Goal: Information Seeking & Learning: Learn about a topic

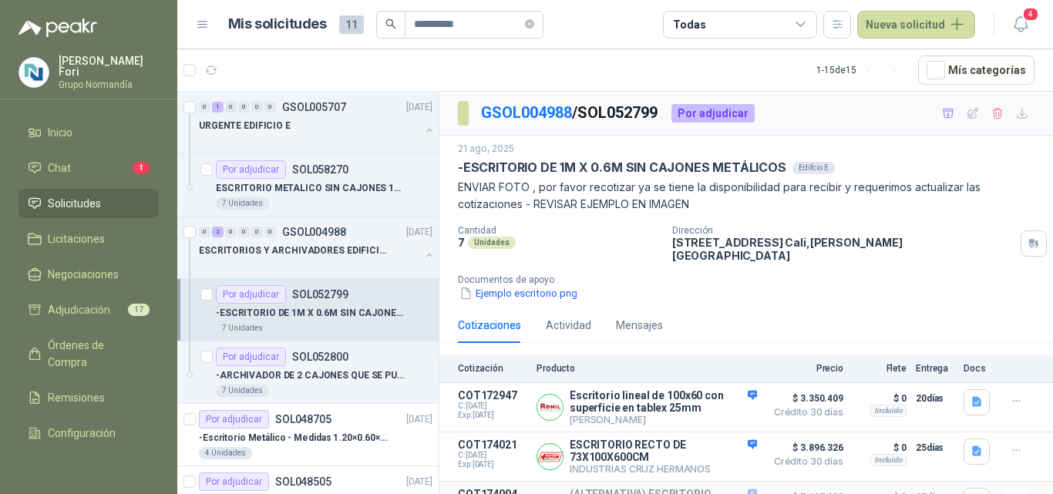
scroll to position [153, 0]
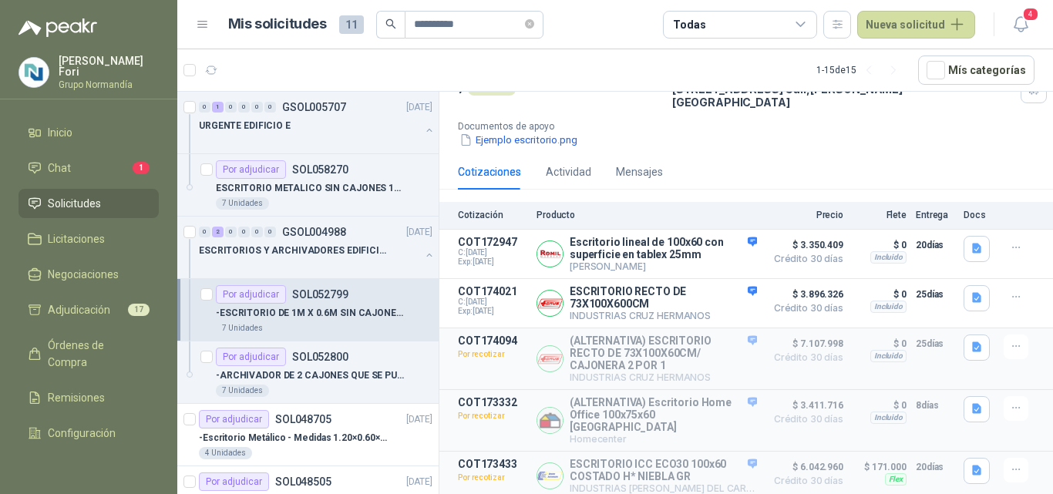
click at [86, 163] on li "Chat 1" at bounding box center [89, 168] width 122 height 17
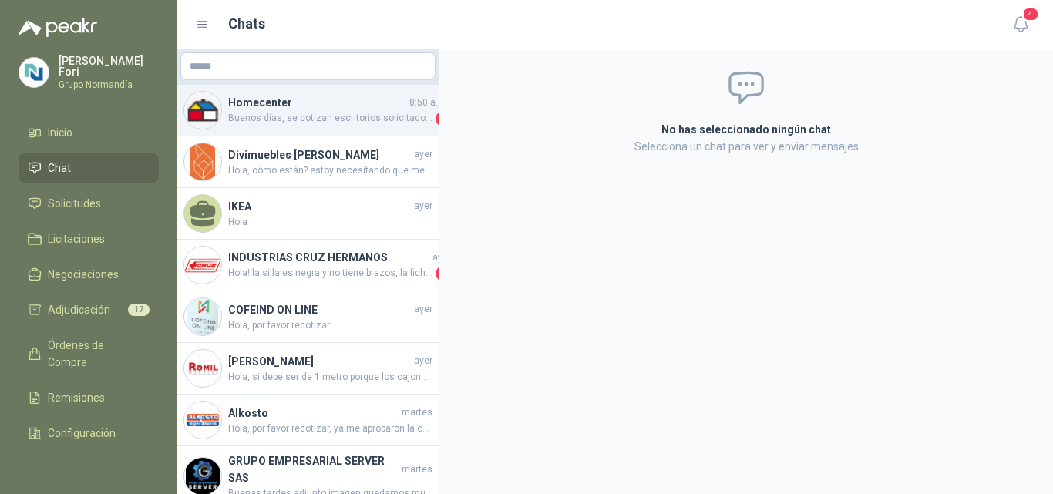
click at [294, 125] on span "Buenos días, se cotizan escritorios solicitados, el precio incluye armado de lo…" at bounding box center [330, 118] width 204 height 15
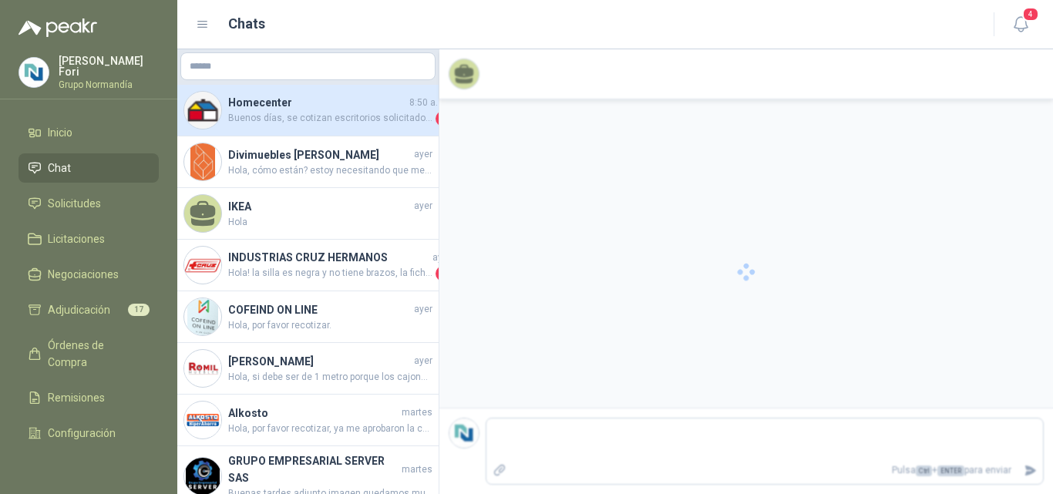
scroll to position [691, 0]
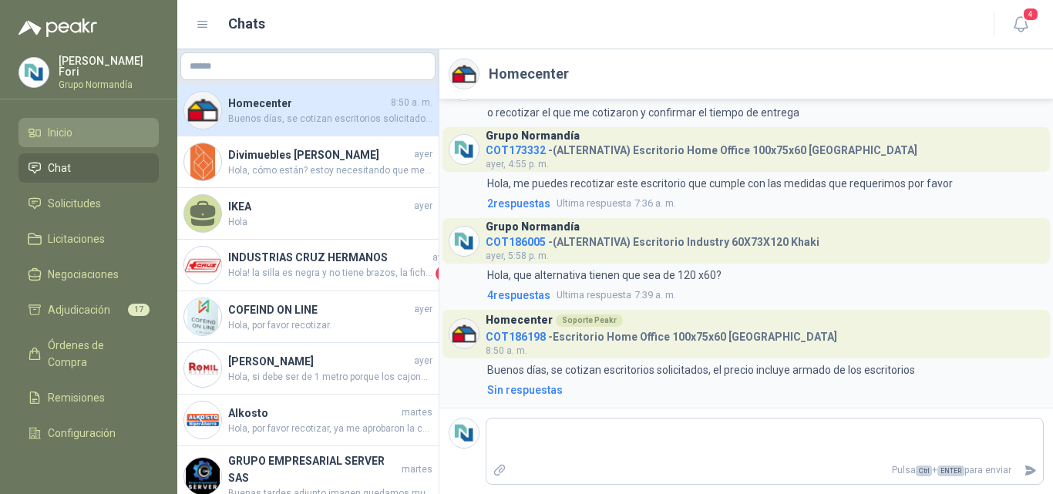
click at [100, 126] on li "Inicio" at bounding box center [89, 132] width 122 height 17
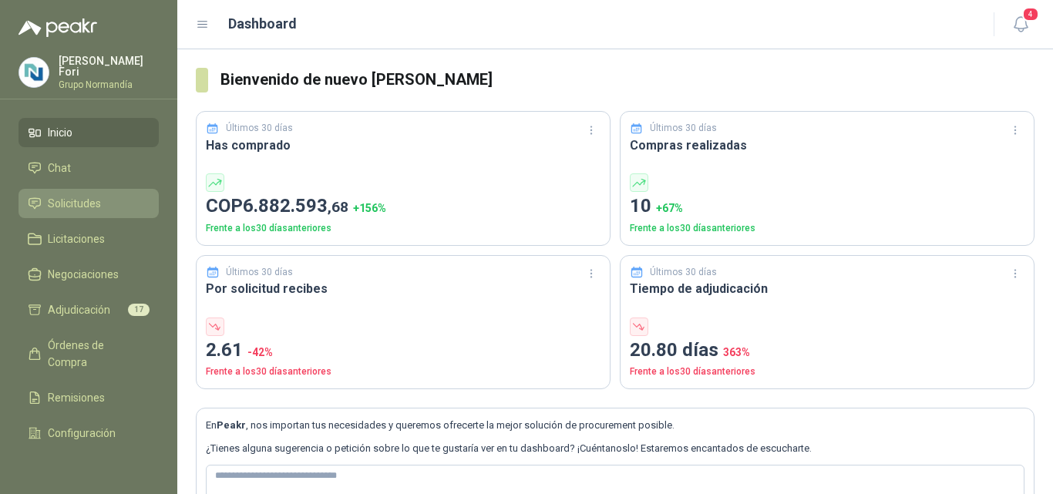
click at [86, 201] on span "Solicitudes" at bounding box center [74, 203] width 53 height 17
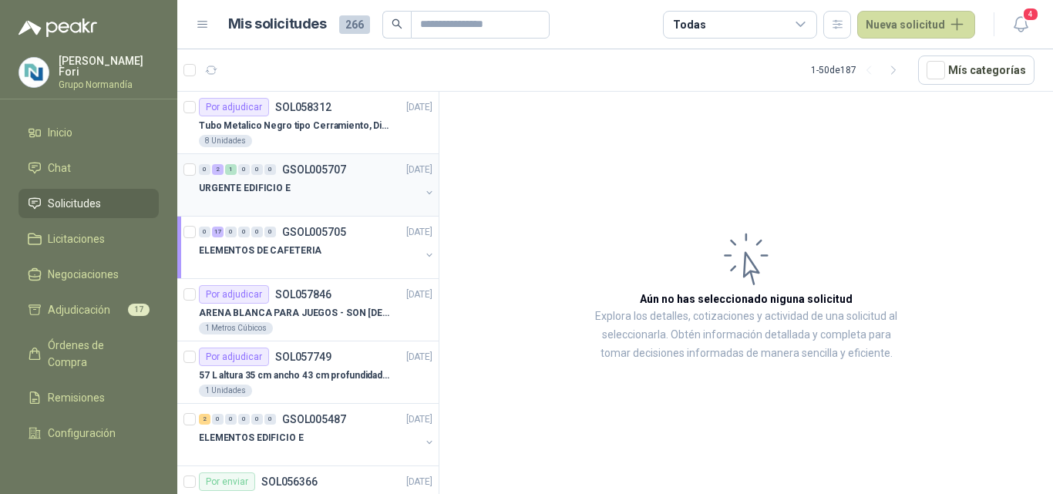
click at [331, 184] on div "URGENTE EDIFICIO E" at bounding box center [309, 188] width 221 height 18
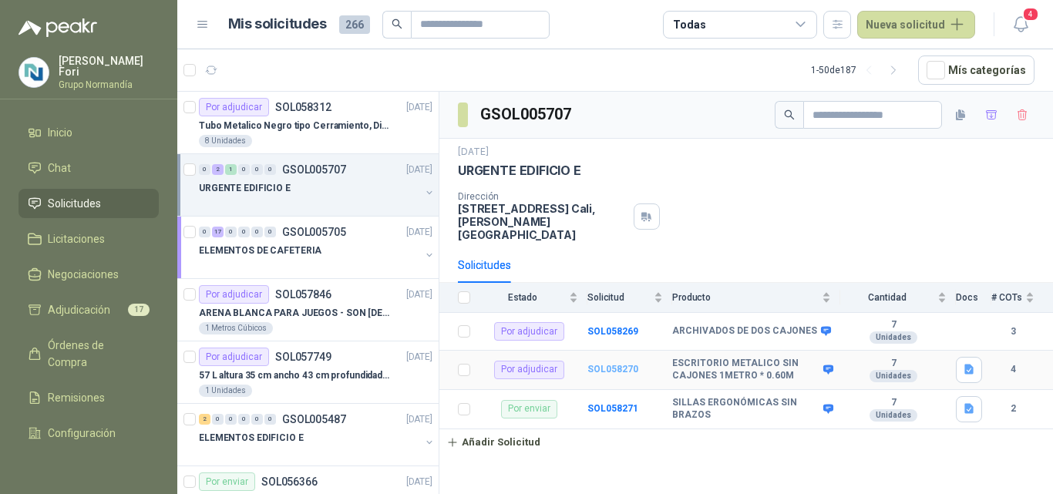
click at [615, 364] on b "SOL058270" at bounding box center [612, 369] width 51 height 11
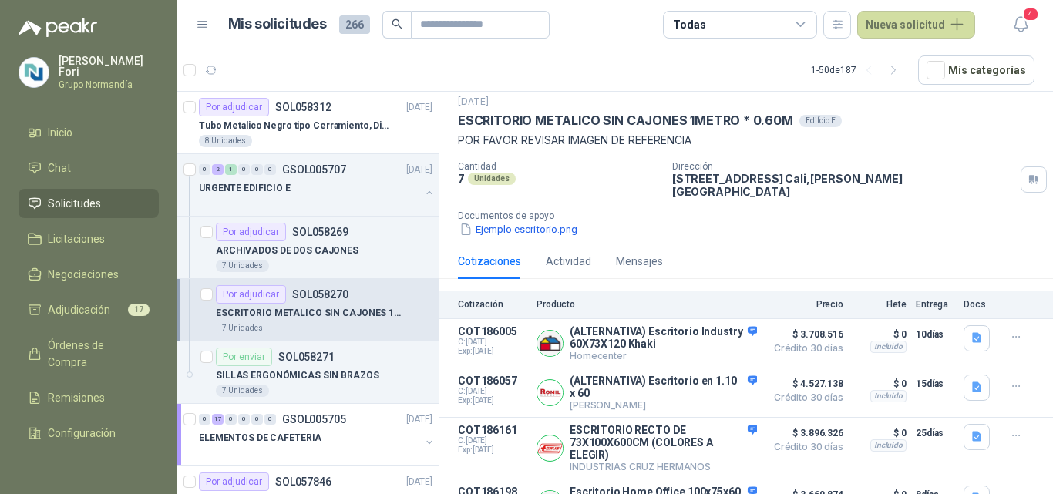
scroll to position [72, 0]
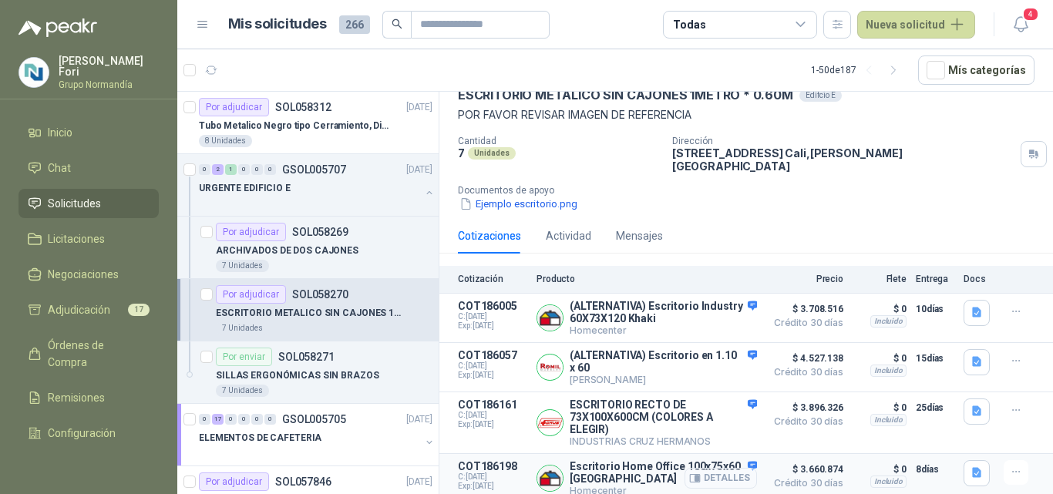
click at [728, 471] on button "Detalles" at bounding box center [720, 478] width 72 height 21
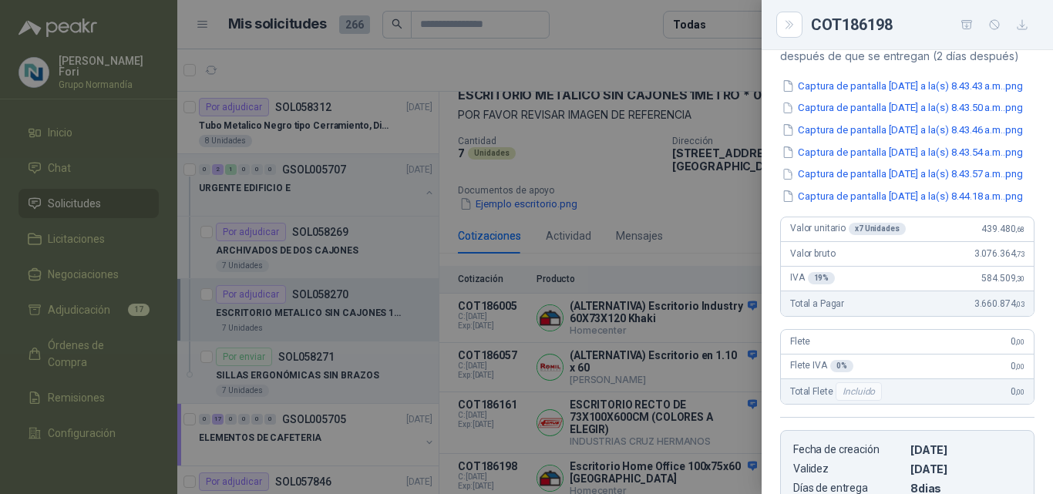
scroll to position [197, 0]
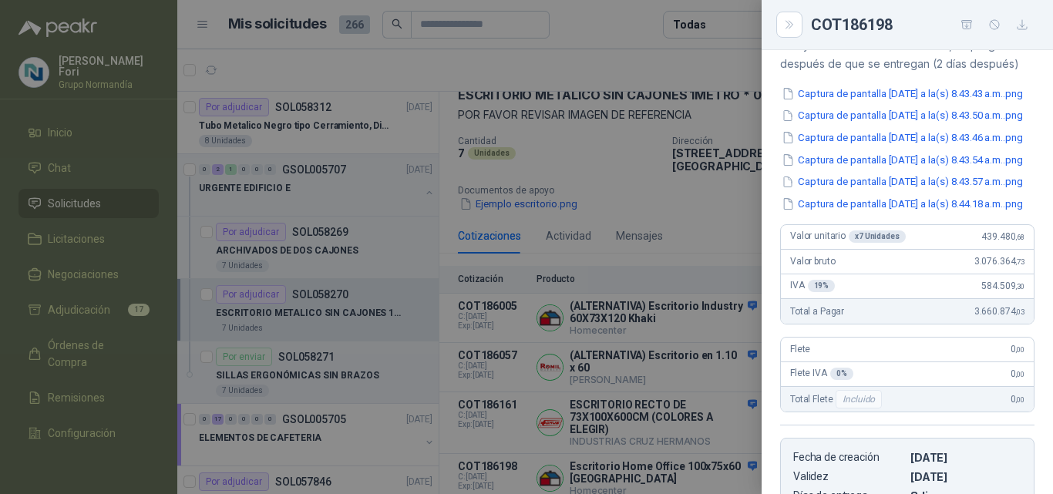
click at [583, 144] on div at bounding box center [526, 247] width 1053 height 494
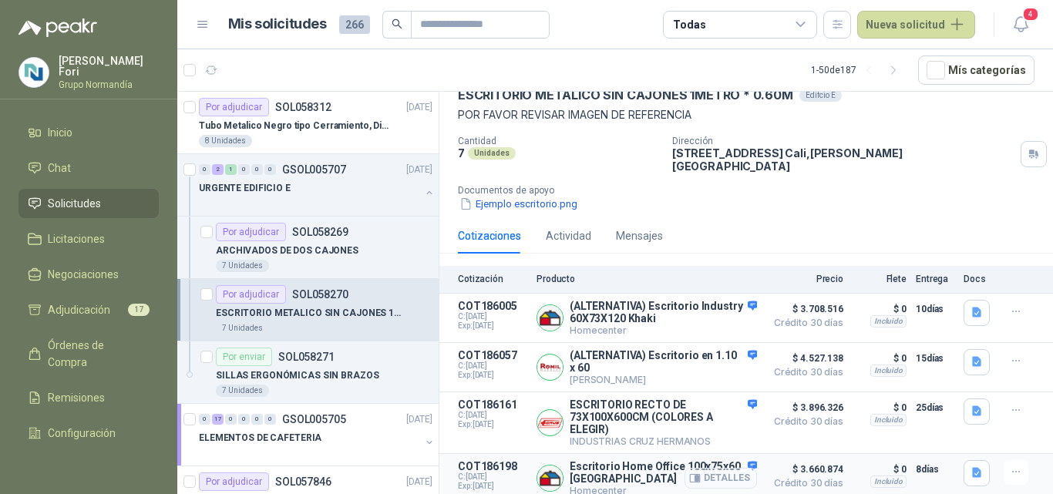
click at [715, 470] on button "Detalles" at bounding box center [720, 478] width 72 height 21
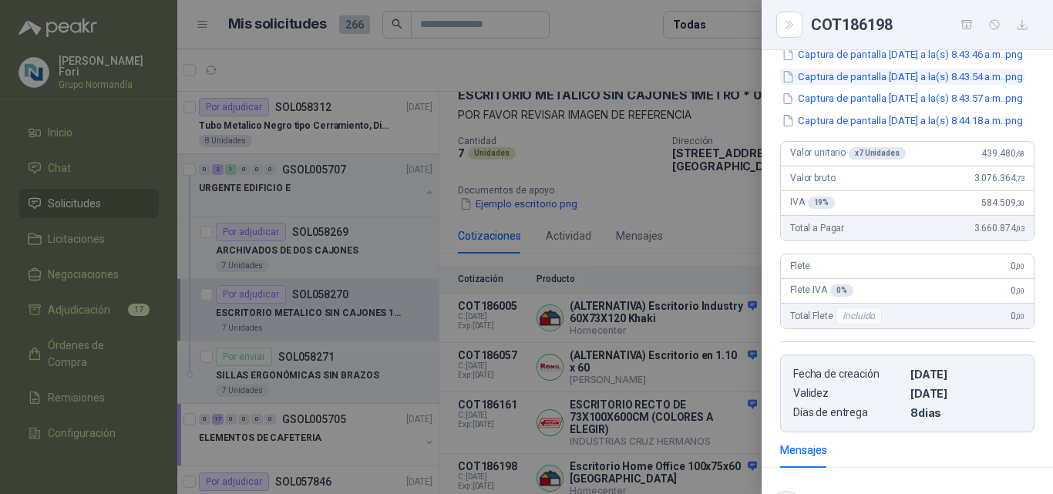
scroll to position [282, 0]
click at [893, 83] on button "Captura de pantalla [DATE] a la(s) 8.43.54 a.m..png" at bounding box center [902, 75] width 244 height 16
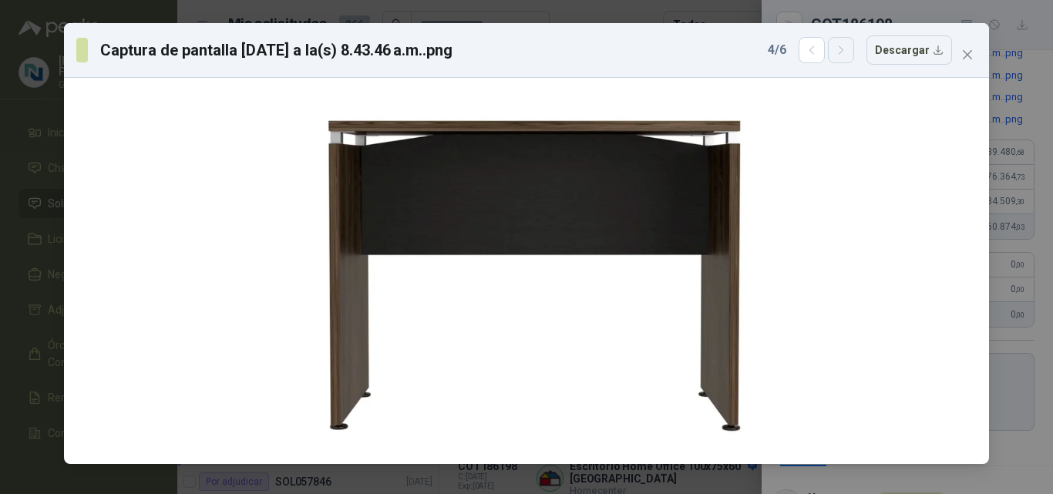
click at [849, 61] on button "button" at bounding box center [841, 50] width 26 height 26
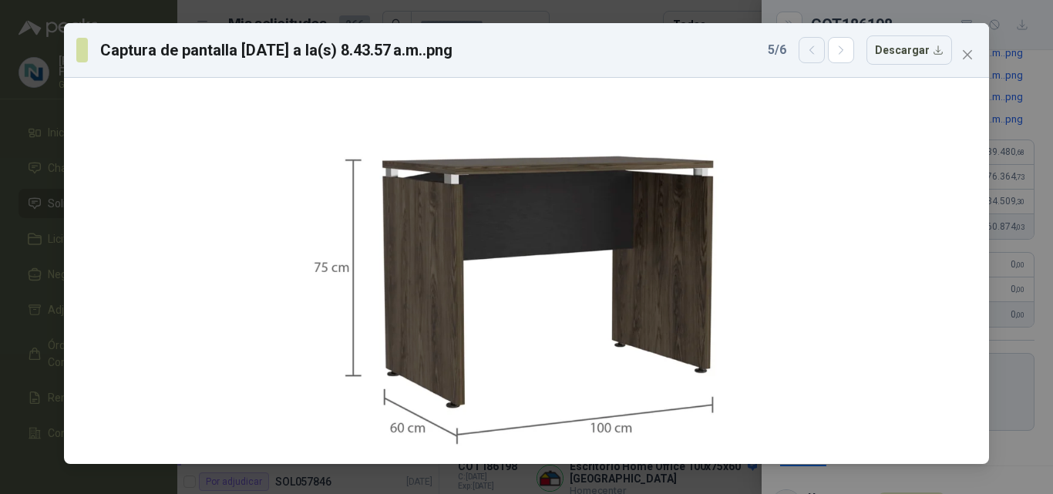
click at [813, 46] on icon "button" at bounding box center [811, 50] width 13 height 13
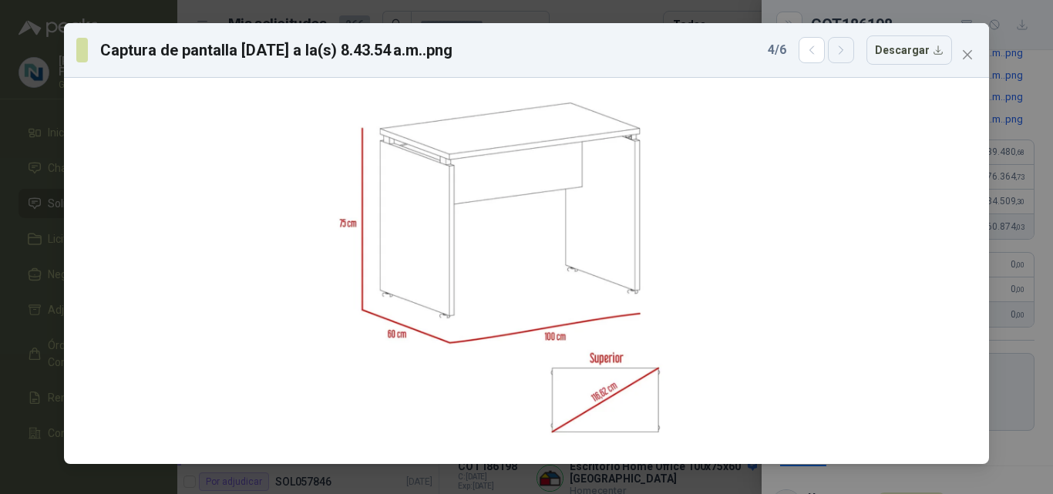
click at [835, 49] on button "button" at bounding box center [841, 50] width 26 height 26
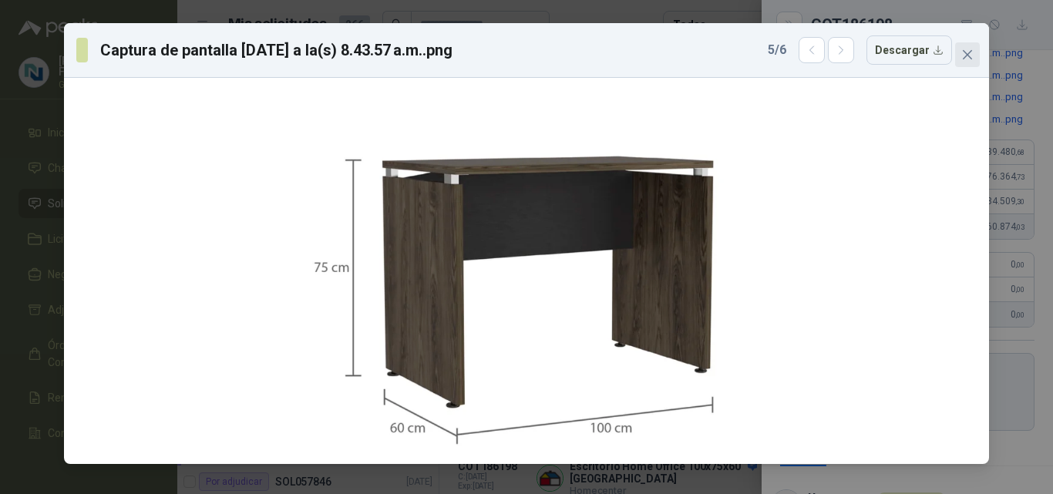
click at [975, 53] on span "Close" at bounding box center [967, 55] width 25 height 12
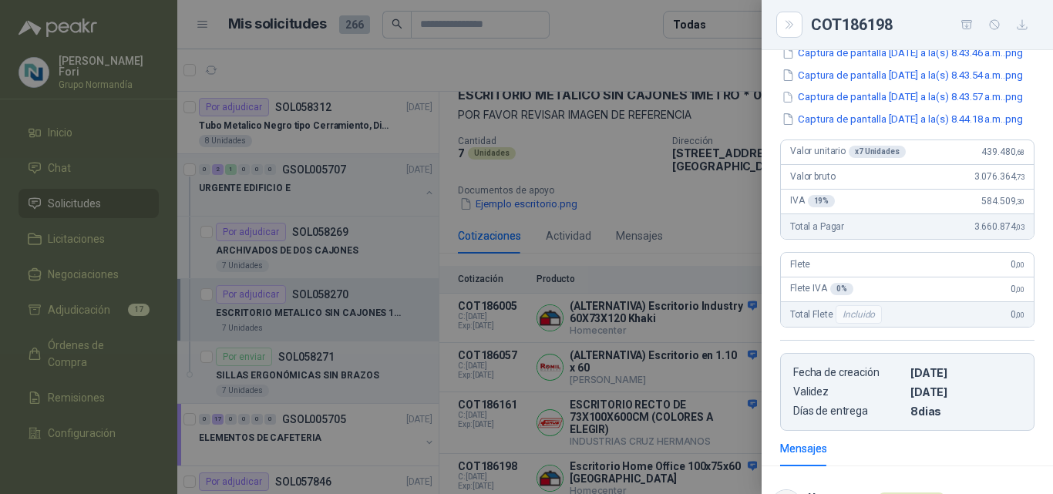
click at [576, 47] on div at bounding box center [526, 247] width 1053 height 494
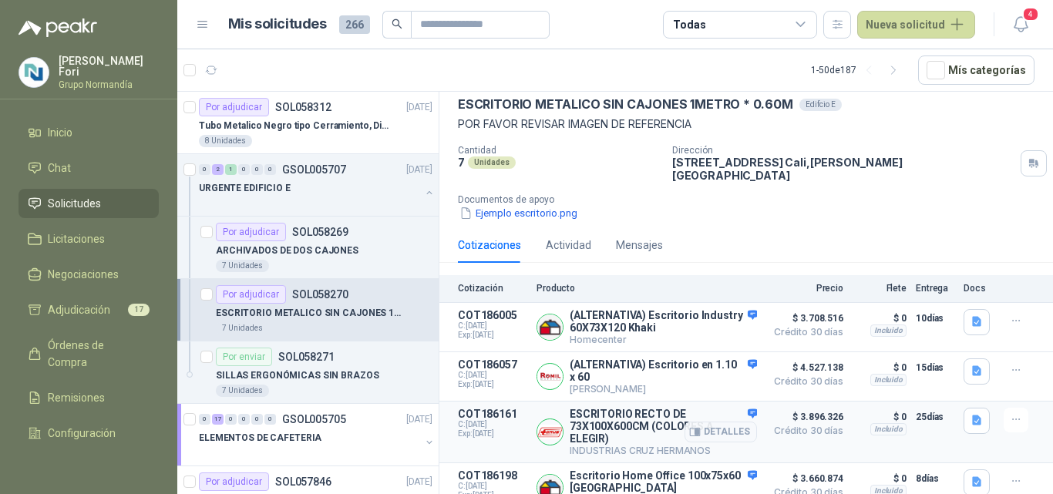
scroll to position [72, 0]
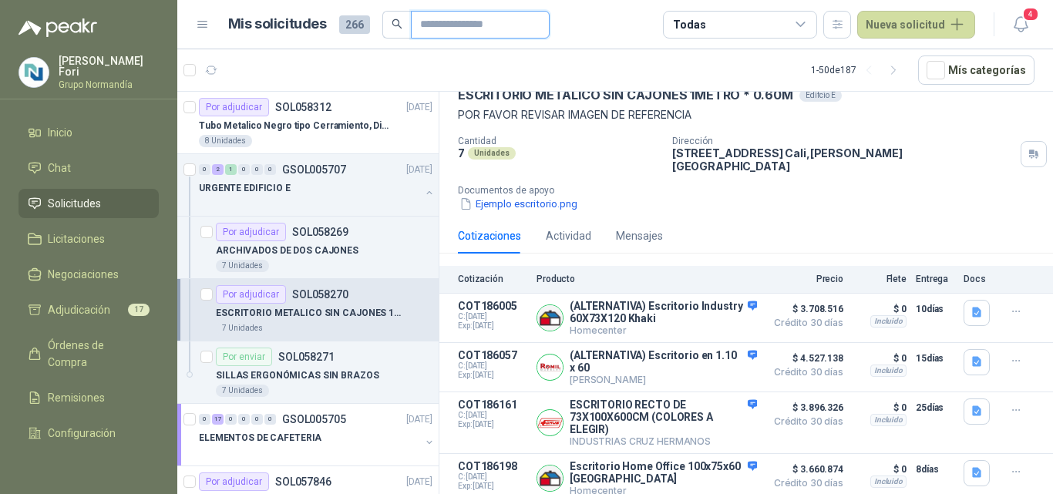
click at [438, 32] on input "text" at bounding box center [474, 25] width 108 height 26
type input "**********"
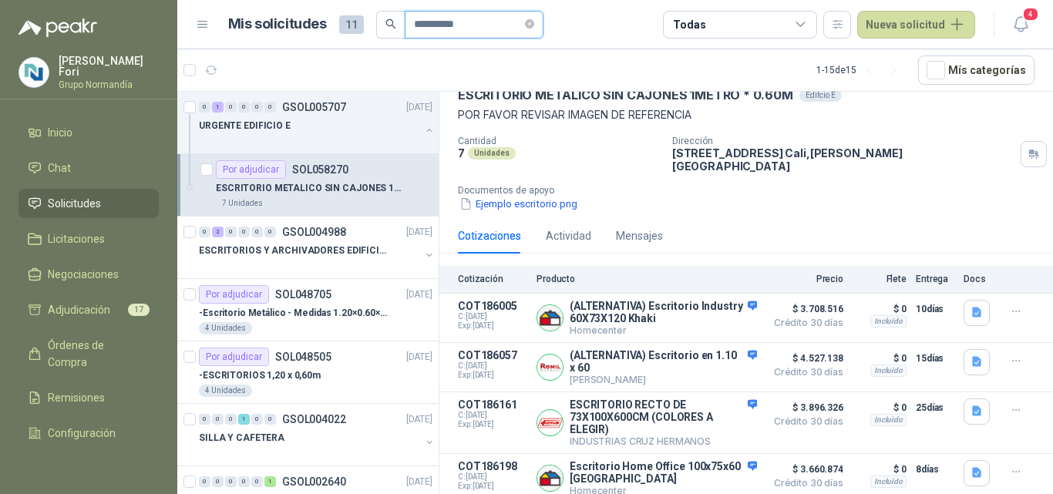
click at [460, 26] on input "**********" at bounding box center [468, 25] width 108 height 26
click at [332, 258] on div "ESCRITORIOS Y ARCHIVADORES EDIFICIO E" at bounding box center [309, 250] width 221 height 18
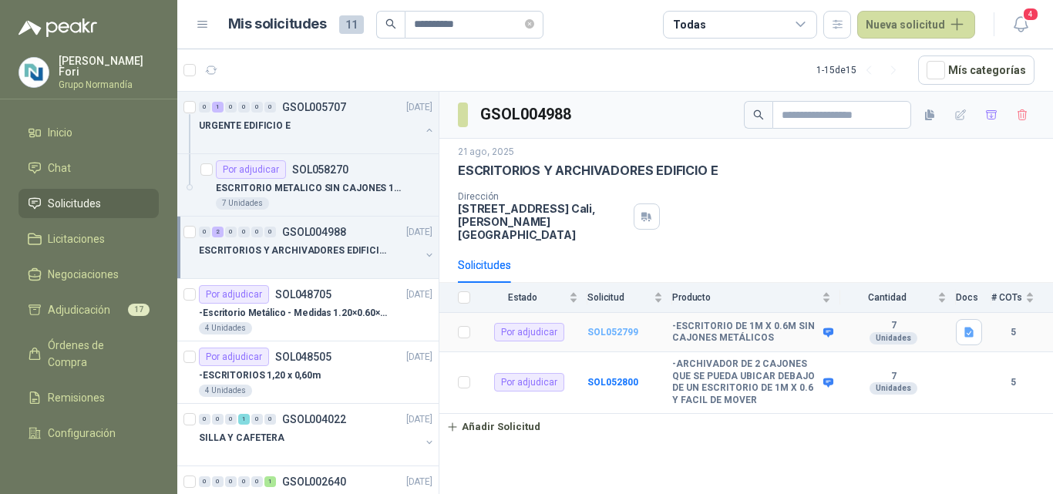
click at [618, 327] on b "SOL052799" at bounding box center [612, 332] width 51 height 11
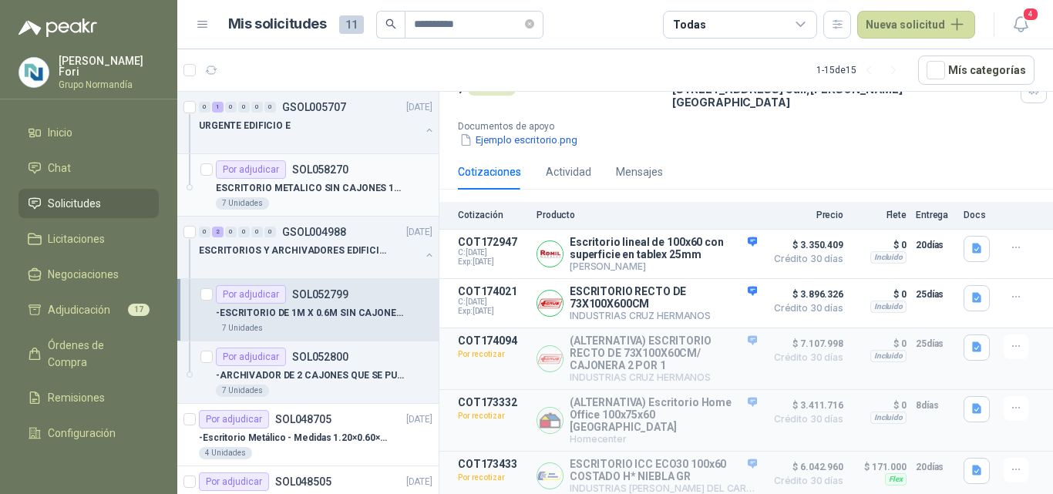
click at [343, 176] on div "Por adjudicar SOL058270" at bounding box center [282, 169] width 133 height 18
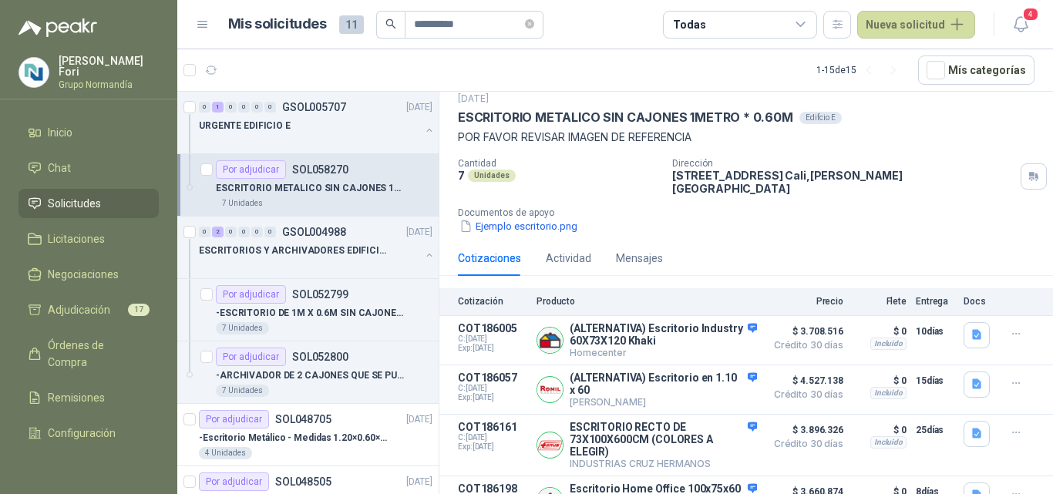
scroll to position [72, 0]
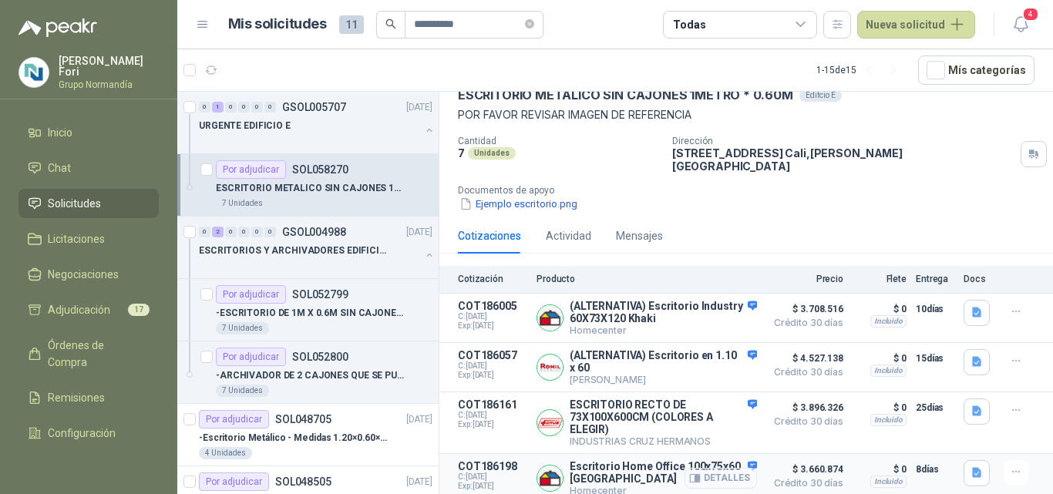
click at [697, 468] on button "Detalles" at bounding box center [720, 478] width 72 height 21
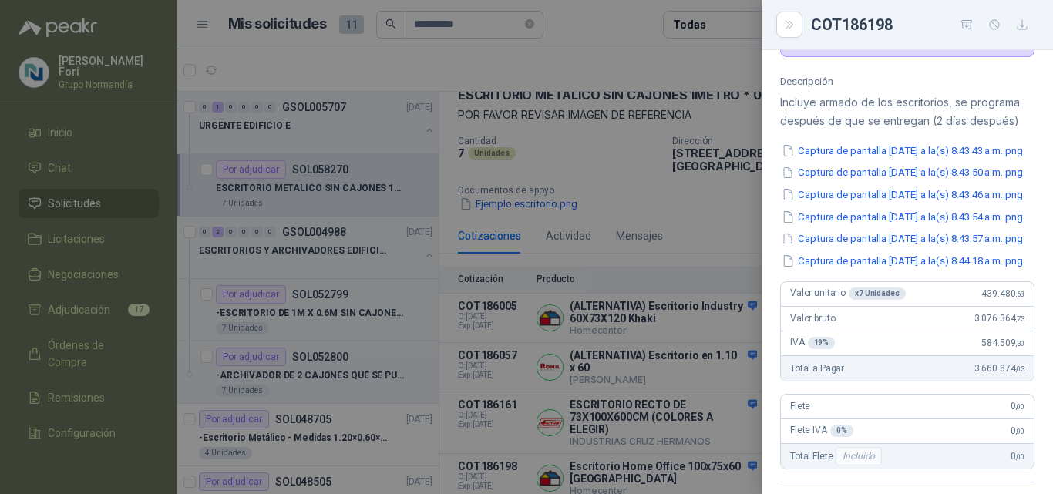
scroll to position [120, 0]
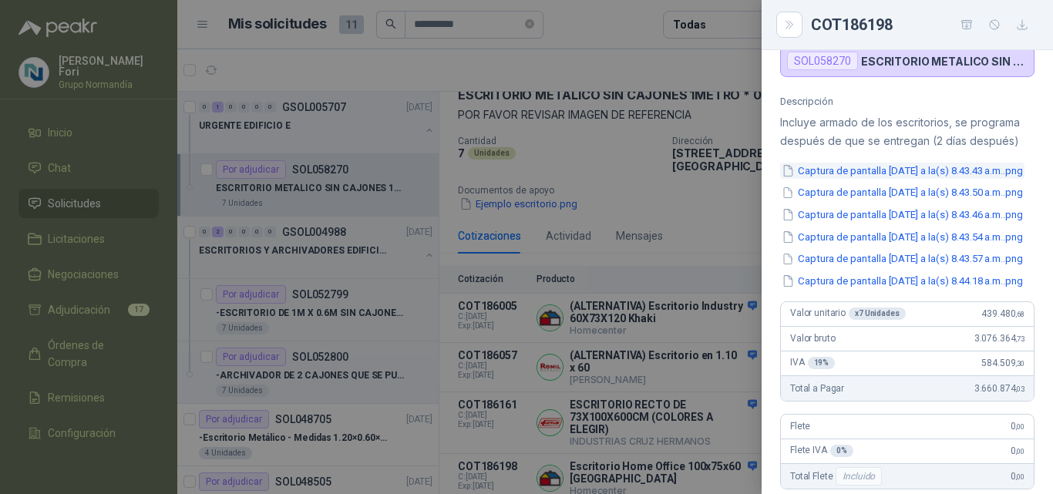
click at [910, 173] on button "Captura de pantalla [DATE] a la(s) 8.43.43 a.m..png" at bounding box center [902, 171] width 244 height 16
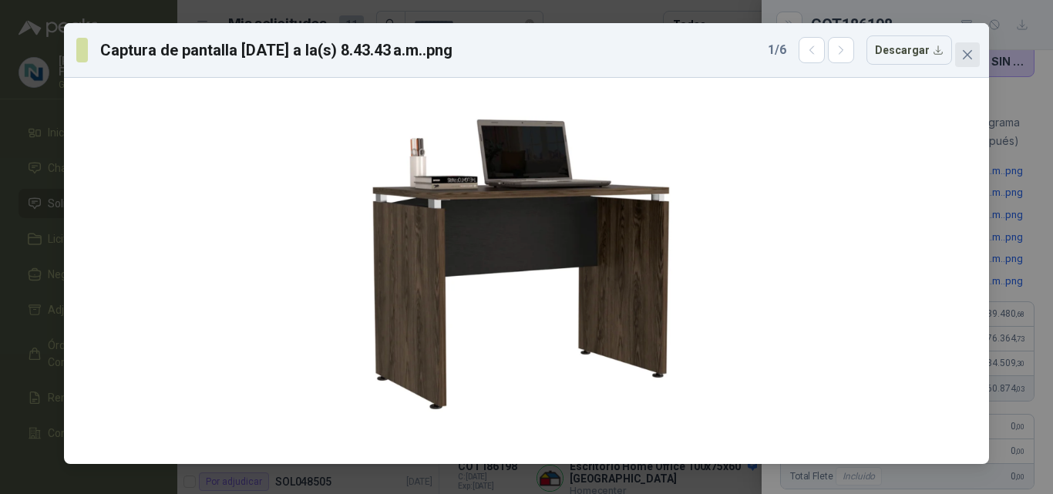
click at [969, 52] on icon "close" at bounding box center [967, 55] width 12 height 12
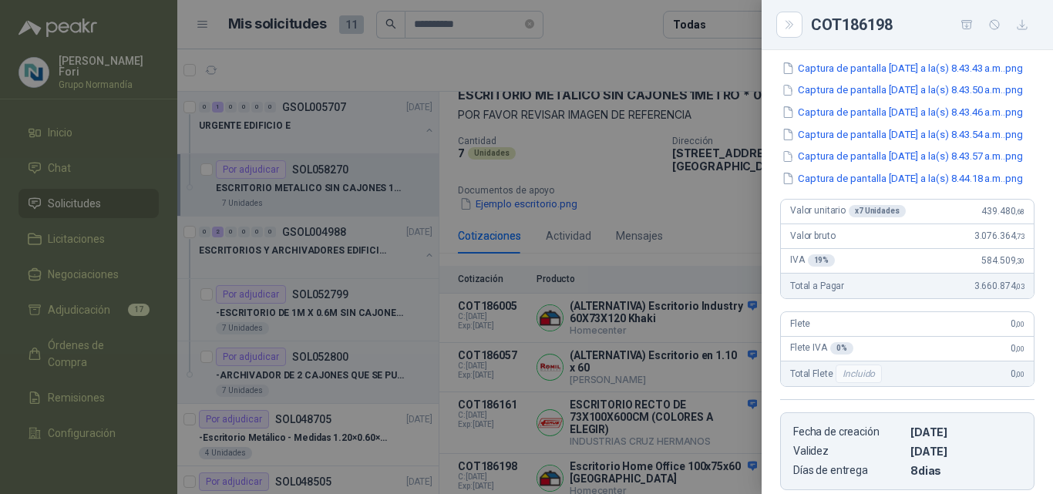
scroll to position [244, 0]
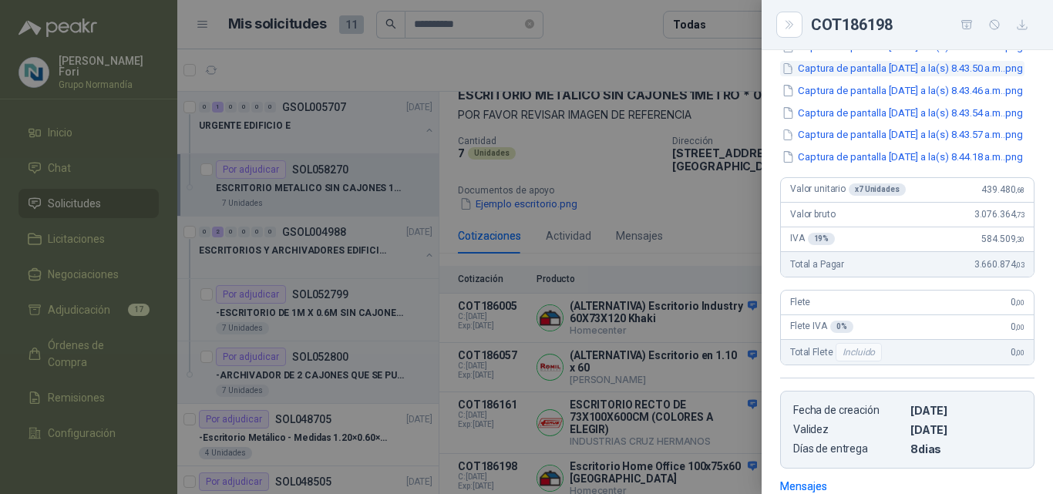
click at [896, 77] on button "Captura de pantalla [DATE] a la(s) 8.43.50 a.m..png" at bounding box center [902, 69] width 244 height 16
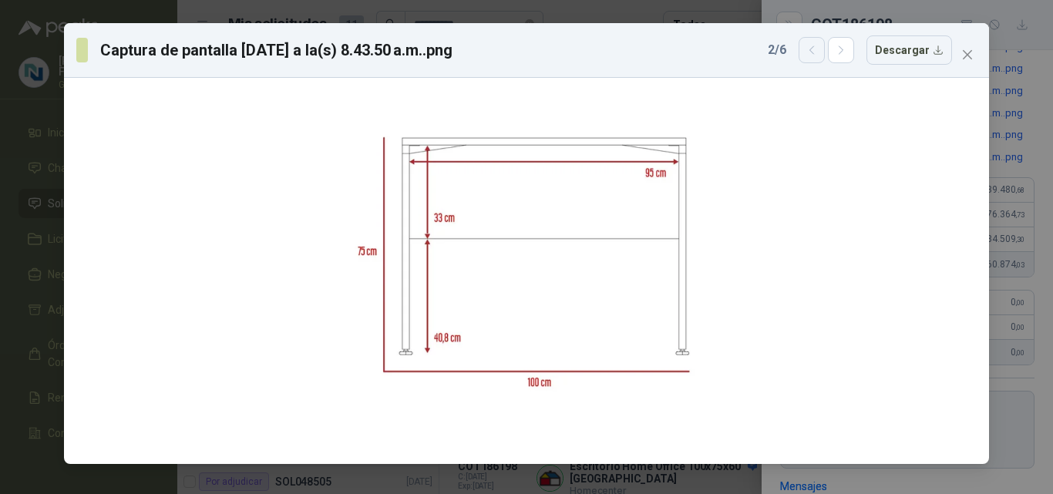
click at [812, 52] on icon "button" at bounding box center [811, 50] width 13 height 13
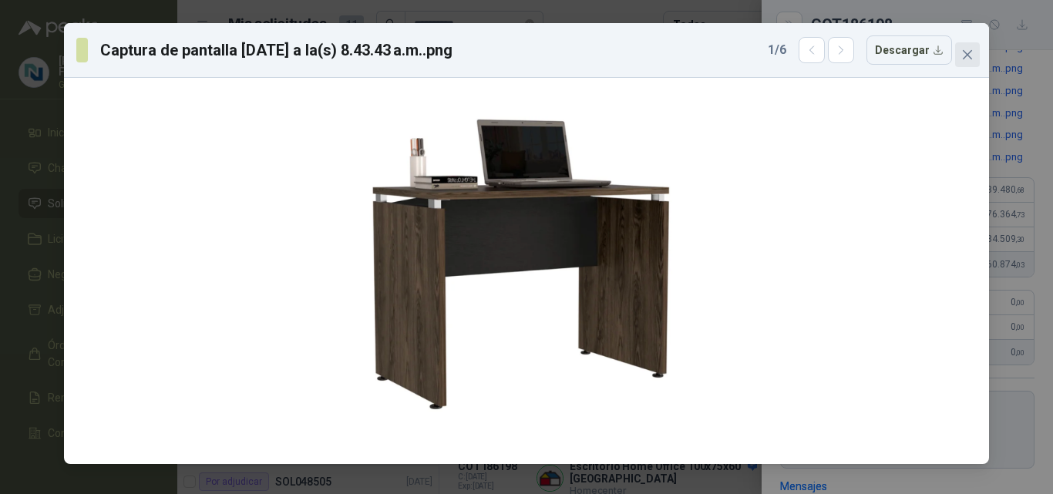
click at [973, 52] on icon "close" at bounding box center [967, 55] width 12 height 12
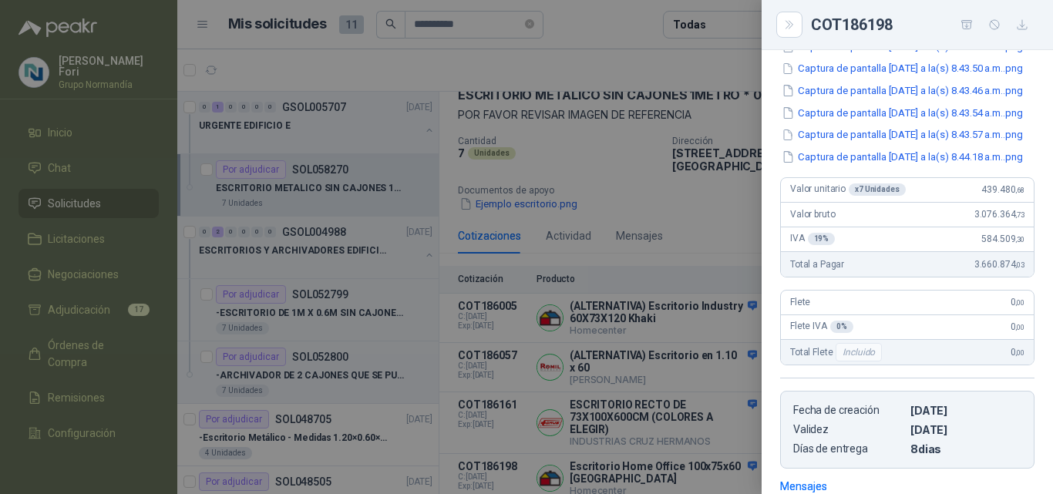
click at [618, 179] on div at bounding box center [526, 247] width 1053 height 494
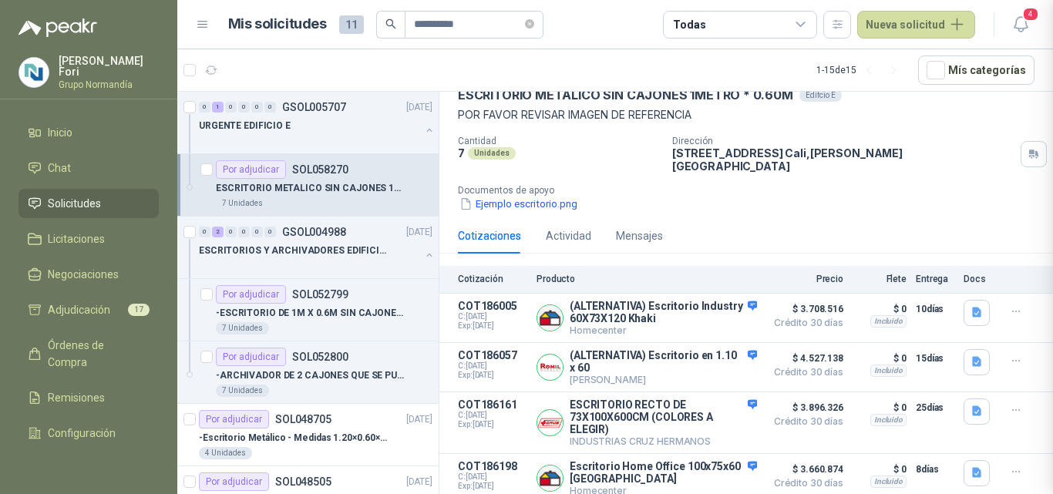
scroll to position [513, 0]
click at [970, 466] on icon "button" at bounding box center [976, 472] width 13 height 13
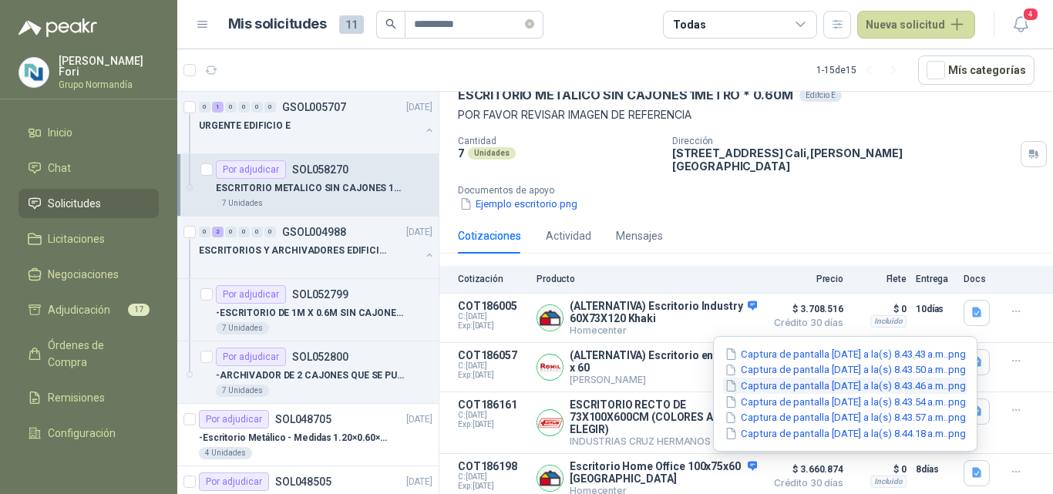
click at [768, 388] on button "Captura de pantalla [DATE] a la(s) 8.43.46 a.m..png" at bounding box center [845, 386] width 244 height 16
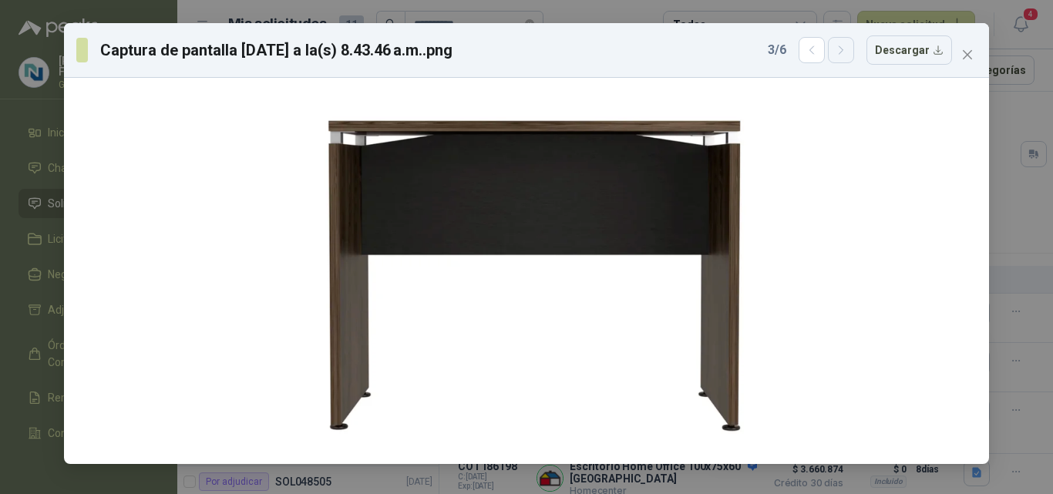
click at [848, 49] on icon "button" at bounding box center [841, 50] width 13 height 13
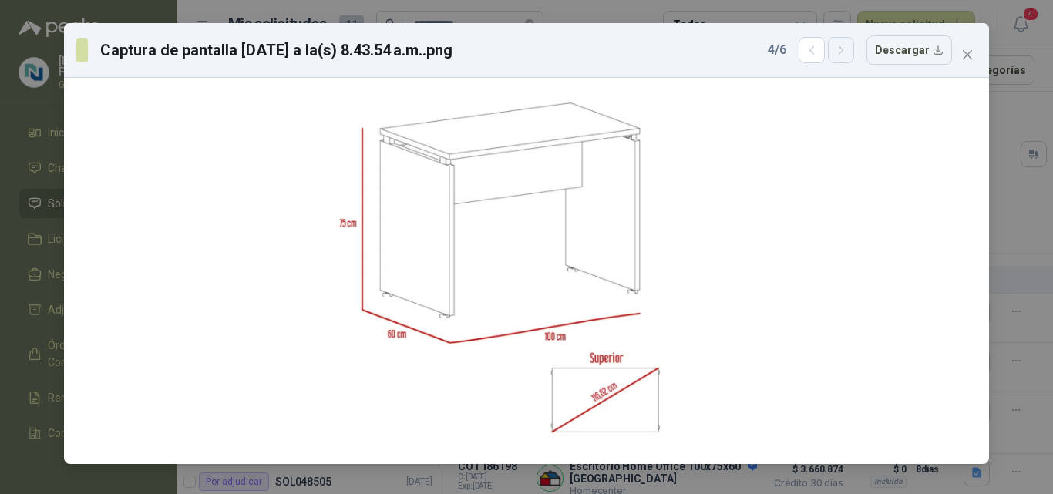
click at [848, 49] on icon "button" at bounding box center [841, 50] width 13 height 13
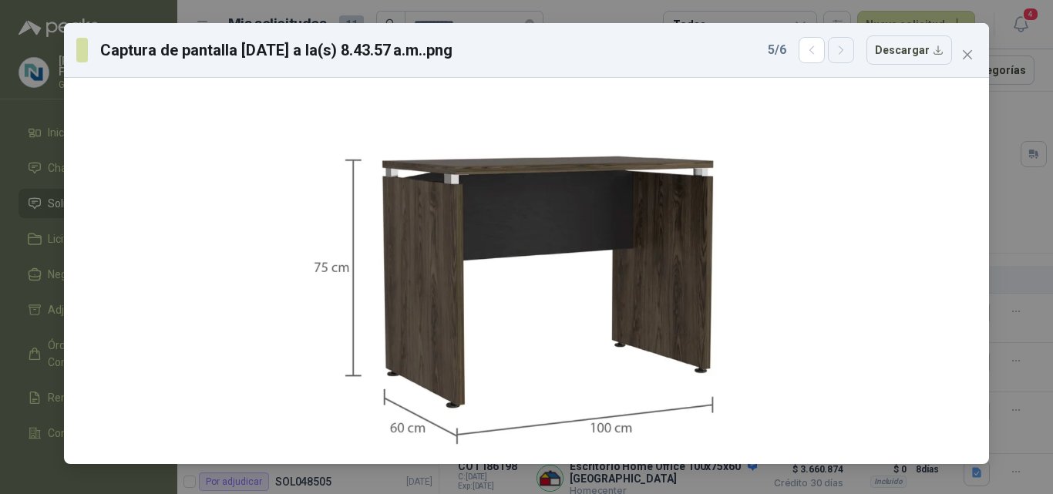
click at [848, 49] on icon "button" at bounding box center [841, 50] width 13 height 13
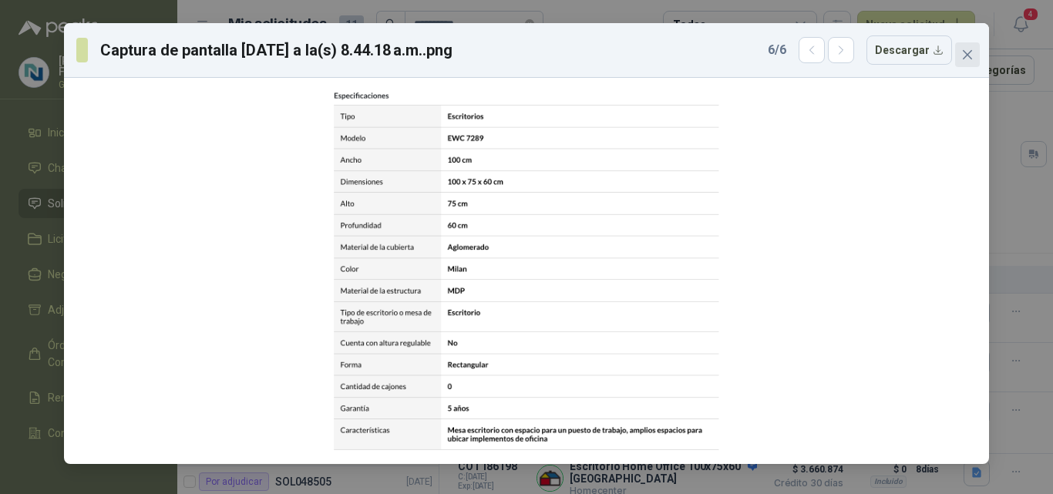
click at [969, 54] on icon "close" at bounding box center [967, 54] width 9 height 9
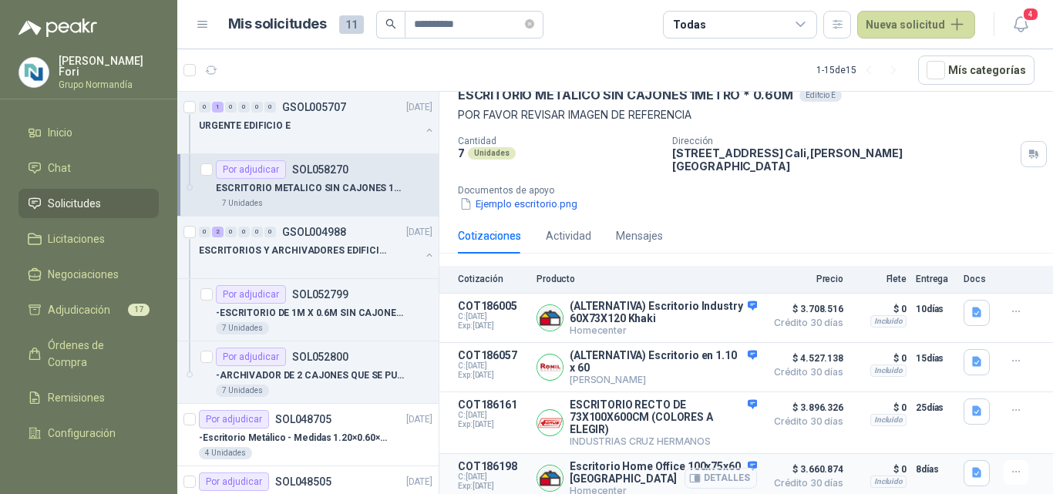
click at [715, 478] on button "Detalles" at bounding box center [720, 478] width 72 height 21
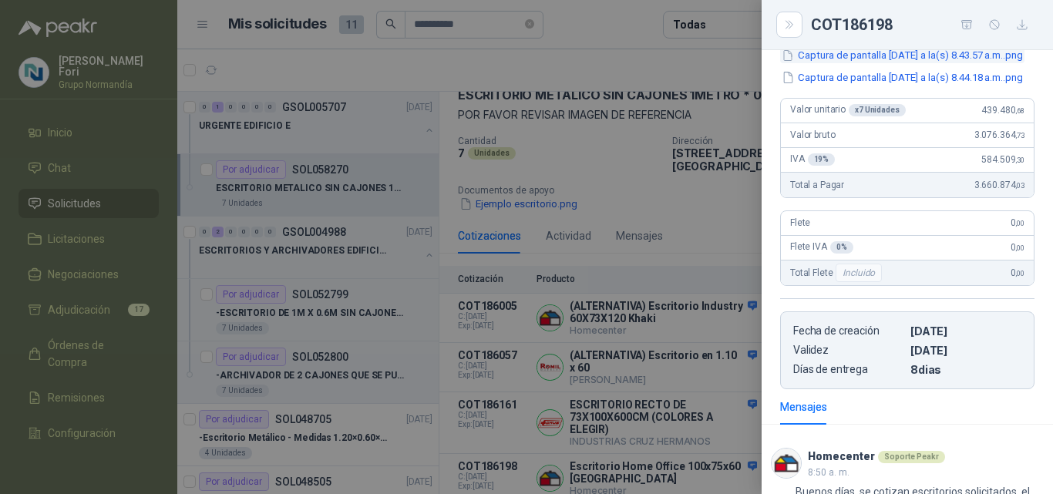
scroll to position [282, 0]
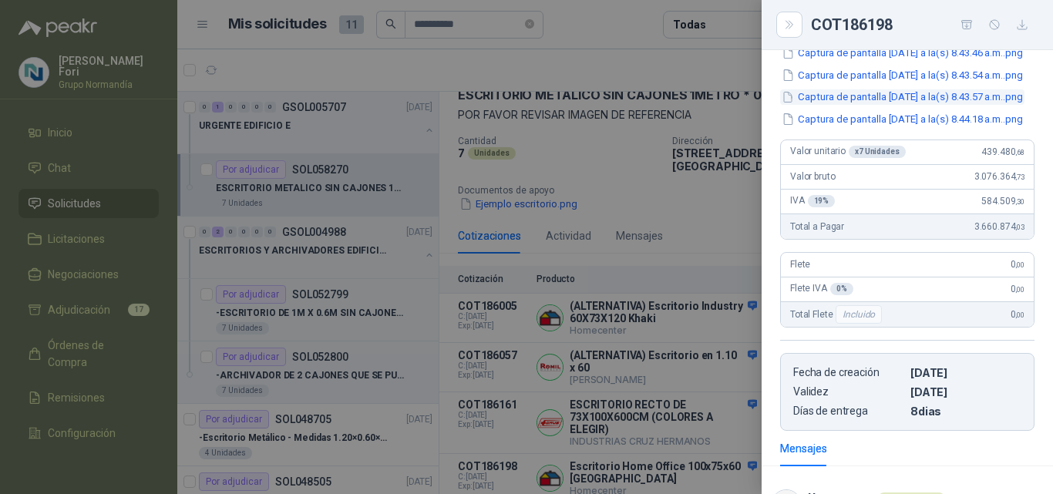
click at [856, 106] on button "Captura de pantalla [DATE] a la(s) 8.43.57 a.m..png" at bounding box center [902, 97] width 244 height 16
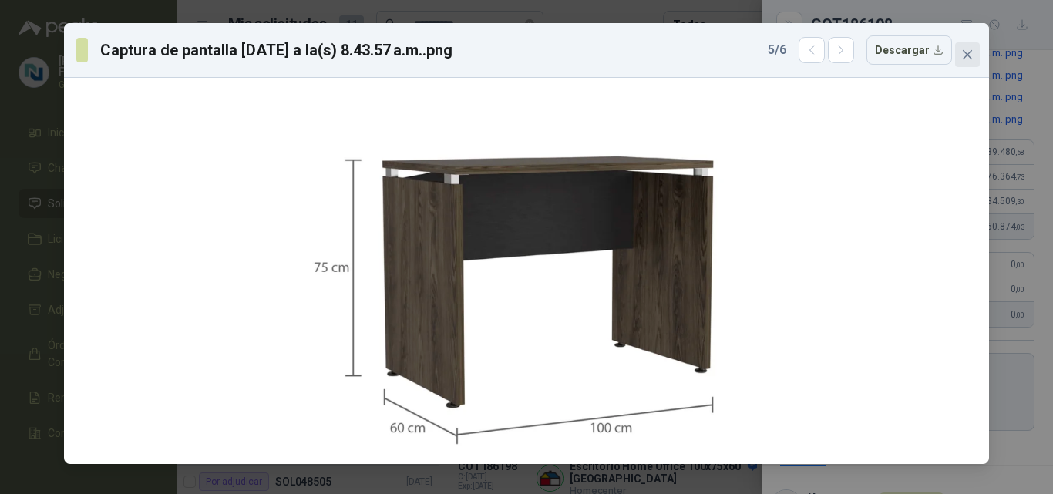
click at [968, 54] on icon "close" at bounding box center [967, 54] width 9 height 9
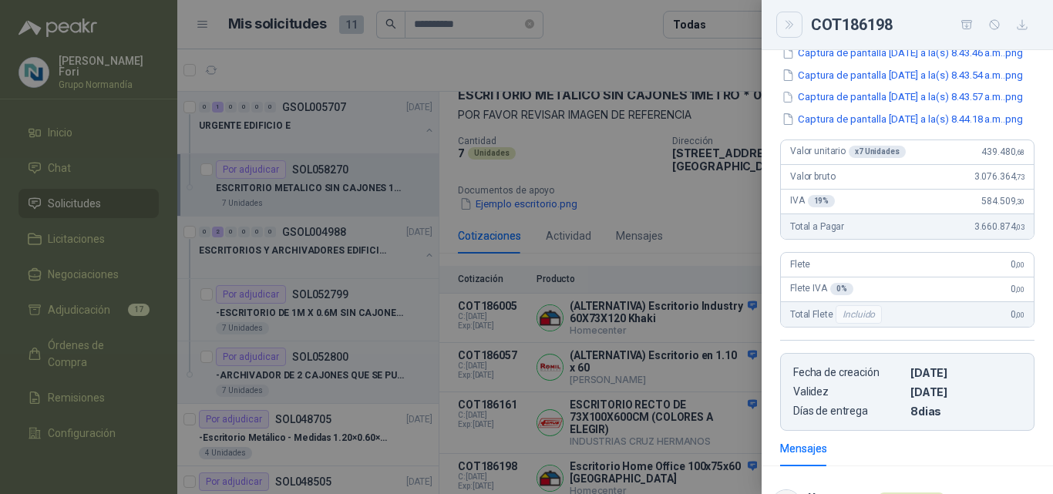
click at [791, 25] on icon "Close" at bounding box center [789, 24] width 13 height 13
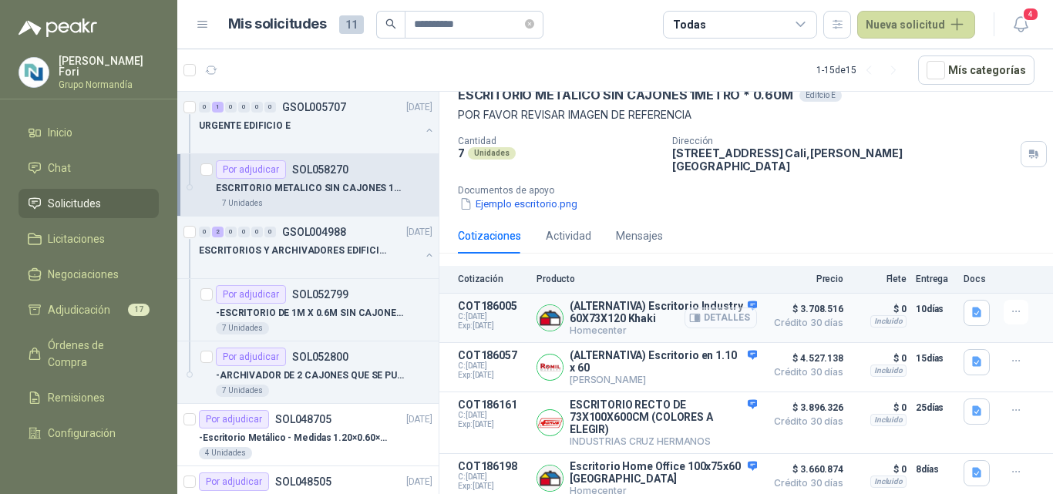
click at [718, 310] on button "Detalles" at bounding box center [720, 318] width 72 height 21
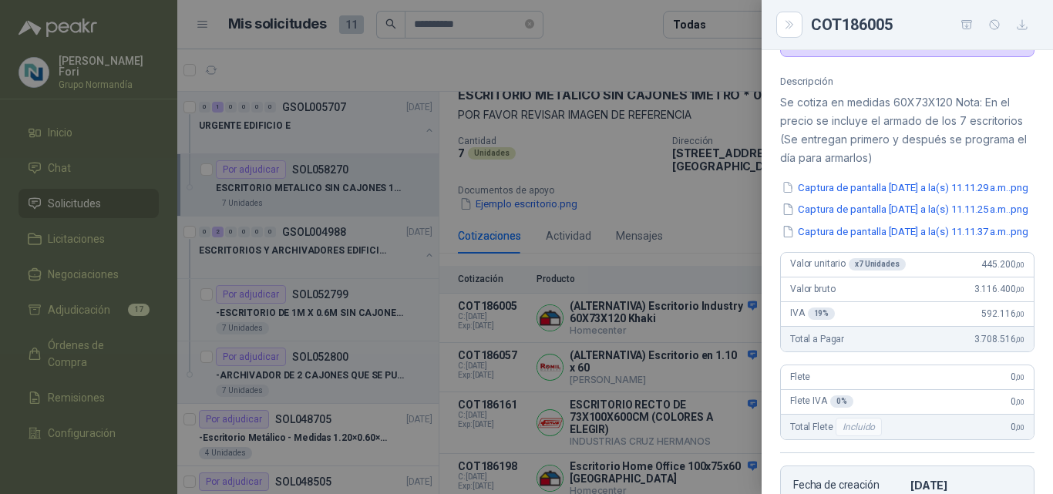
scroll to position [0, 0]
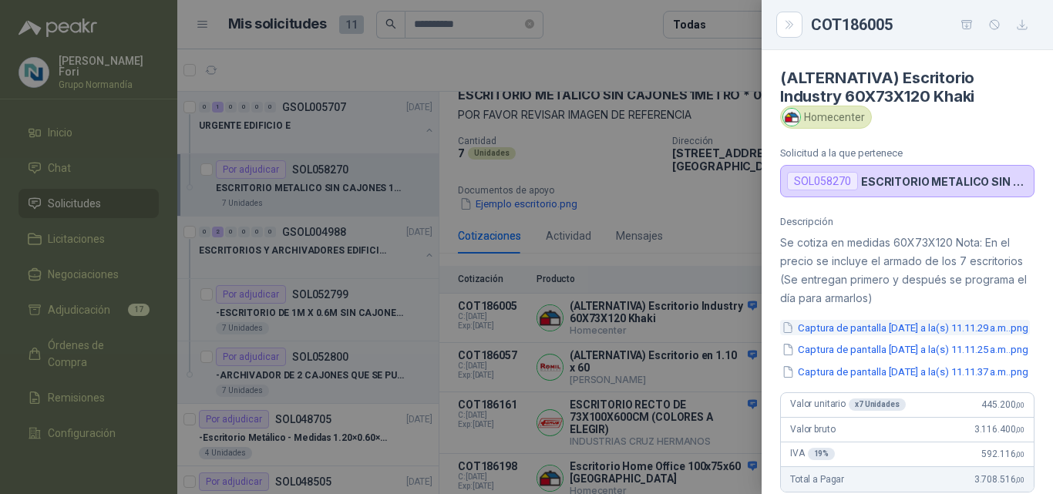
click at [883, 334] on button "Captura de pantalla [DATE] a la(s) 11.11.29 a.m..png" at bounding box center [905, 328] width 250 height 16
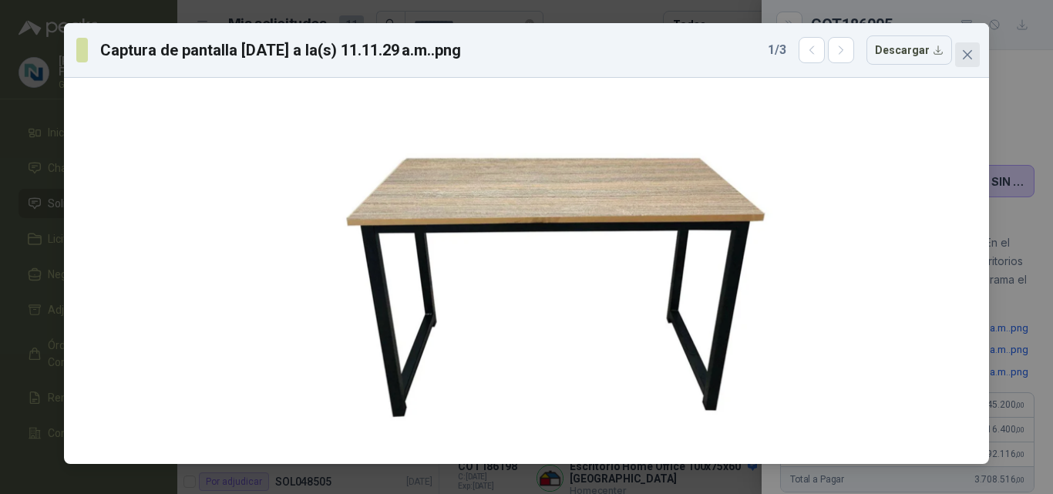
click at [963, 52] on icon "close" at bounding box center [967, 55] width 12 height 12
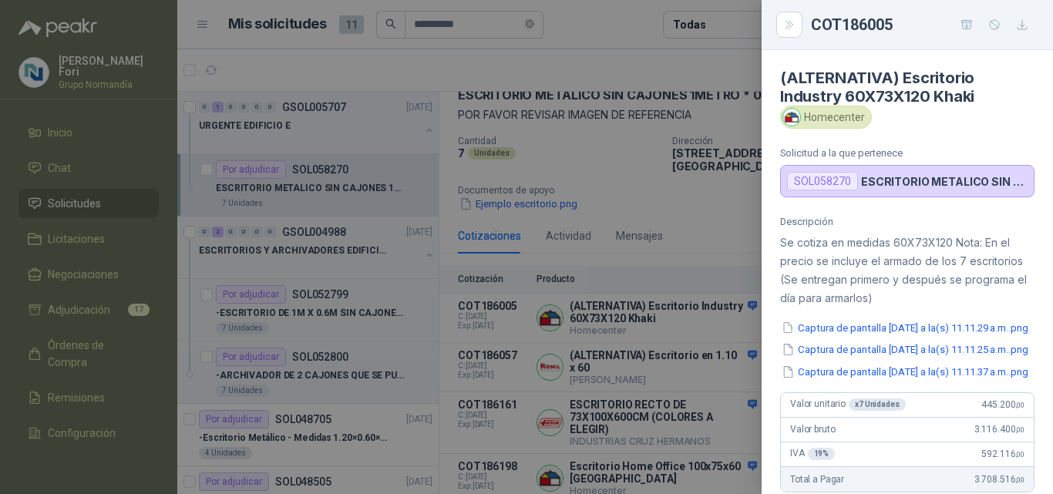
click at [631, 201] on div at bounding box center [526, 247] width 1053 height 494
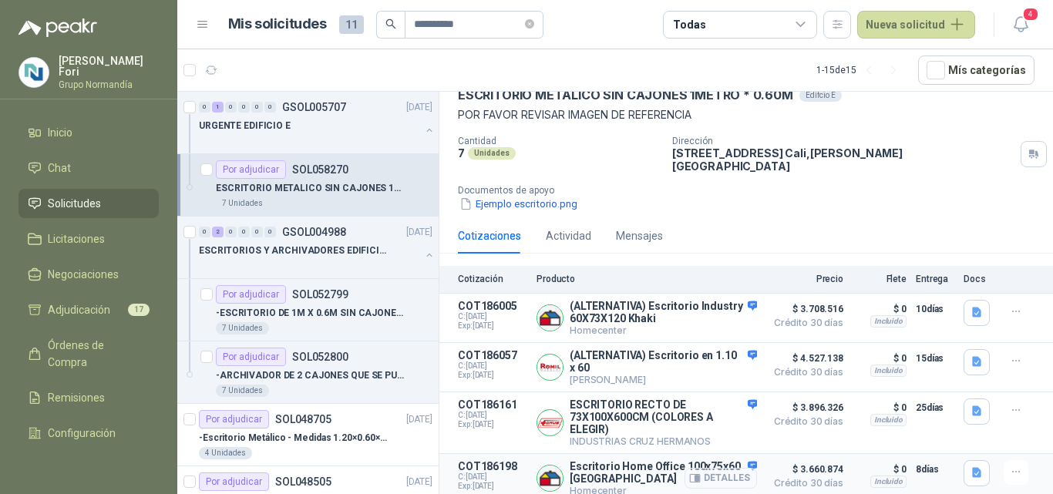
click at [725, 478] on button "Detalles" at bounding box center [720, 478] width 72 height 21
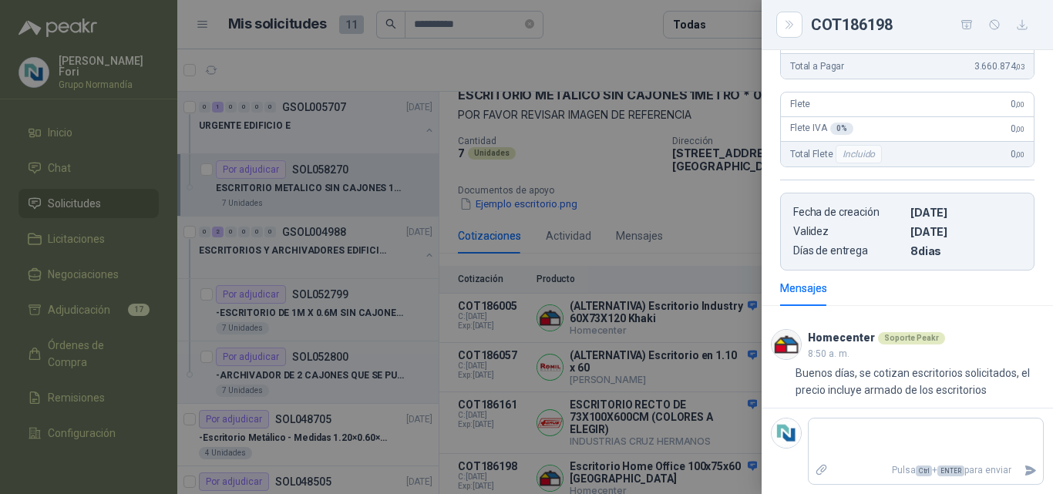
scroll to position [513, 0]
click at [673, 305] on div at bounding box center [526, 247] width 1053 height 494
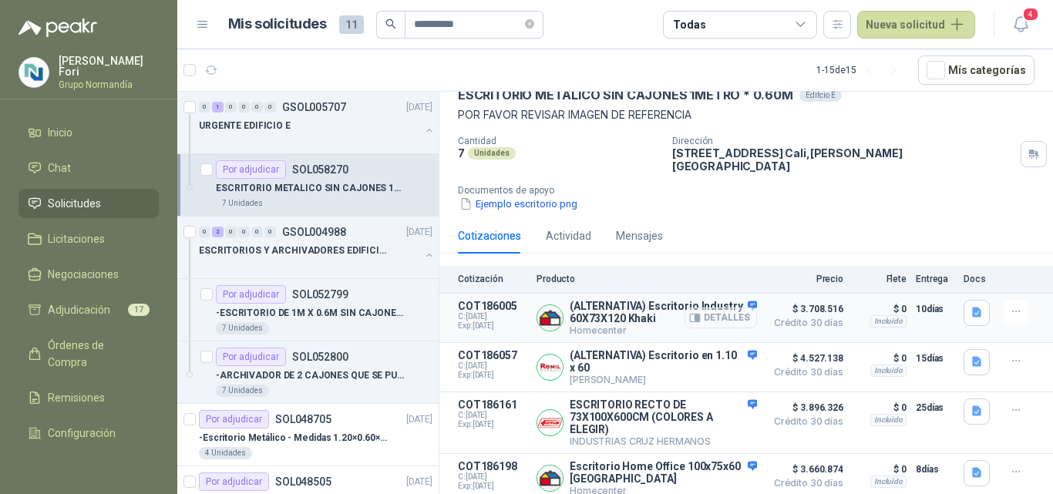
click at [724, 308] on button "Detalles" at bounding box center [720, 318] width 72 height 21
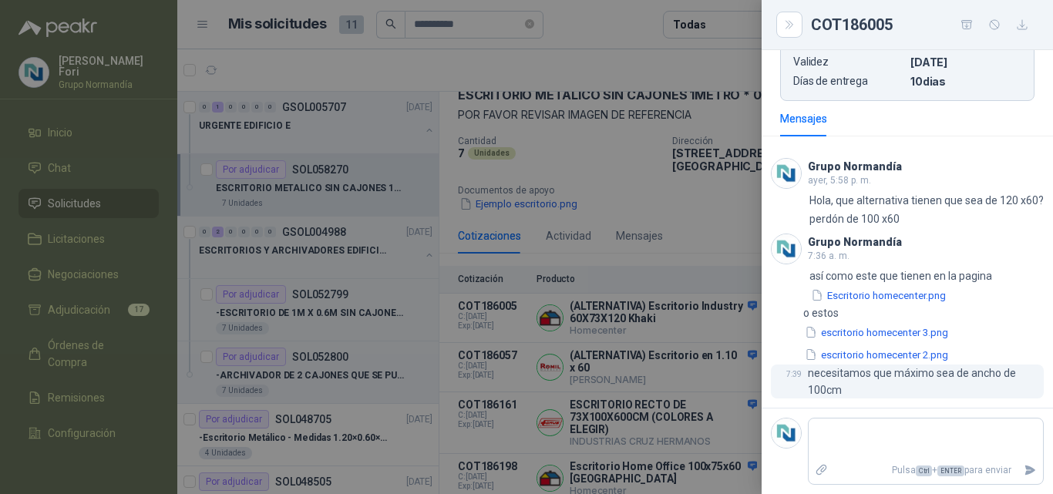
scroll to position [635, 0]
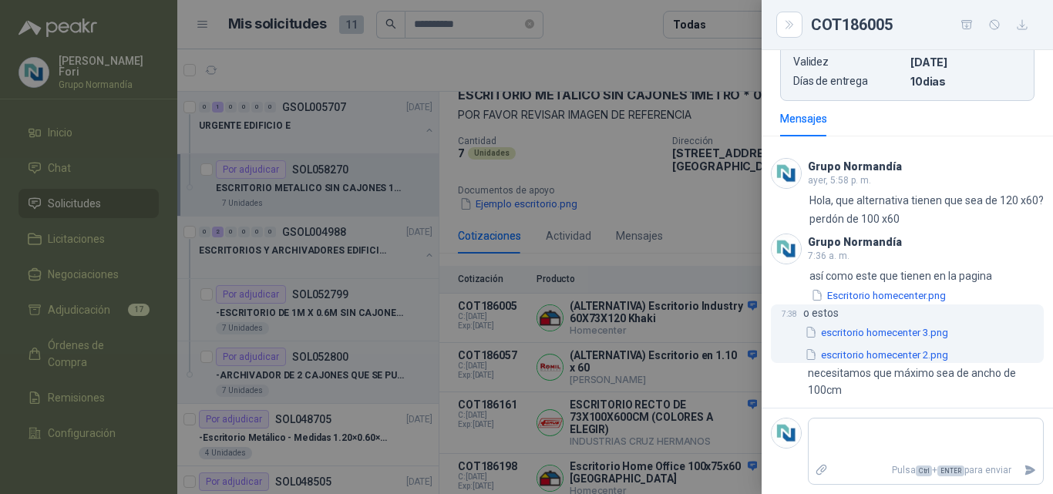
click at [856, 350] on button "escritorio homecenter 2.png" at bounding box center [876, 355] width 146 height 16
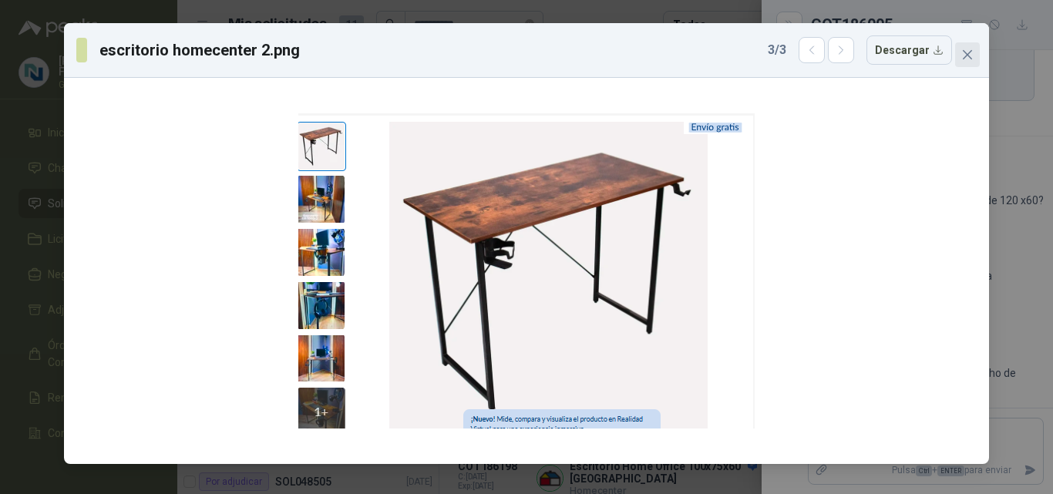
click at [963, 58] on icon "close" at bounding box center [967, 55] width 12 height 12
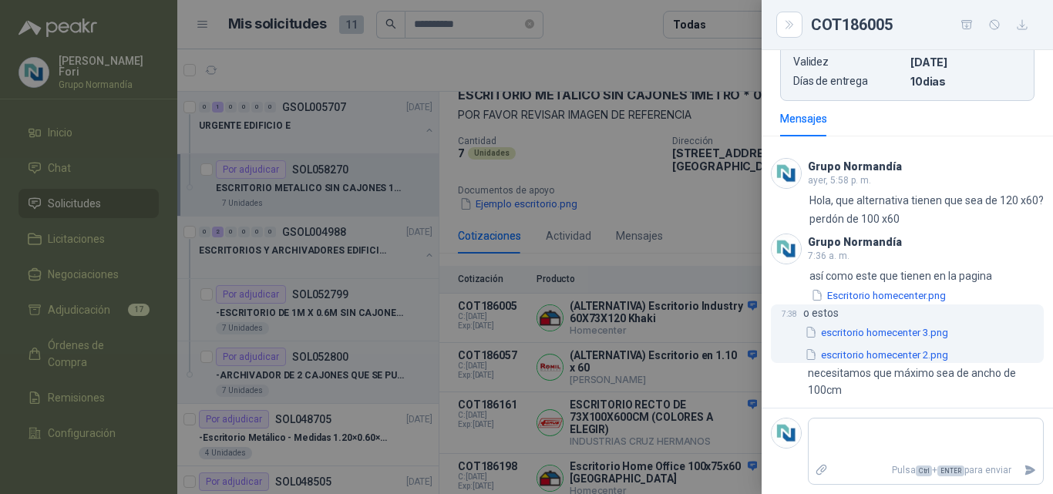
click at [870, 339] on button "escritorio homecenter 3.png" at bounding box center [876, 332] width 146 height 16
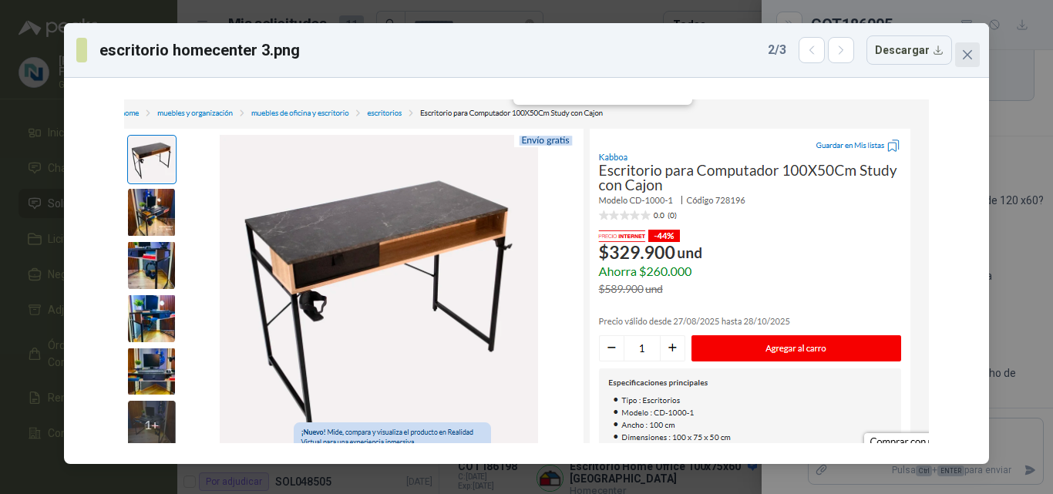
click at [966, 52] on icon "close" at bounding box center [967, 55] width 12 height 12
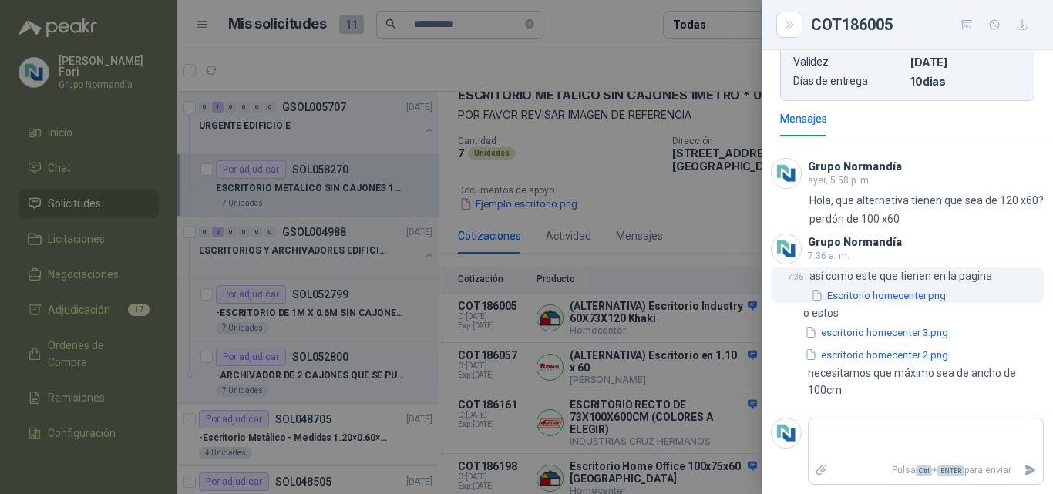
click at [873, 297] on button "Escritorio homecenter.png" at bounding box center [878, 295] width 138 height 16
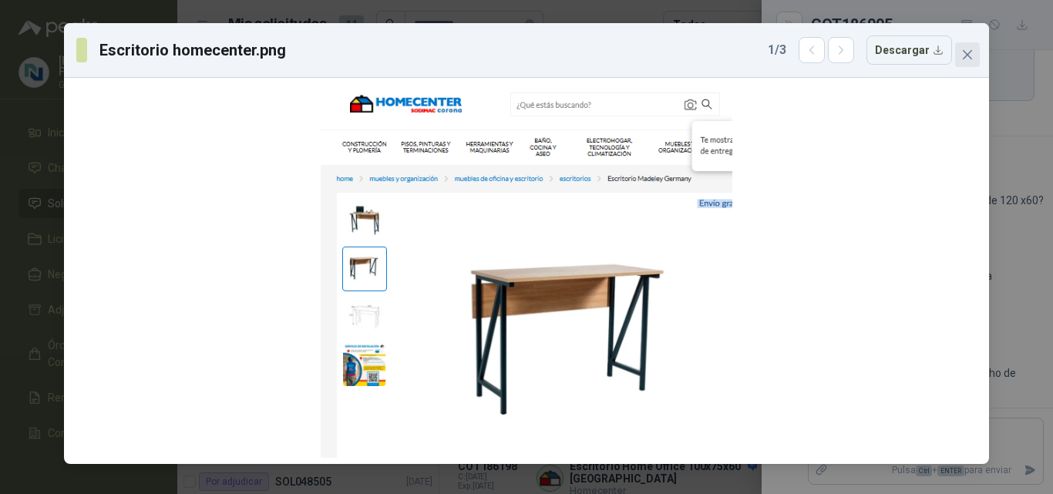
click at [970, 55] on icon "close" at bounding box center [967, 55] width 12 height 12
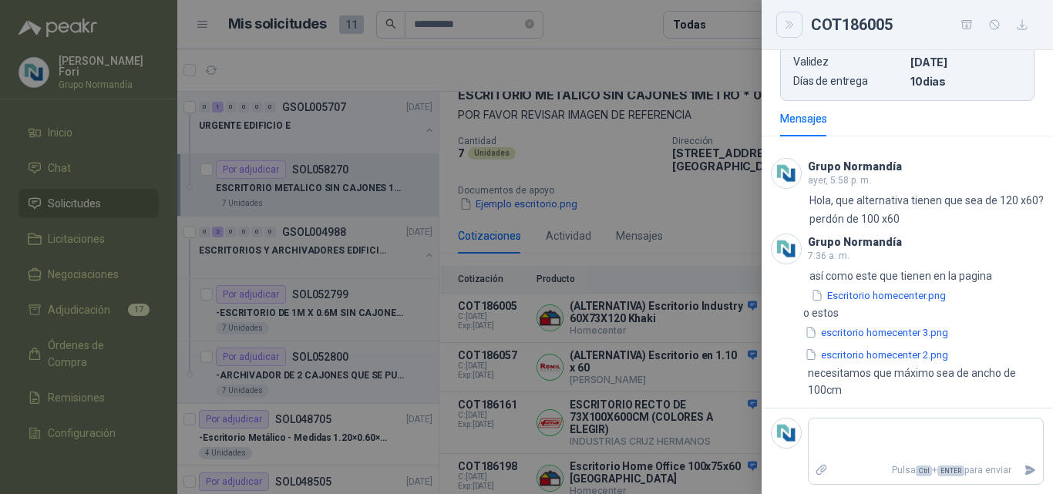
click at [791, 28] on icon "Close" at bounding box center [789, 24] width 13 height 13
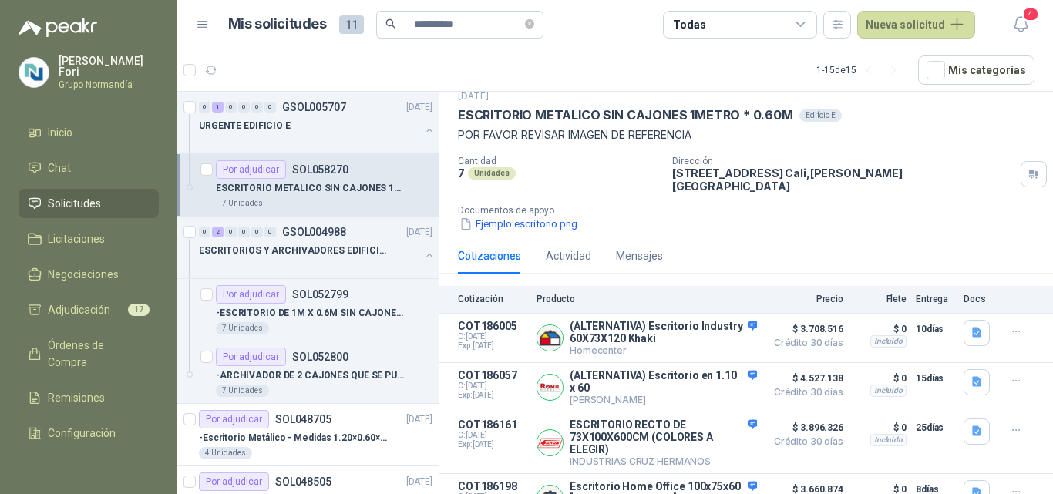
scroll to position [72, 0]
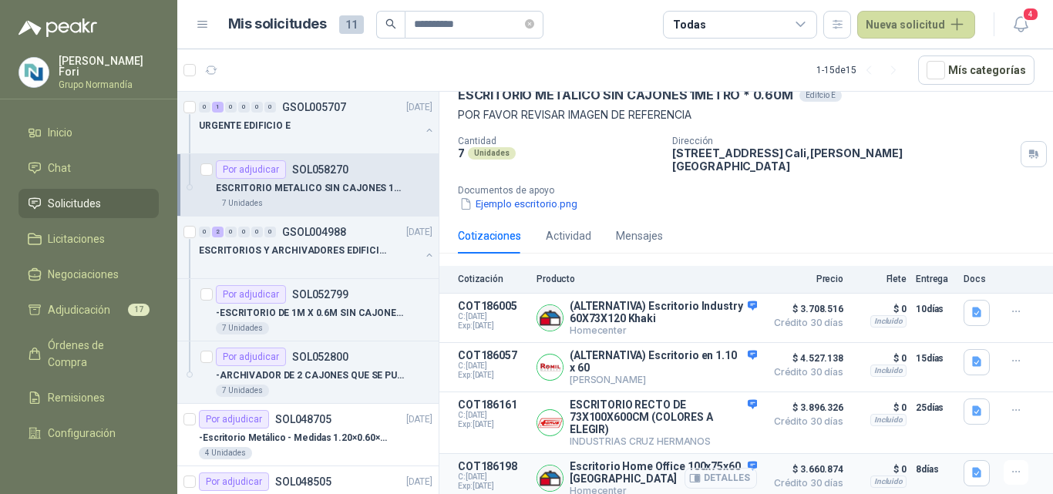
click at [699, 477] on button "Detalles" at bounding box center [720, 478] width 72 height 21
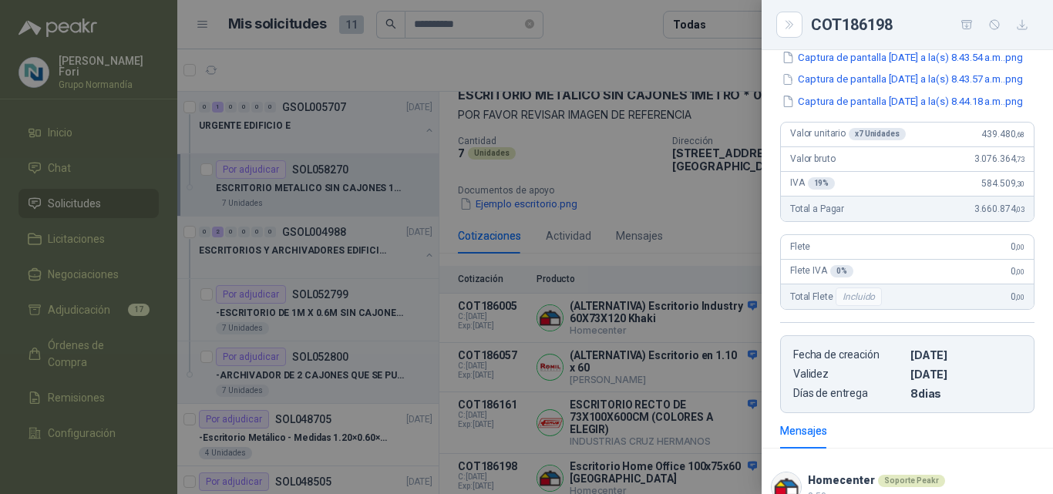
scroll to position [282, 0]
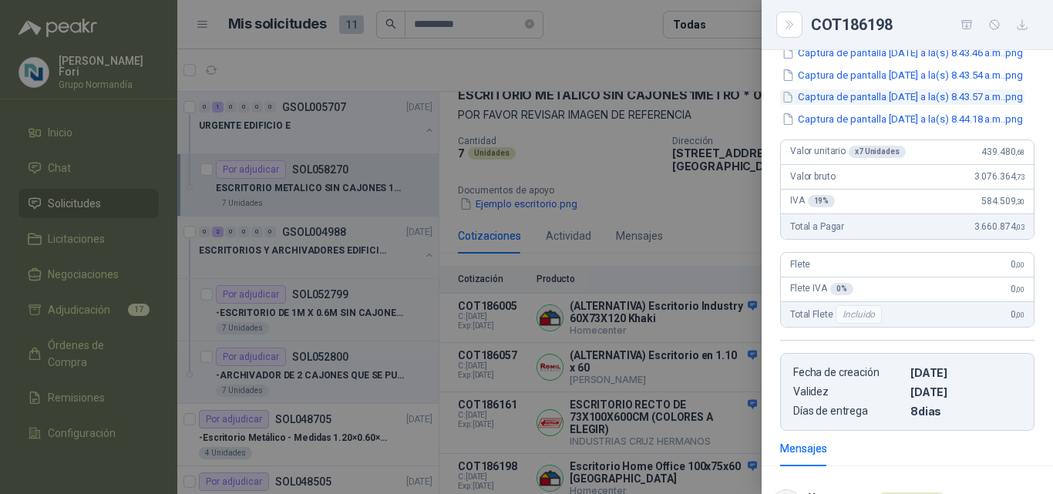
click at [849, 106] on button "Captura de pantalla [DATE] a la(s) 8.43.57 a.m..png" at bounding box center [902, 97] width 244 height 16
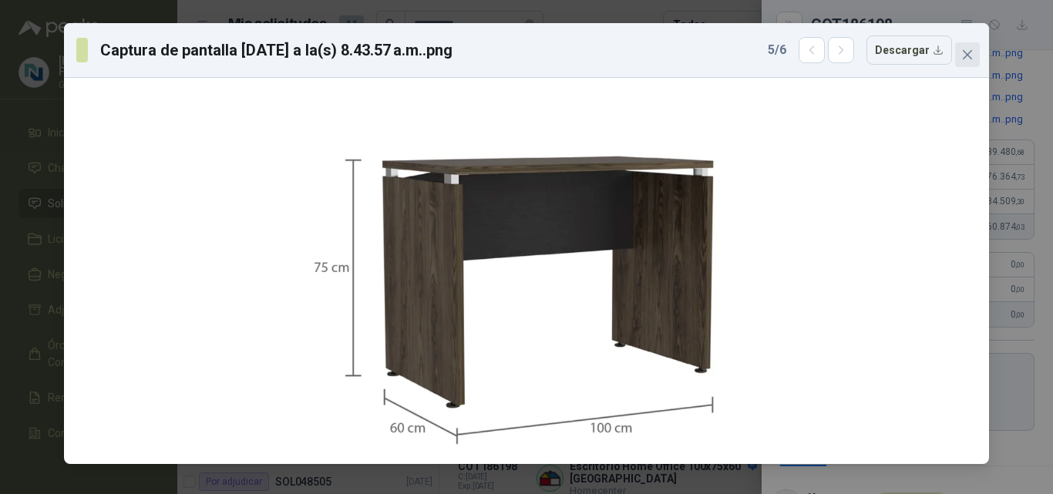
click at [967, 61] on button "Close" at bounding box center [967, 54] width 25 height 25
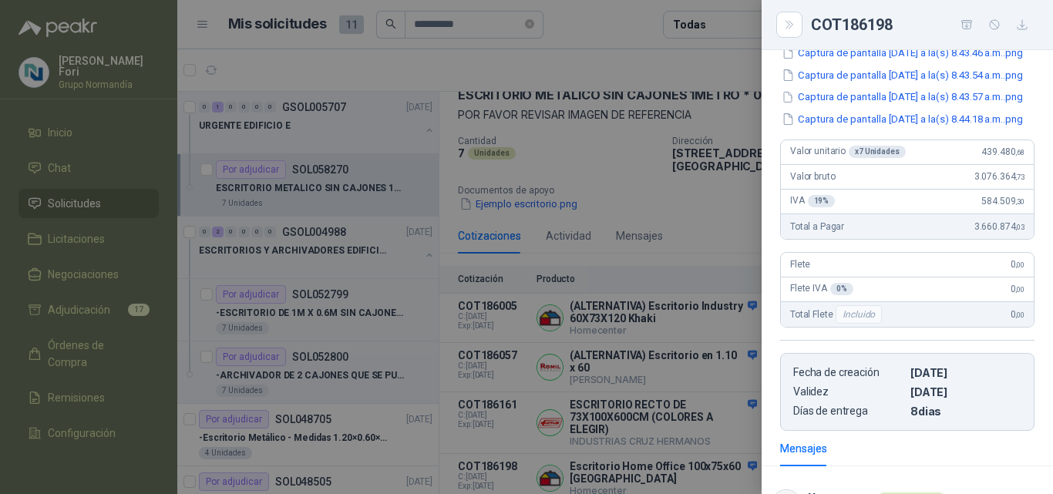
click at [222, 200] on div at bounding box center [526, 247] width 1053 height 494
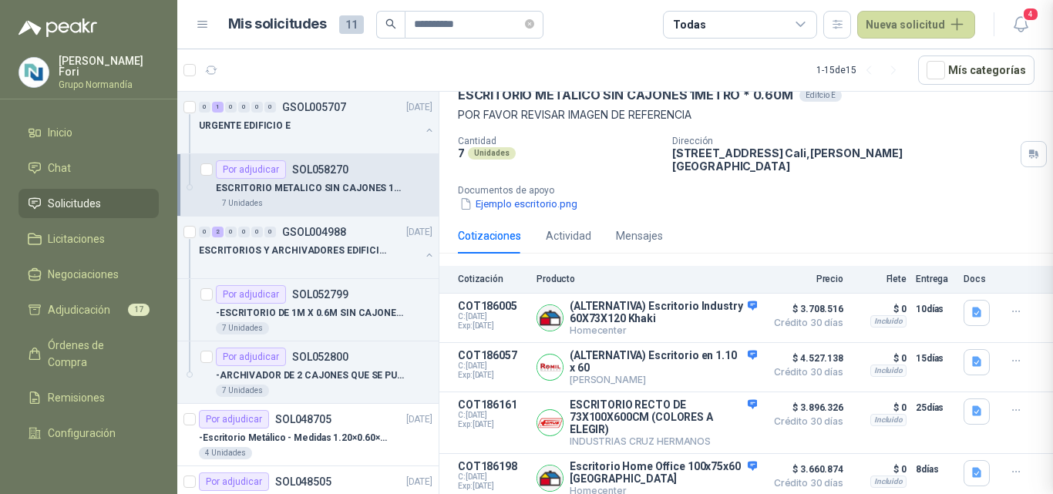
scroll to position [513, 0]
click at [247, 261] on div at bounding box center [309, 266] width 221 height 12
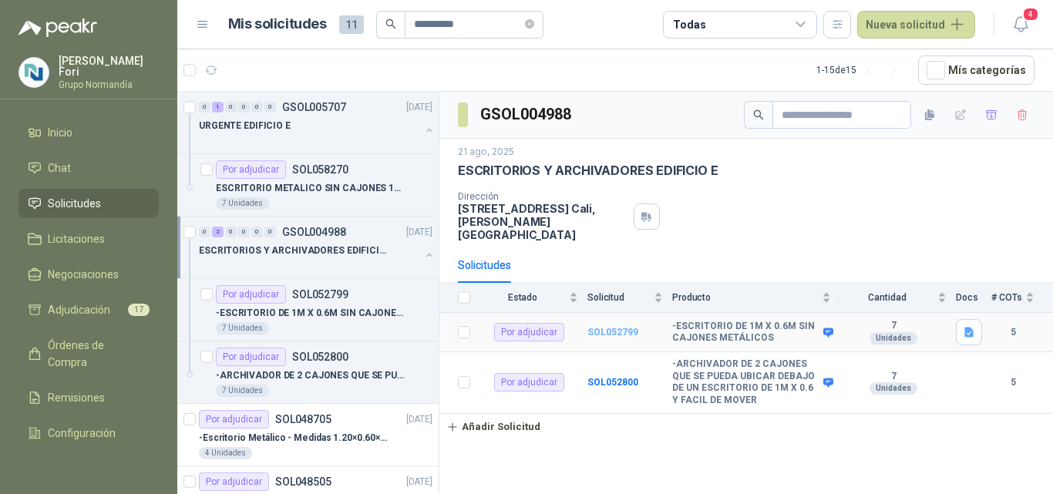
click at [609, 327] on b "SOL052799" at bounding box center [612, 332] width 51 height 11
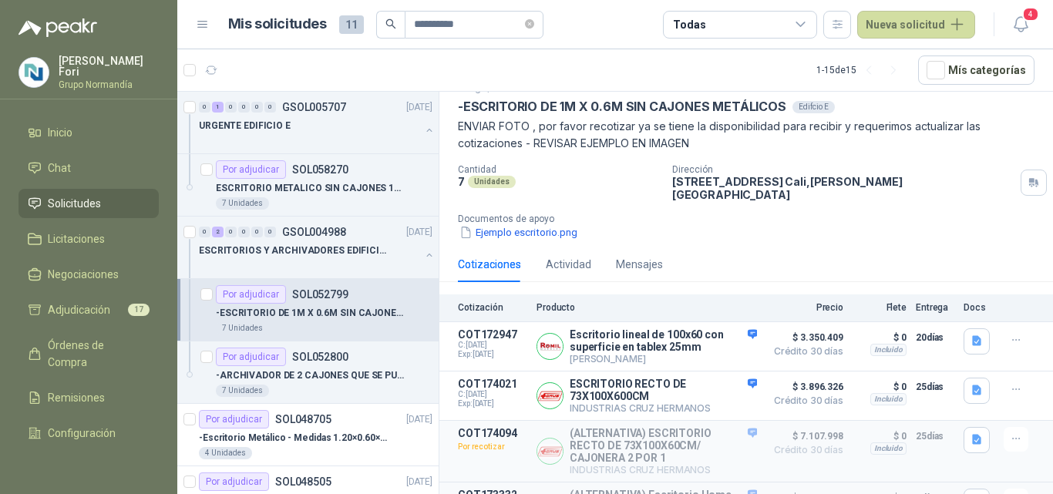
scroll to position [153, 0]
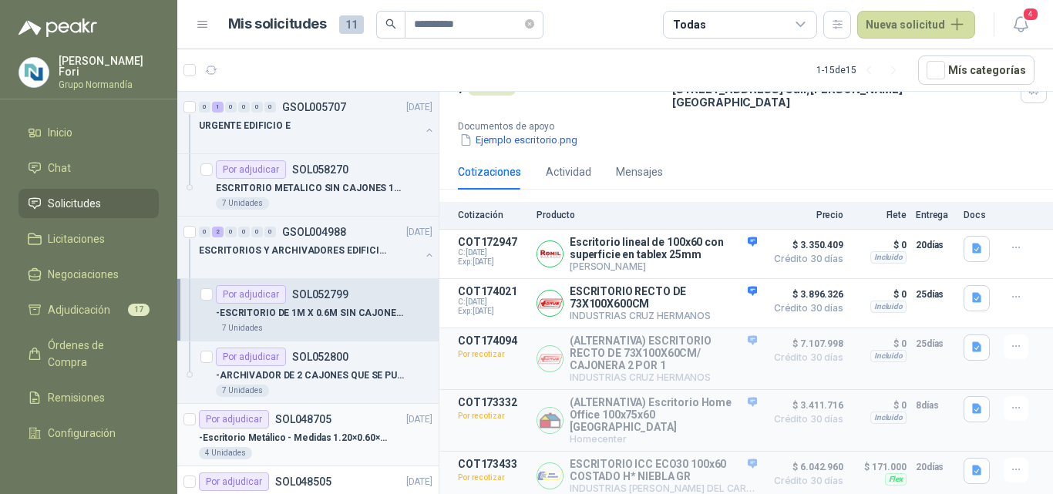
click at [302, 445] on div "-Escritorio Metálico - Medidas 1.20×0.60×0.75" at bounding box center [316, 438] width 234 height 18
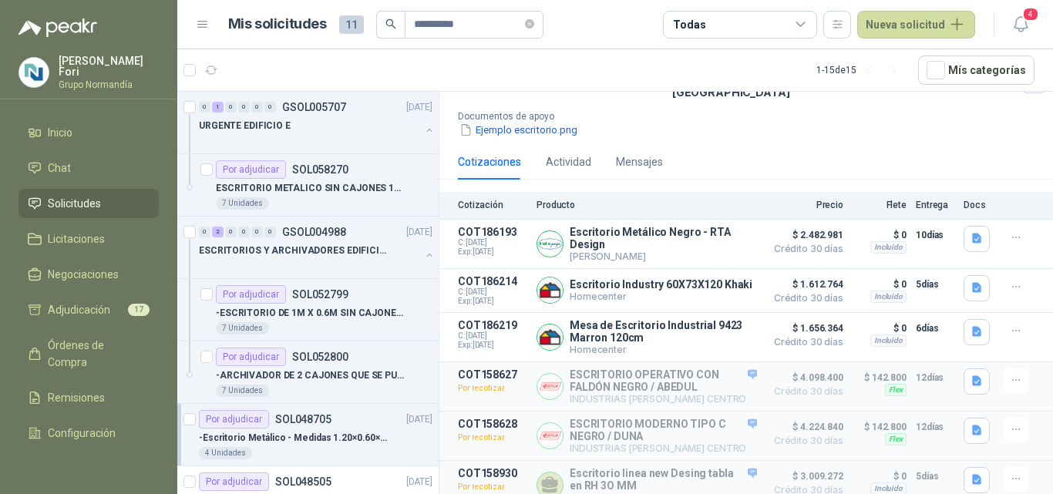
scroll to position [161, 0]
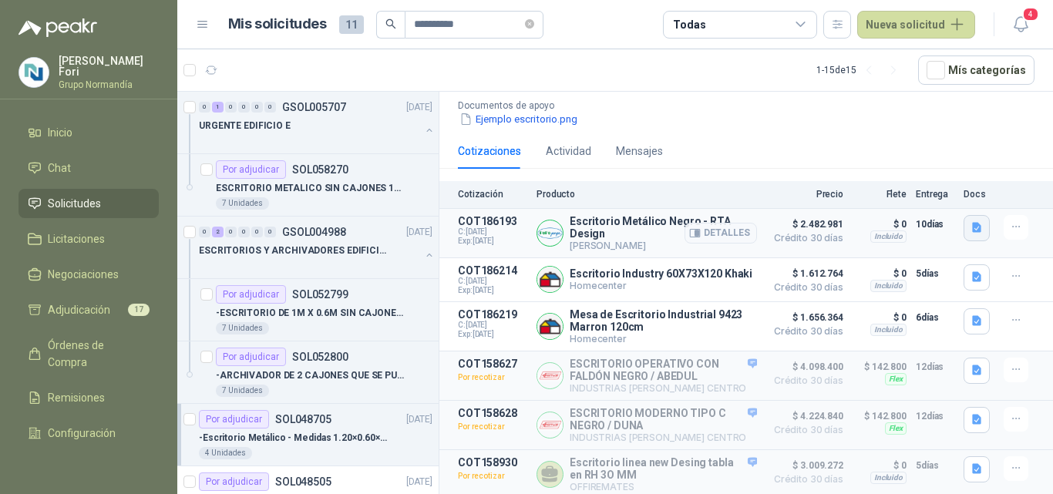
click at [970, 221] on icon "button" at bounding box center [976, 227] width 13 height 13
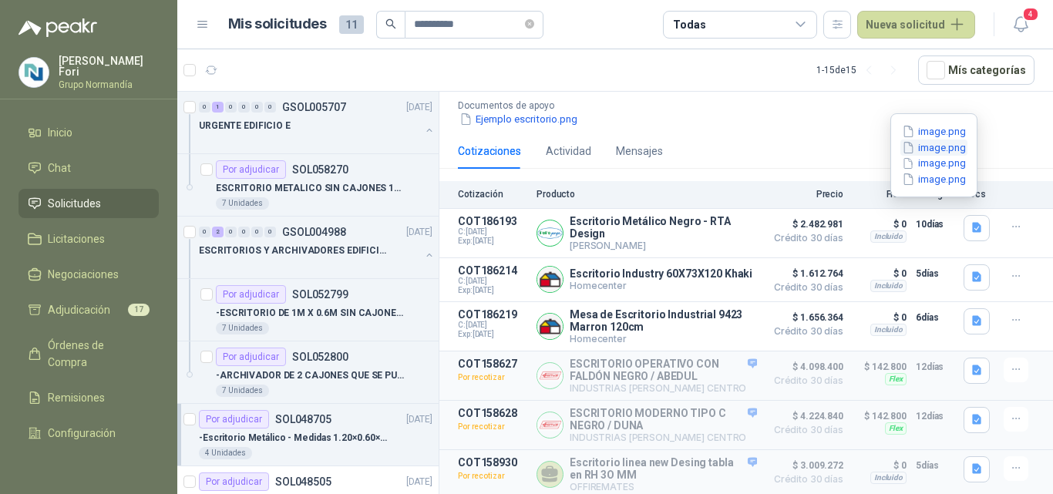
click at [926, 153] on button "image.png" at bounding box center [933, 148] width 67 height 16
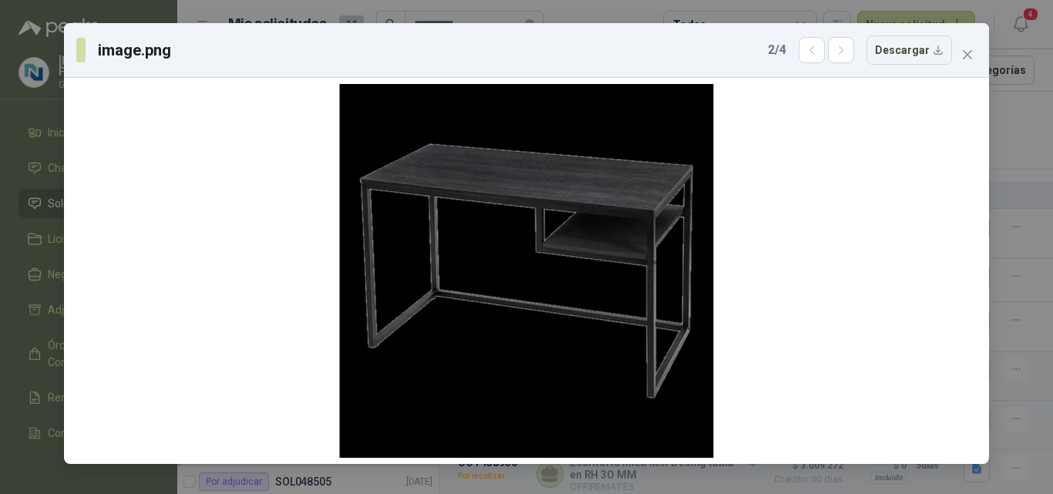
click at [795, 50] on div "2 / 4 Descargar" at bounding box center [860, 49] width 184 height 29
click at [814, 52] on icon "button" at bounding box center [811, 50] width 13 height 13
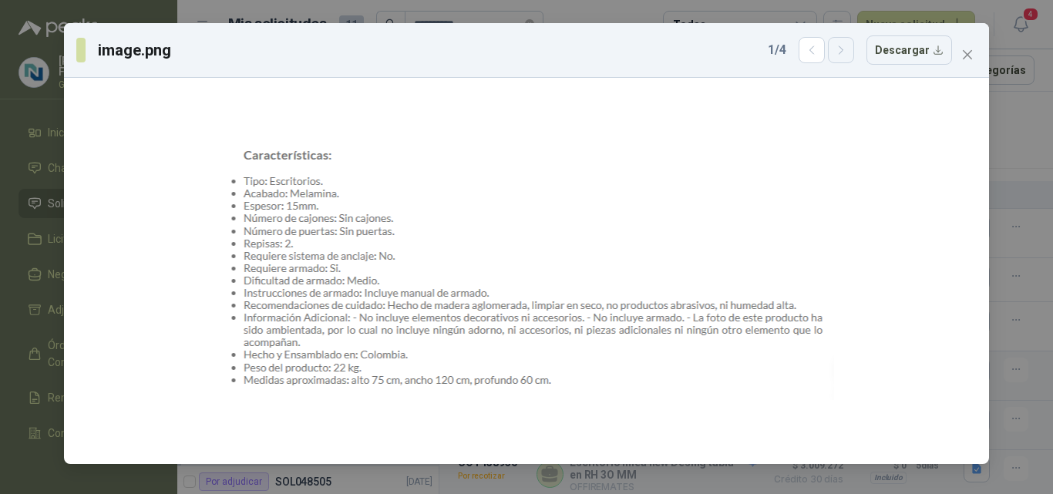
click at [845, 52] on icon "button" at bounding box center [841, 50] width 13 height 13
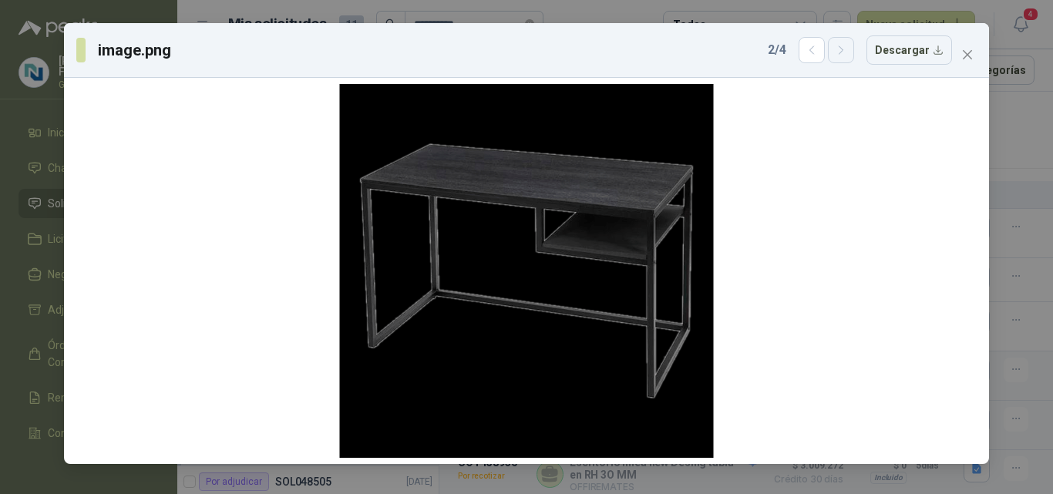
click at [845, 52] on icon "button" at bounding box center [841, 50] width 13 height 13
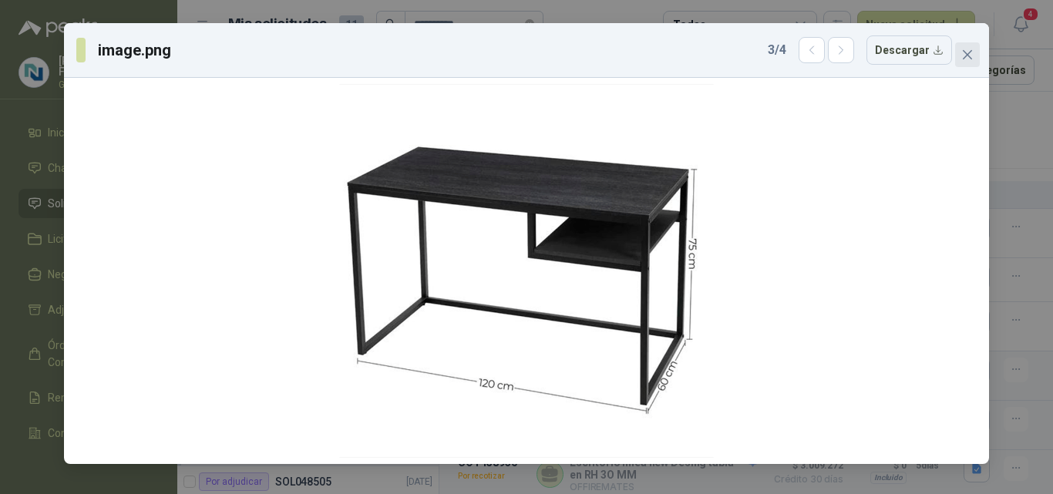
click at [963, 53] on icon "close" at bounding box center [967, 55] width 12 height 12
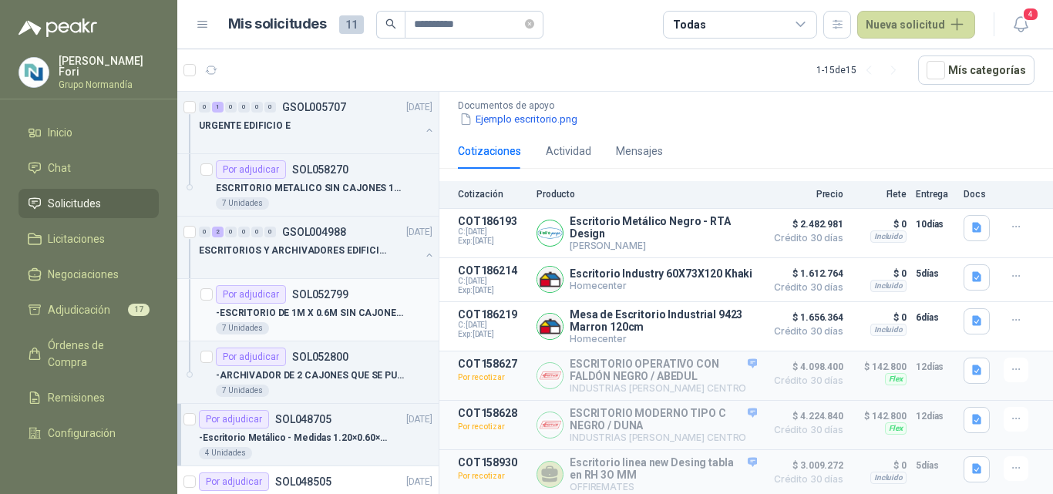
click at [332, 320] on p "-ESCRITORIO DE 1M X 0.6M SIN CAJONES METÁLICOS" at bounding box center [312, 313] width 192 height 15
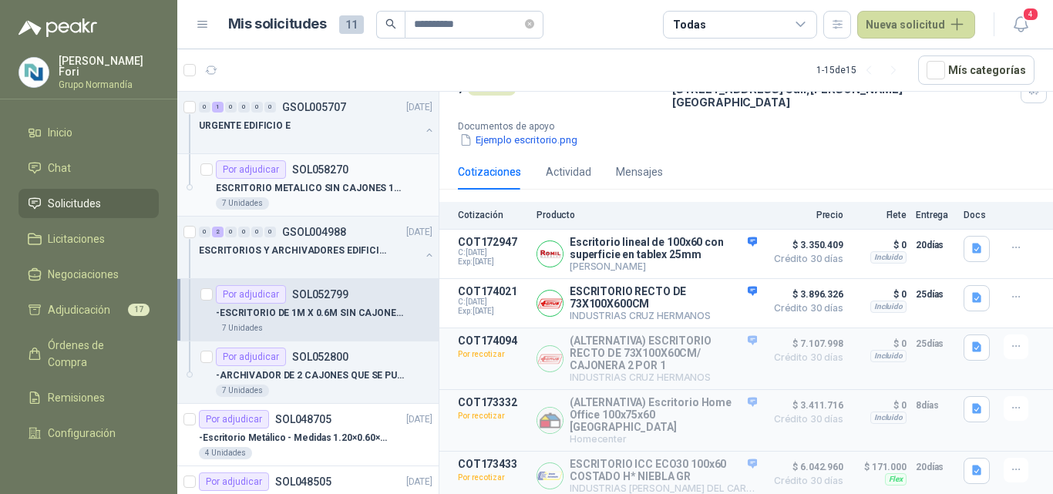
click at [304, 191] on p "ESCRITORIO METALICO SIN CAJONES 1METRO * 0.60M" at bounding box center [312, 188] width 192 height 15
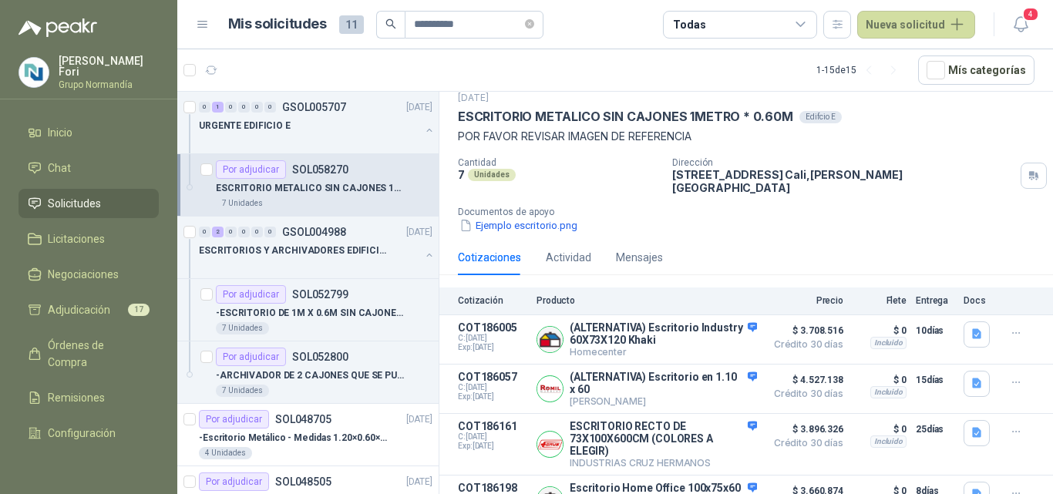
scroll to position [72, 0]
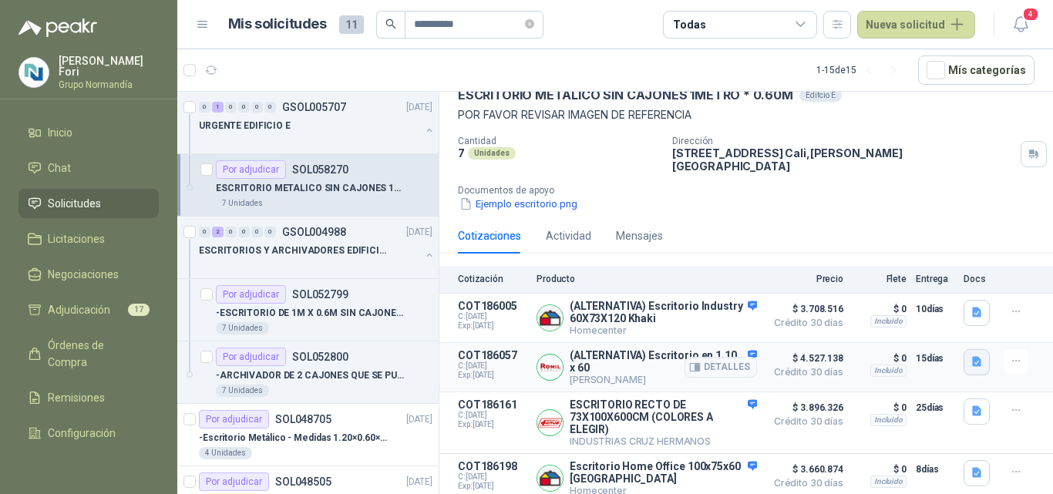
click at [972, 358] on icon "button" at bounding box center [976, 362] width 9 height 10
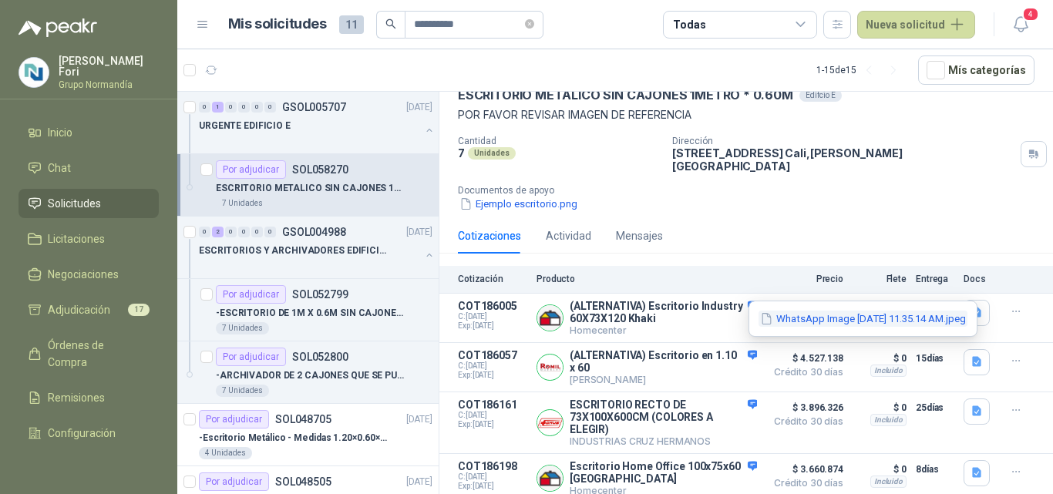
click at [898, 321] on button "WhatsApp Image [DATE] 11.35.14 AM.jpeg" at bounding box center [862, 319] width 209 height 16
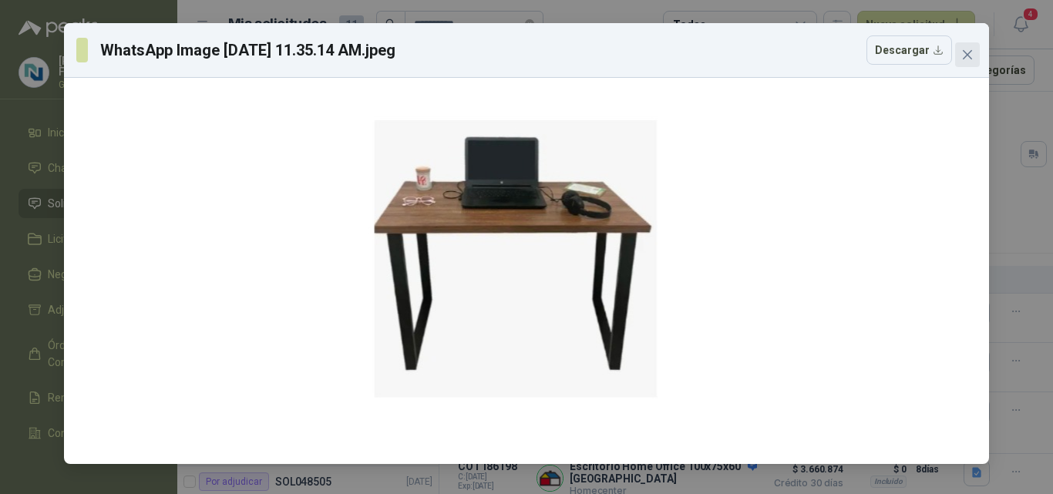
click at [960, 55] on span "Close" at bounding box center [967, 55] width 25 height 12
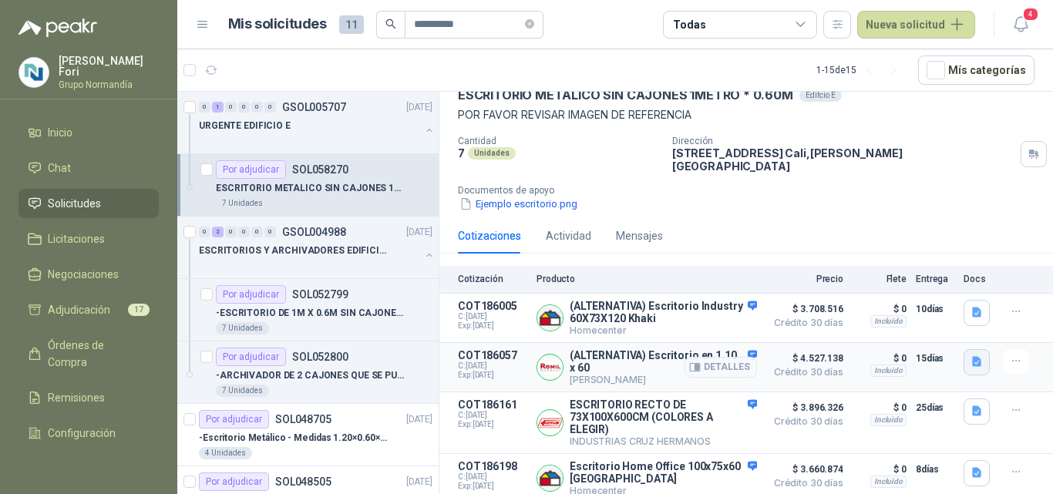
click at [963, 361] on button "button" at bounding box center [976, 362] width 26 height 26
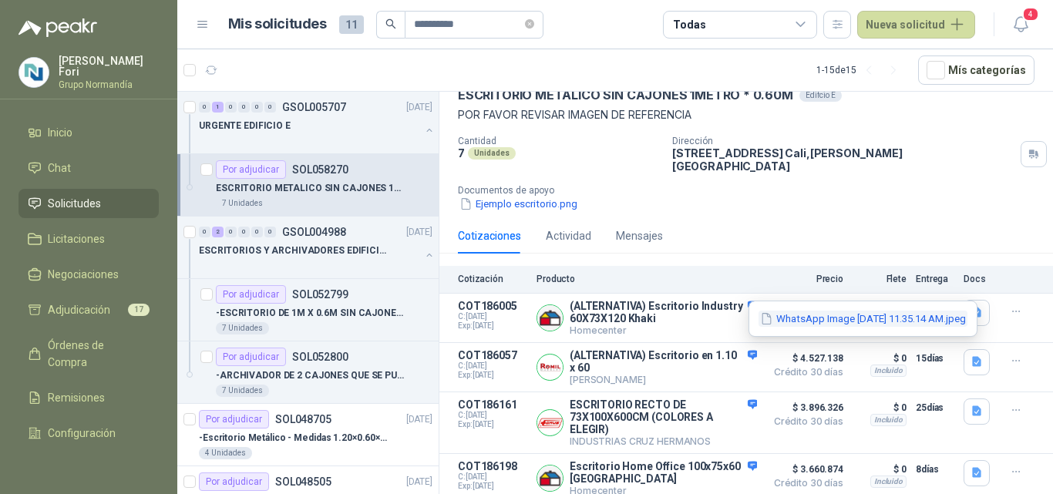
click at [923, 322] on button "WhatsApp Image [DATE] 11.35.14 AM.jpeg" at bounding box center [862, 319] width 209 height 16
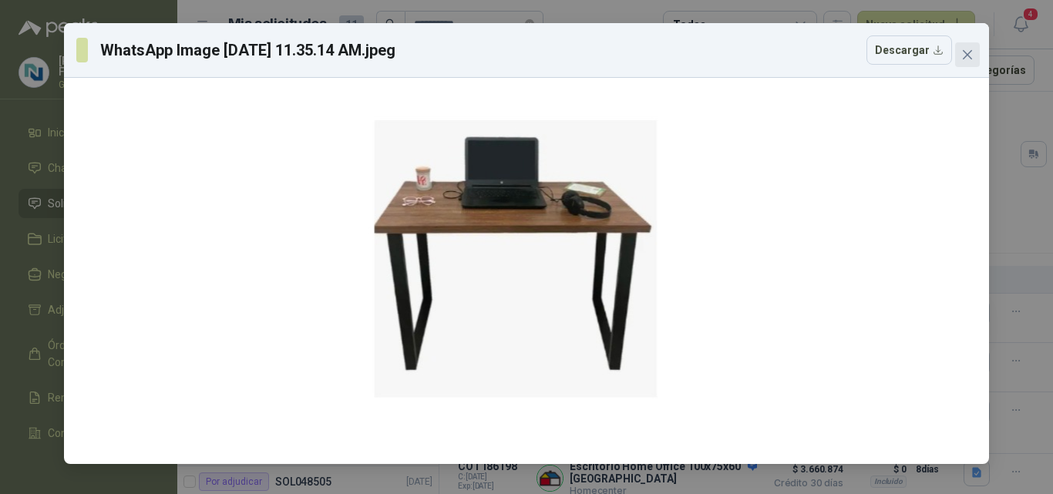
click at [960, 51] on span "Close" at bounding box center [967, 55] width 25 height 12
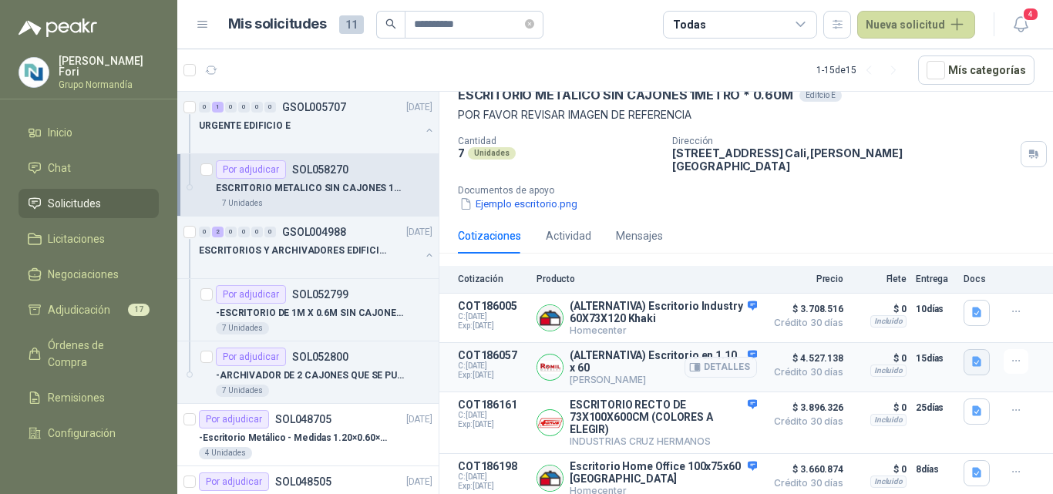
click at [972, 357] on icon "button" at bounding box center [976, 362] width 9 height 10
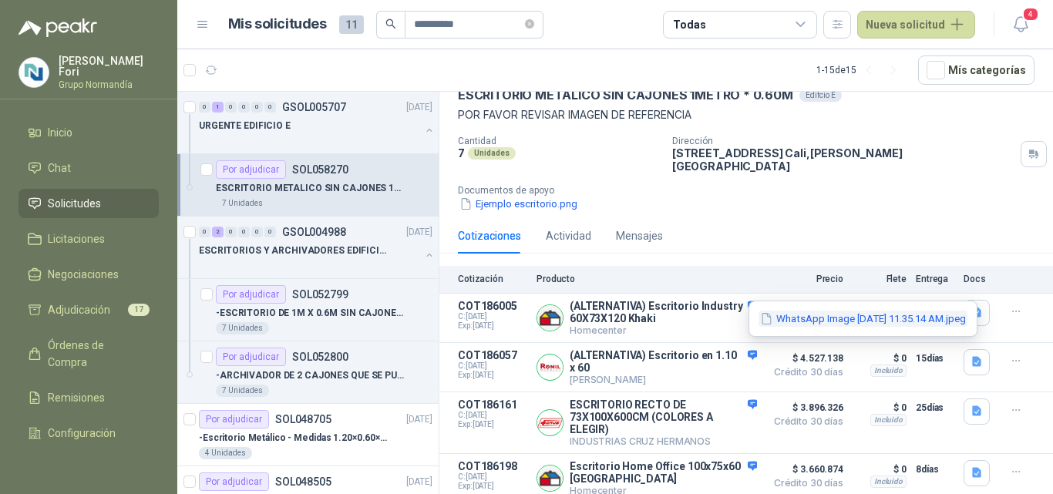
click at [847, 317] on button "WhatsApp Image [DATE] 11.35.14 AM.jpeg" at bounding box center [862, 319] width 209 height 16
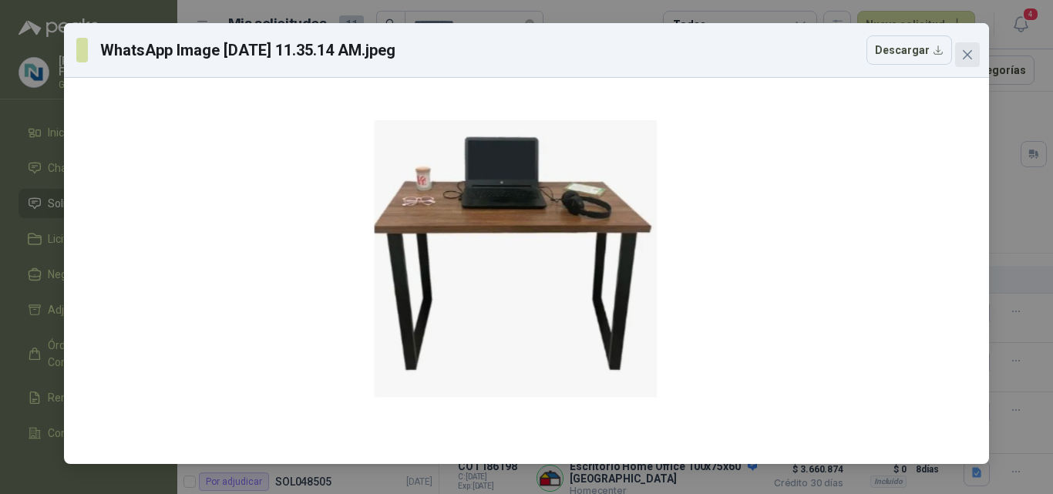
click at [967, 49] on icon "close" at bounding box center [967, 55] width 12 height 12
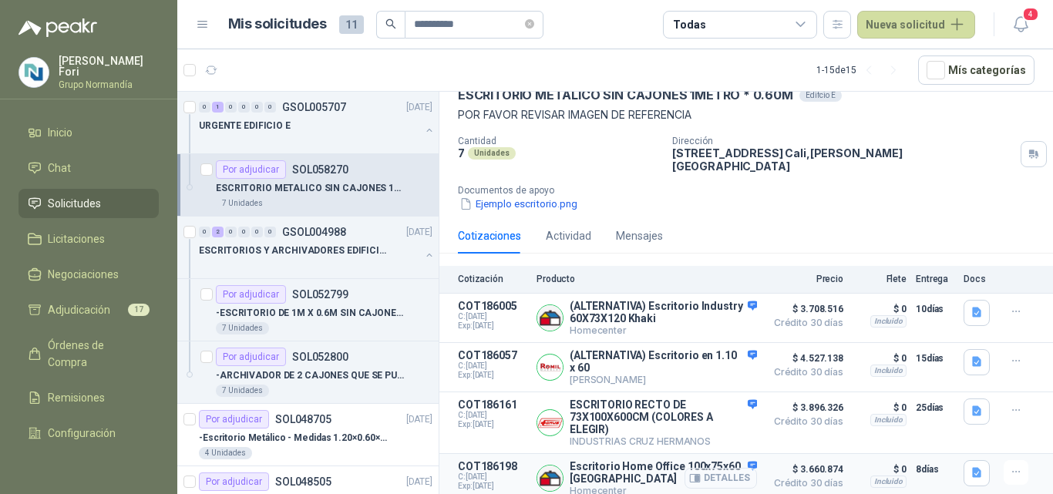
click at [711, 474] on button "Detalles" at bounding box center [720, 478] width 72 height 21
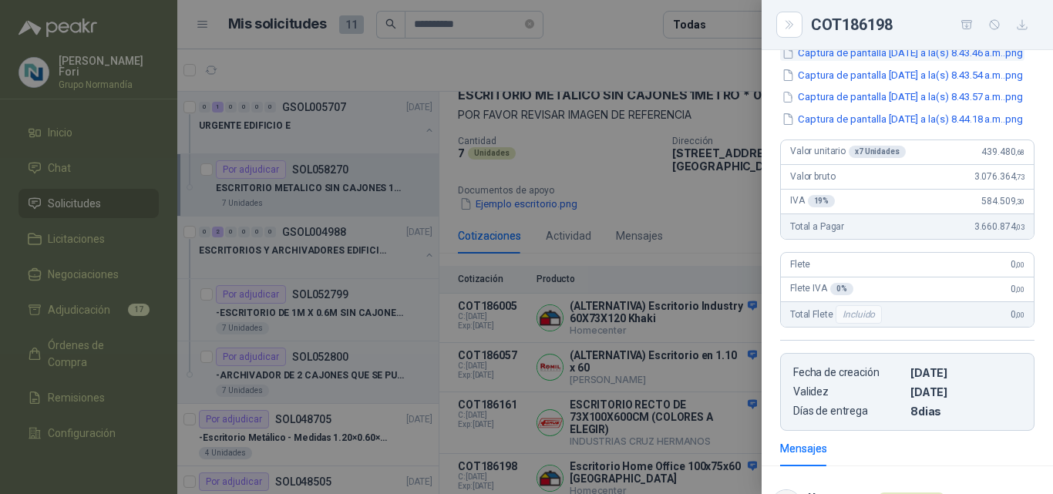
scroll to position [205, 0]
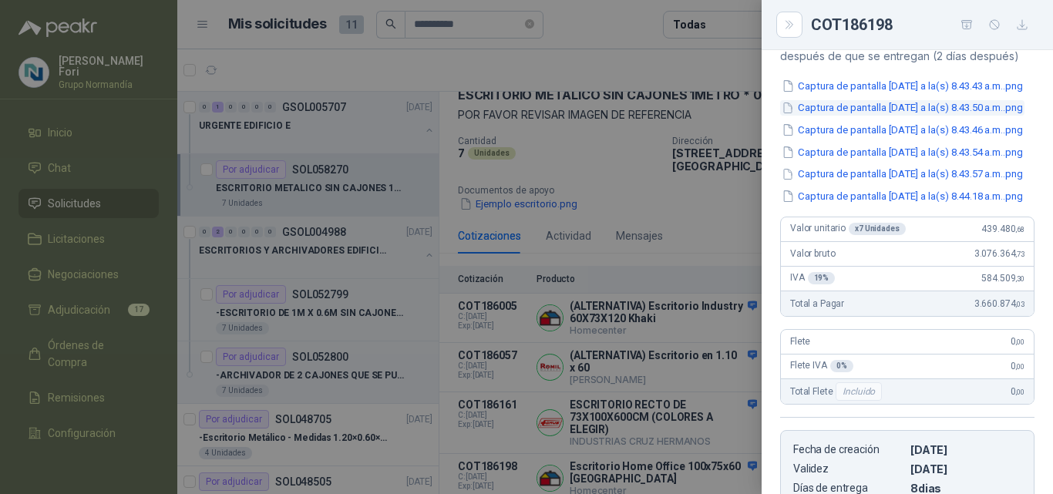
click at [885, 116] on button "Captura de pantalla [DATE] a la(s) 8.43.50 a.m..png" at bounding box center [902, 108] width 244 height 16
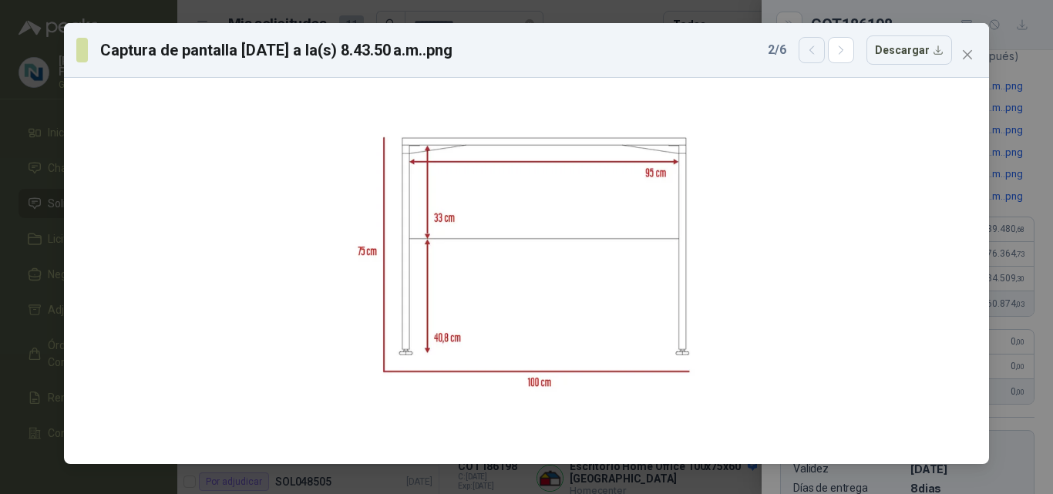
click at [815, 56] on icon "button" at bounding box center [811, 50] width 13 height 13
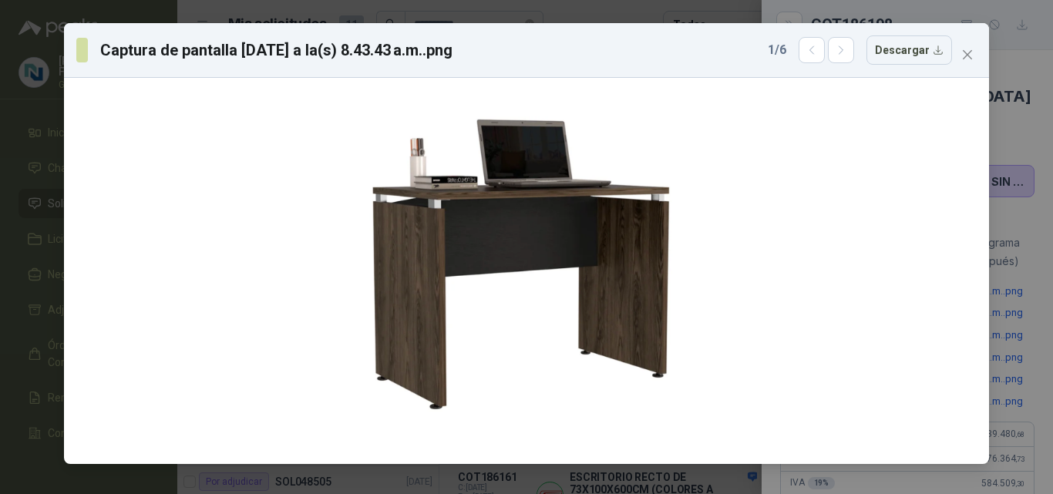
scroll to position [205, 0]
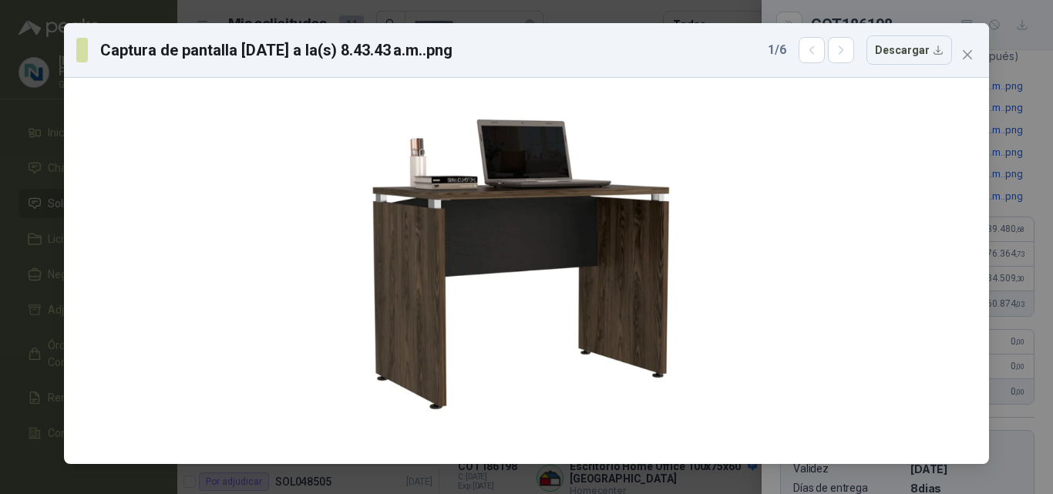
click at [279, 5] on div "Captura de pantalla [DATE] a la(s) 8.43.43 a.m..png 1 / 6 Descargar" at bounding box center [526, 247] width 1053 height 494
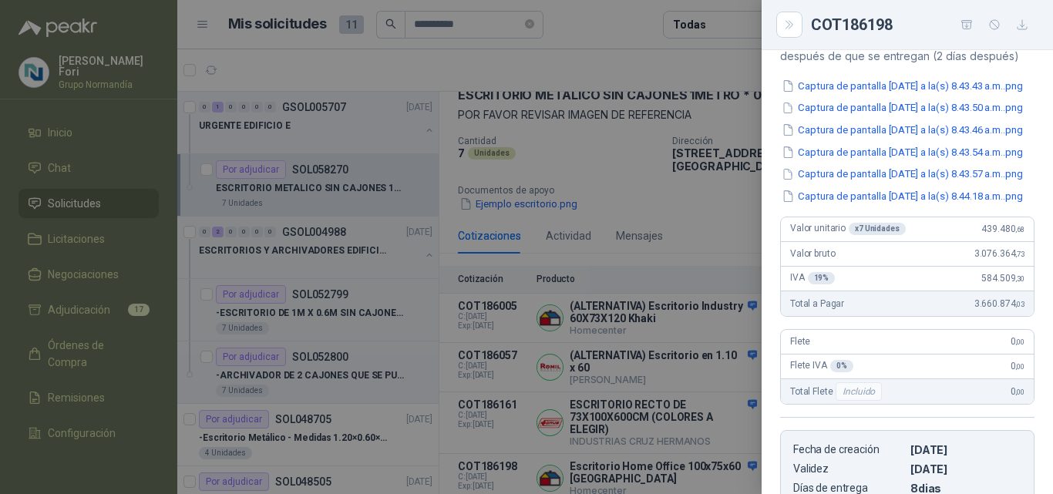
click at [328, 227] on div at bounding box center [526, 247] width 1053 height 494
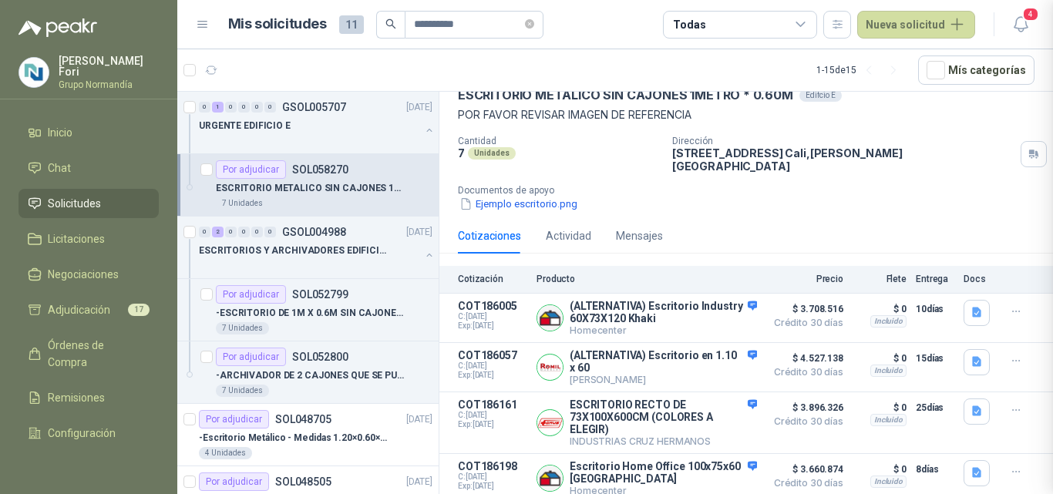
scroll to position [513, 0]
click at [304, 176] on div "Por adjudicar SOL058270" at bounding box center [282, 169] width 133 height 18
click at [320, 134] on div "URGENTE EDIFICIO E" at bounding box center [309, 125] width 221 height 18
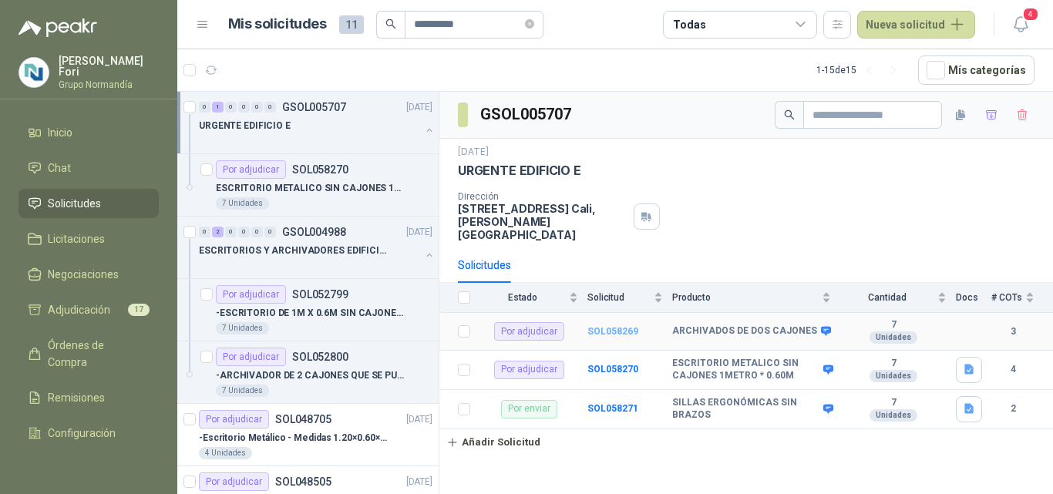
click at [627, 326] on b "SOL058269" at bounding box center [612, 331] width 51 height 11
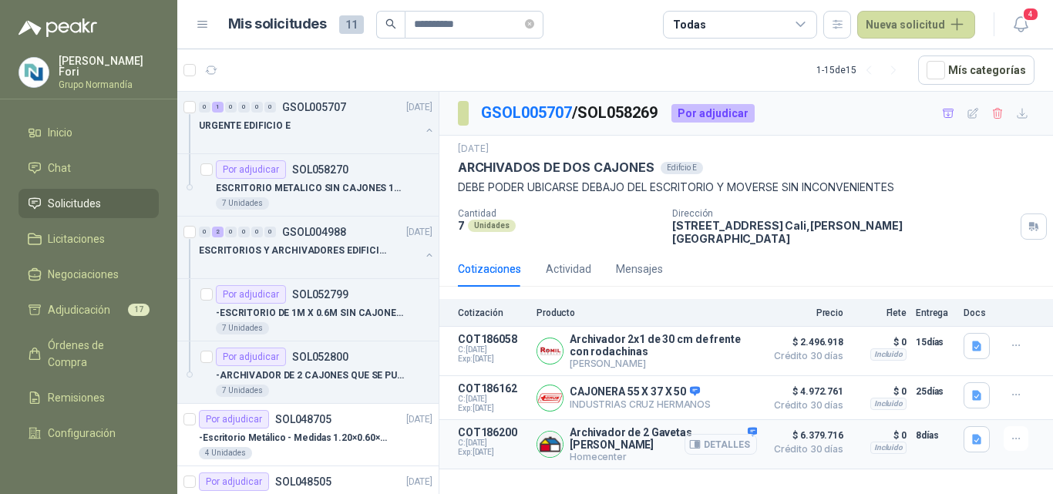
click at [732, 434] on button "Detalles" at bounding box center [720, 444] width 72 height 21
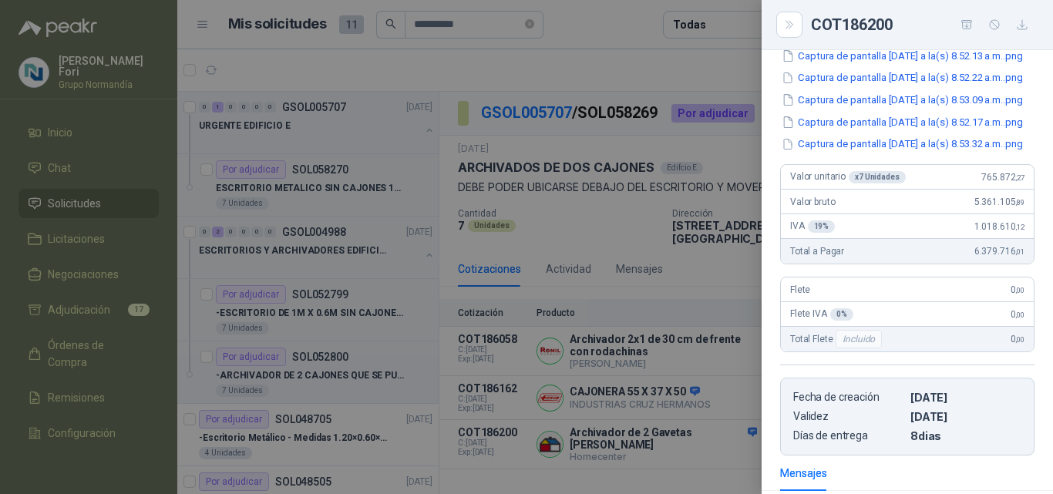
scroll to position [196, 0]
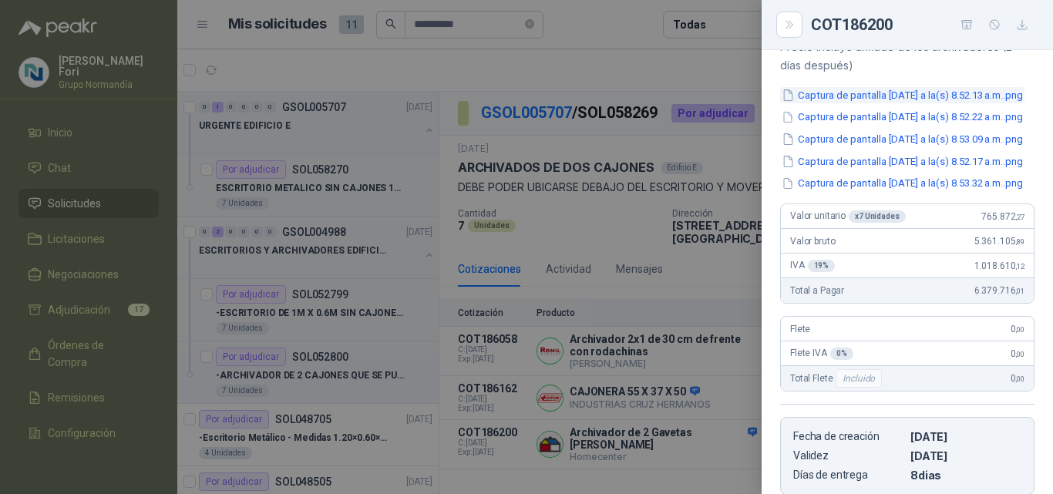
click at [879, 101] on button "Captura de pantalla 2025-10-02 a la(s) 8.52.13 a.m..png" at bounding box center [902, 95] width 244 height 16
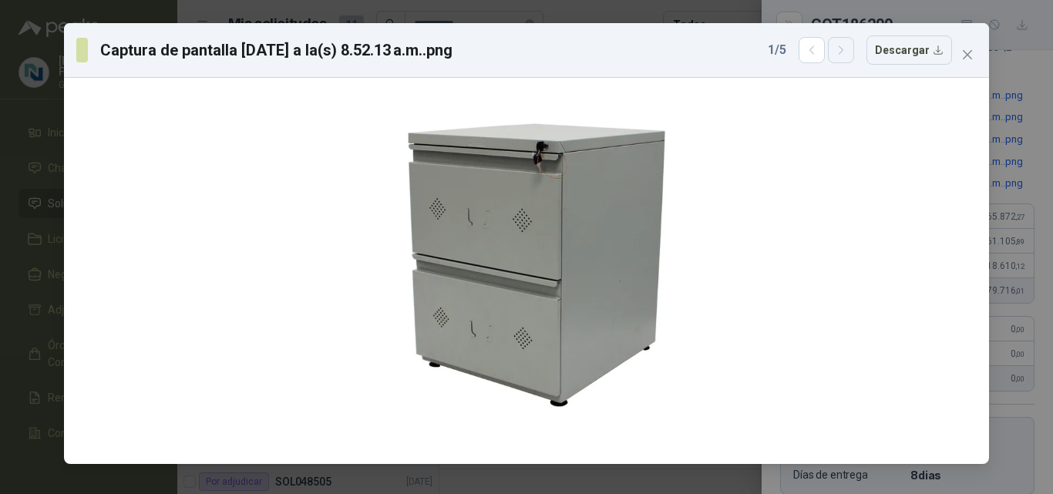
click at [854, 49] on button "button" at bounding box center [841, 50] width 26 height 26
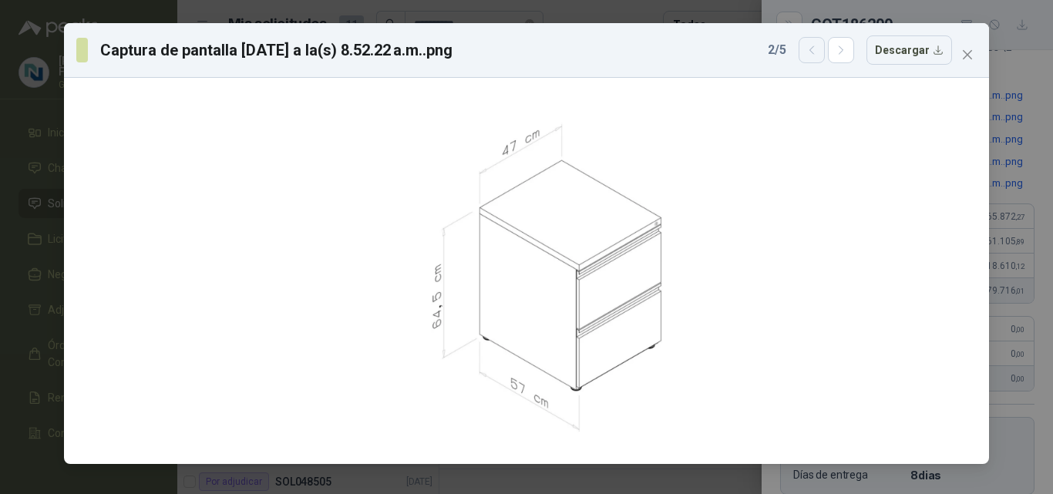
click at [812, 59] on button "button" at bounding box center [811, 50] width 26 height 26
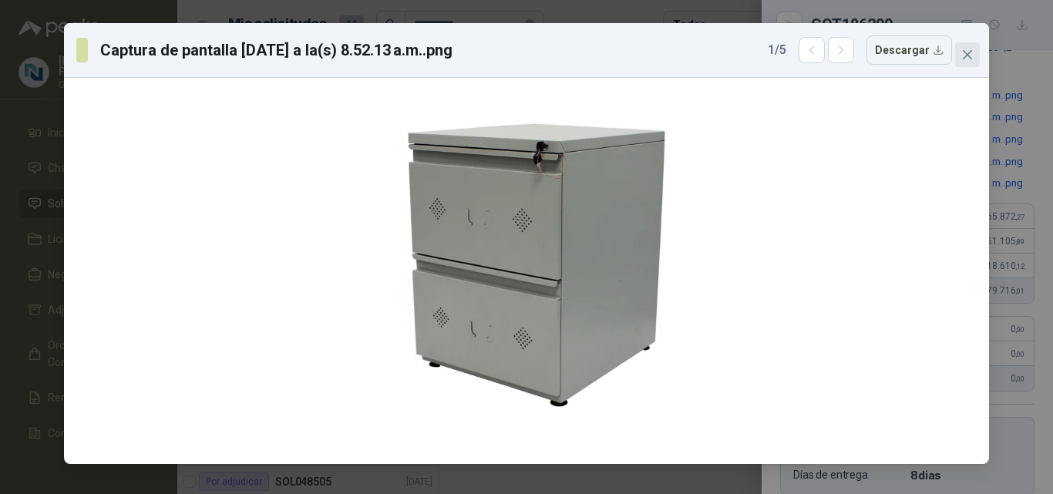
click at [964, 59] on icon "close" at bounding box center [967, 55] width 12 height 12
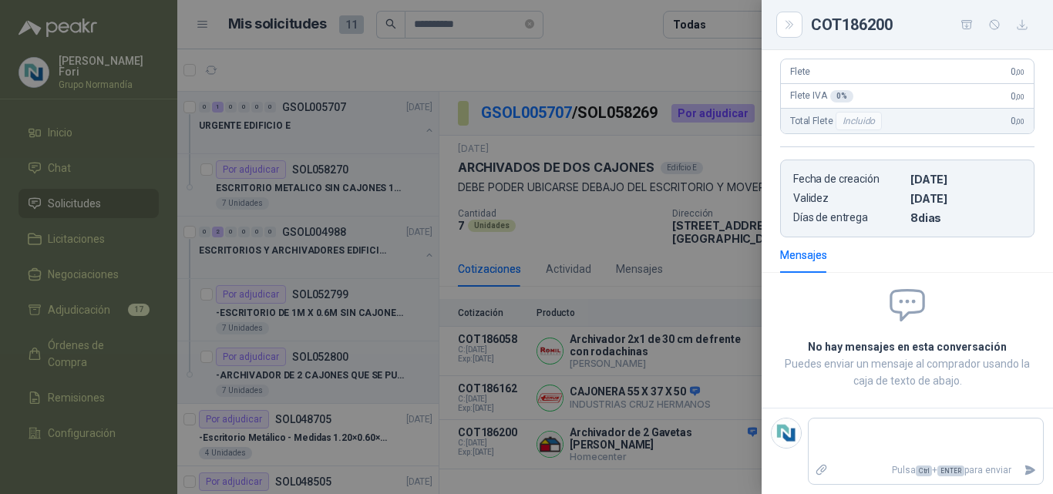
scroll to position [512, 0]
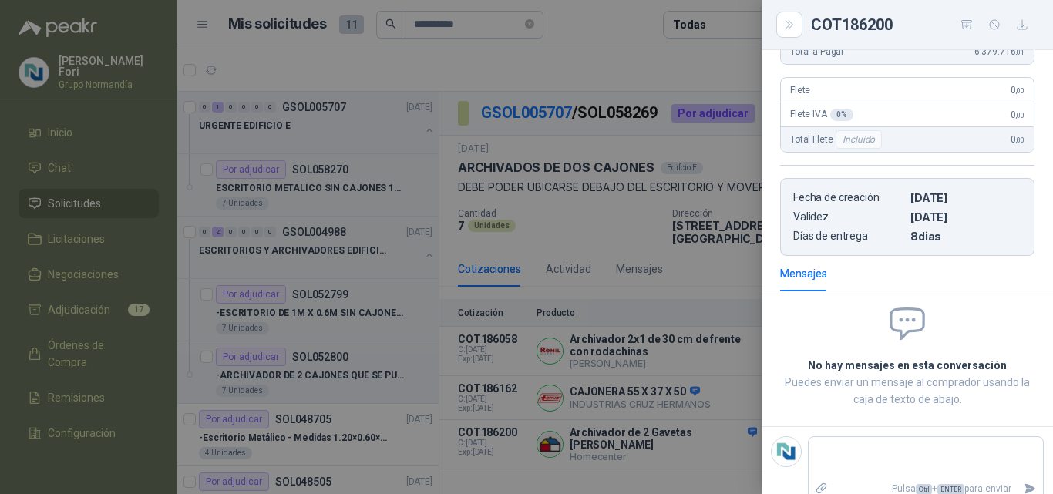
click at [704, 455] on div at bounding box center [526, 247] width 1053 height 494
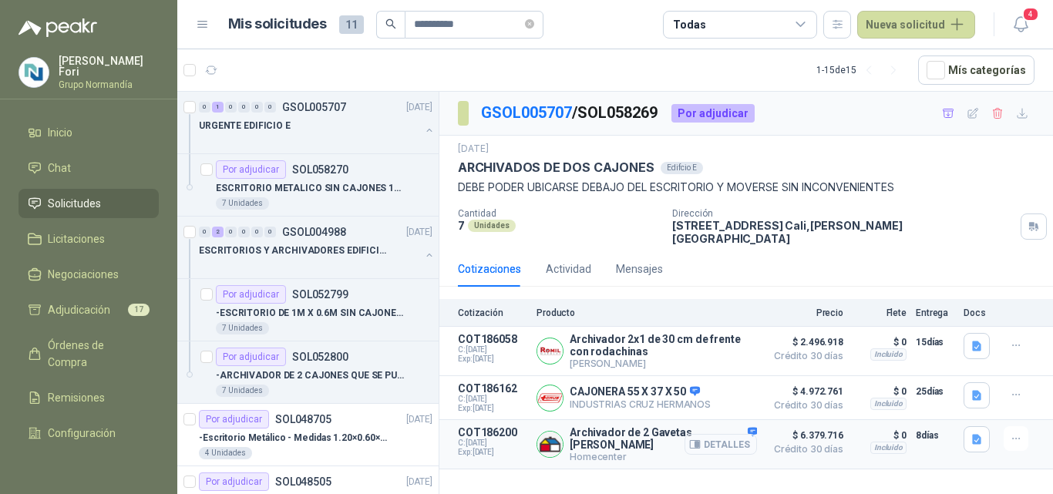
click at [751, 436] on button "Detalles" at bounding box center [720, 444] width 72 height 21
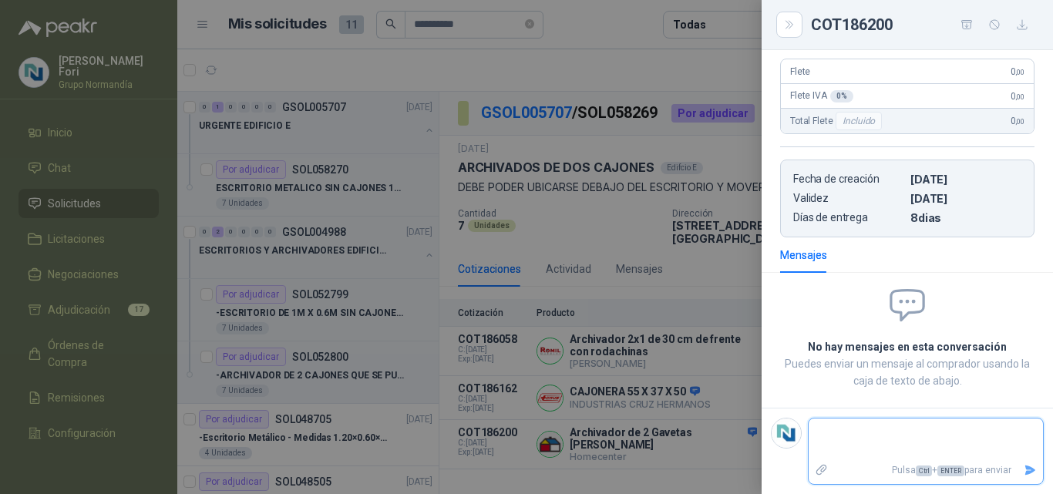
click at [866, 430] on textarea at bounding box center [925, 439] width 234 height 35
type textarea "*"
type textarea "**"
type textarea "***"
type textarea "****"
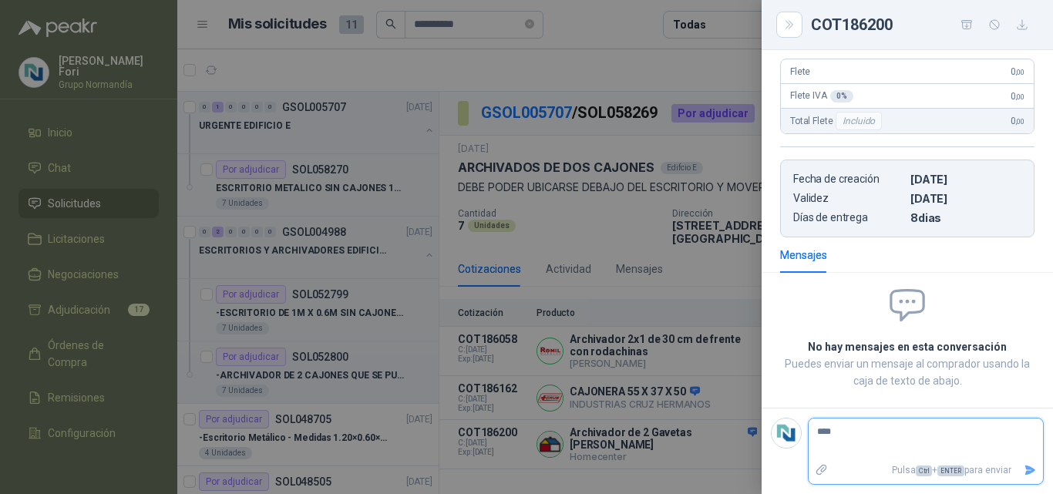
type textarea "*****"
type textarea "*******"
type textarea "********"
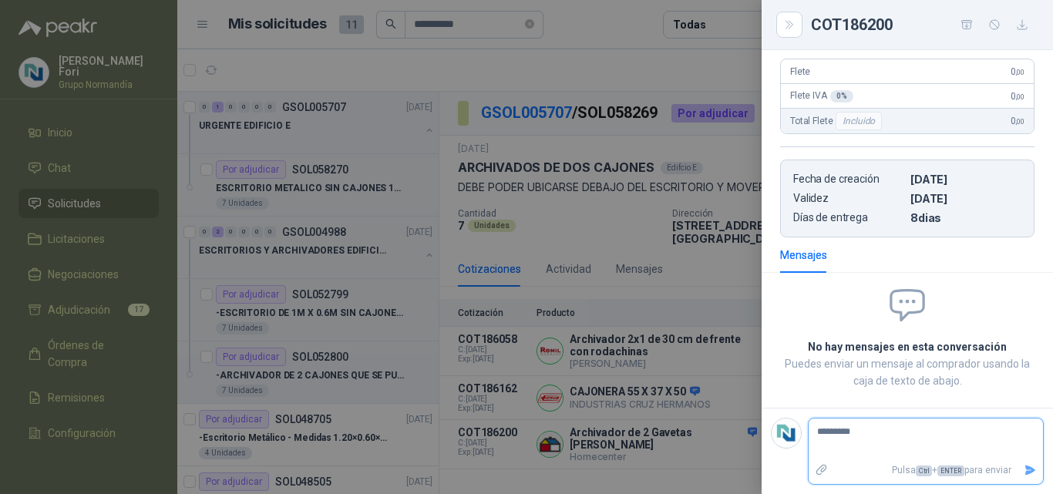
type textarea "**********"
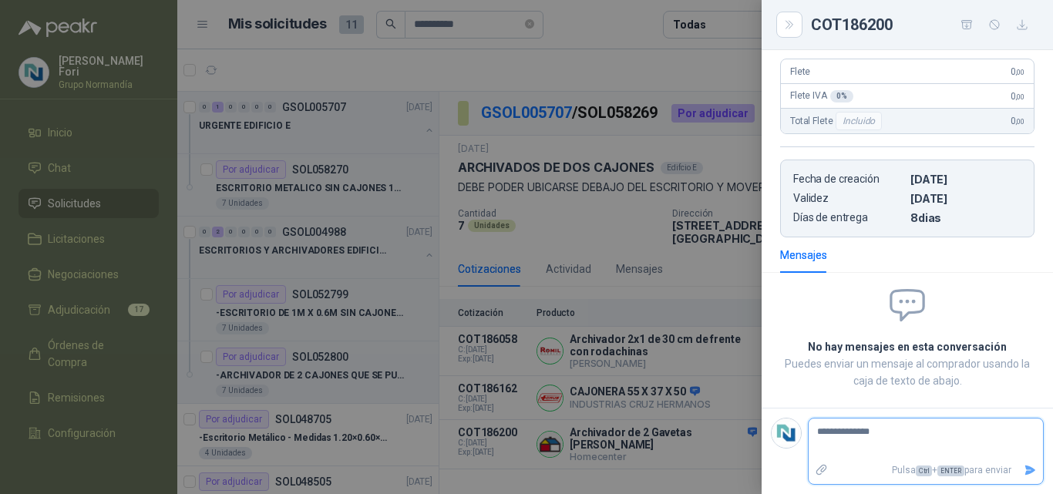
type textarea "**********"
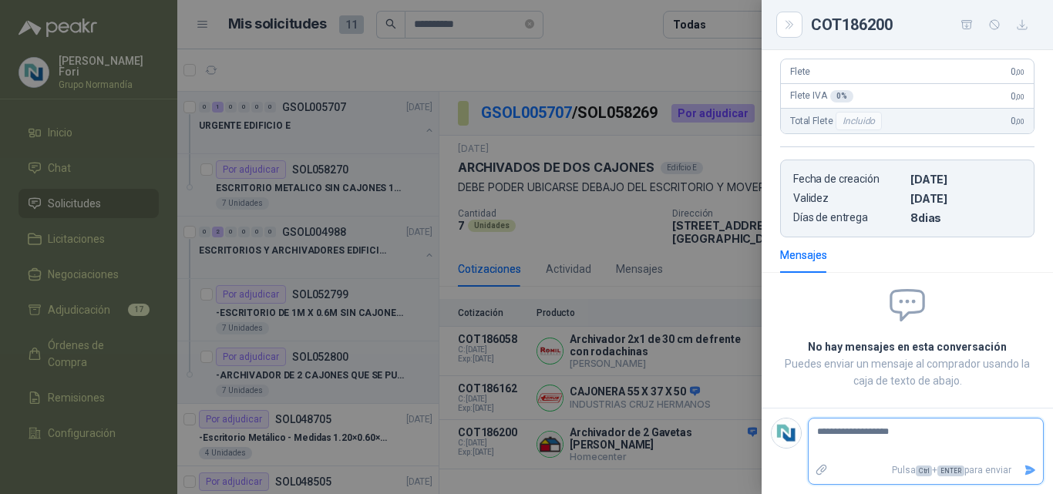
type textarea "**********"
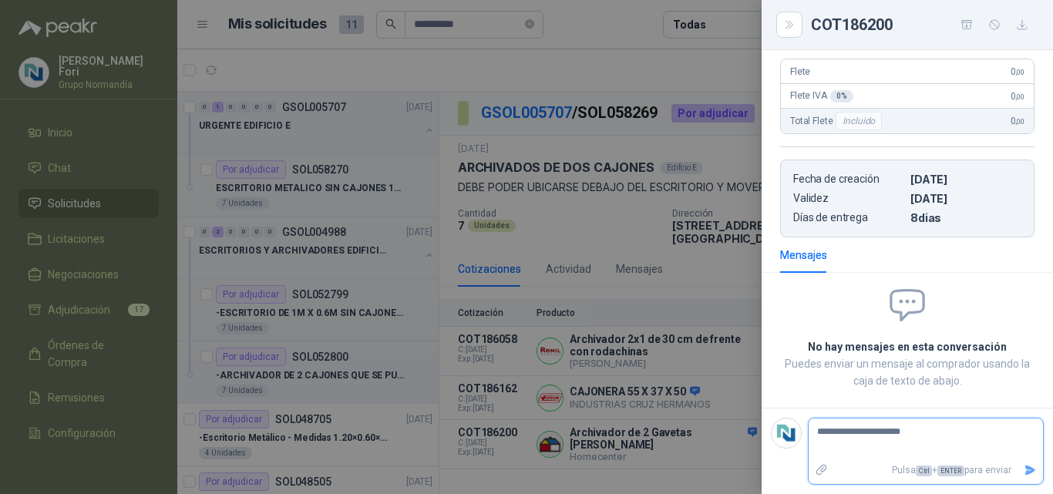
type textarea "**********"
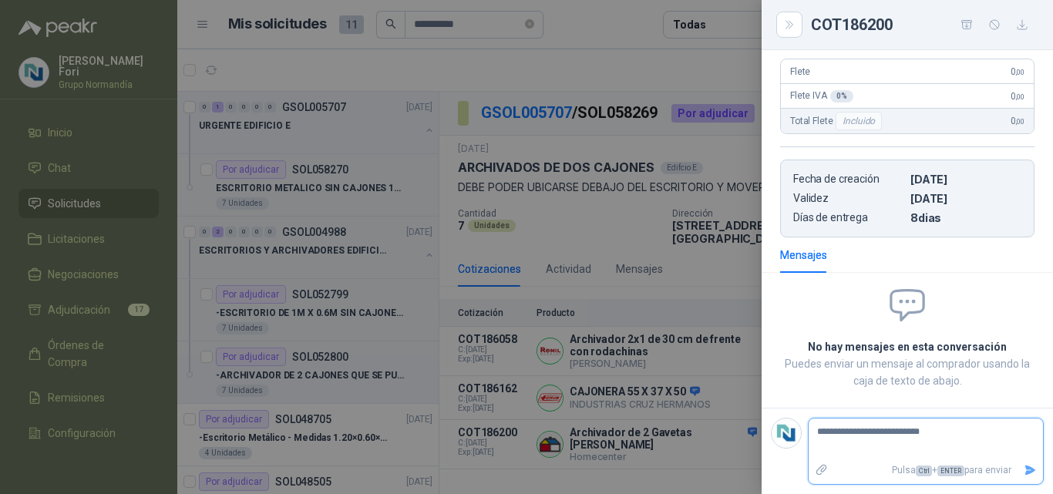
click at [895, 433] on textarea "**********" at bounding box center [919, 439] width 222 height 35
type textarea "**********"
click at [1024, 476] on icon "Enviar" at bounding box center [1030, 470] width 13 height 13
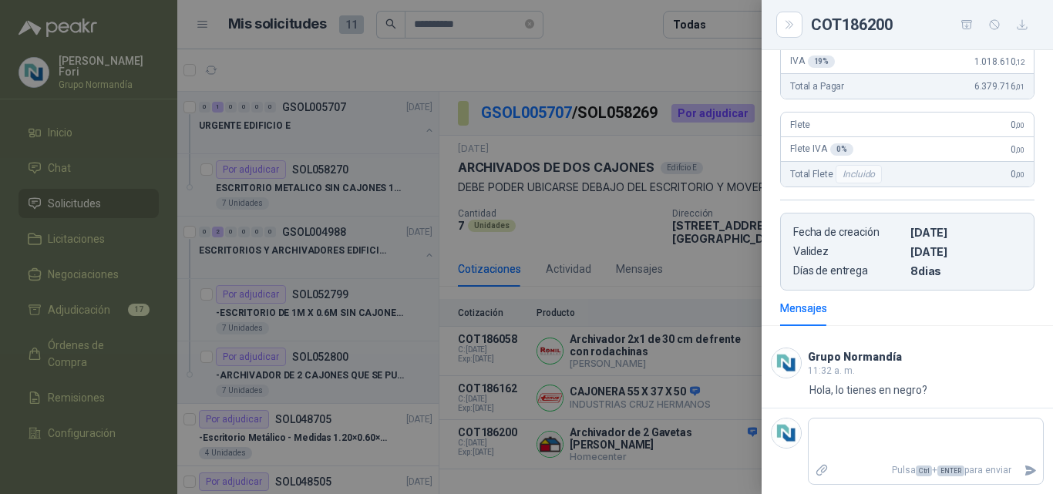
click at [559, 335] on div at bounding box center [526, 247] width 1053 height 494
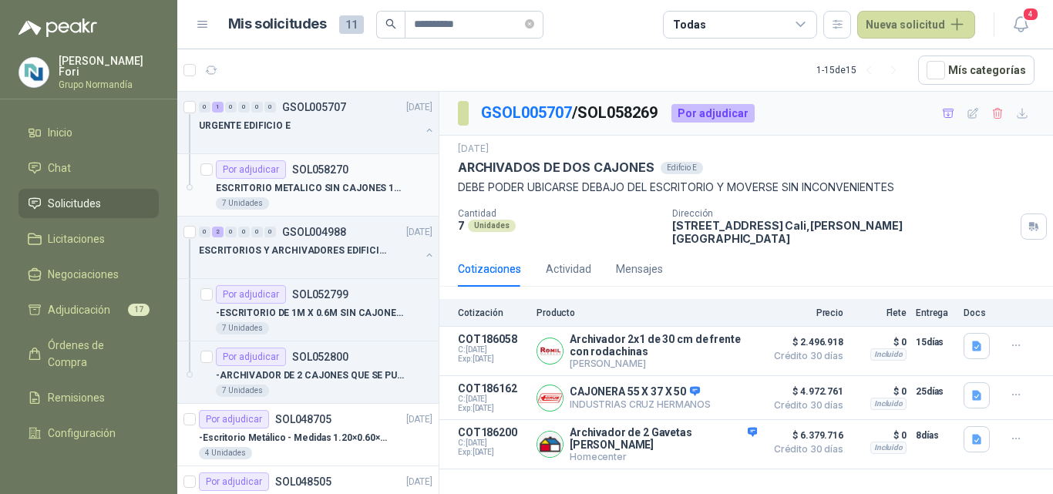
click at [308, 193] on p "ESCRITORIO METALICO SIN CAJONES 1METRO * 0.60M" at bounding box center [312, 188] width 192 height 15
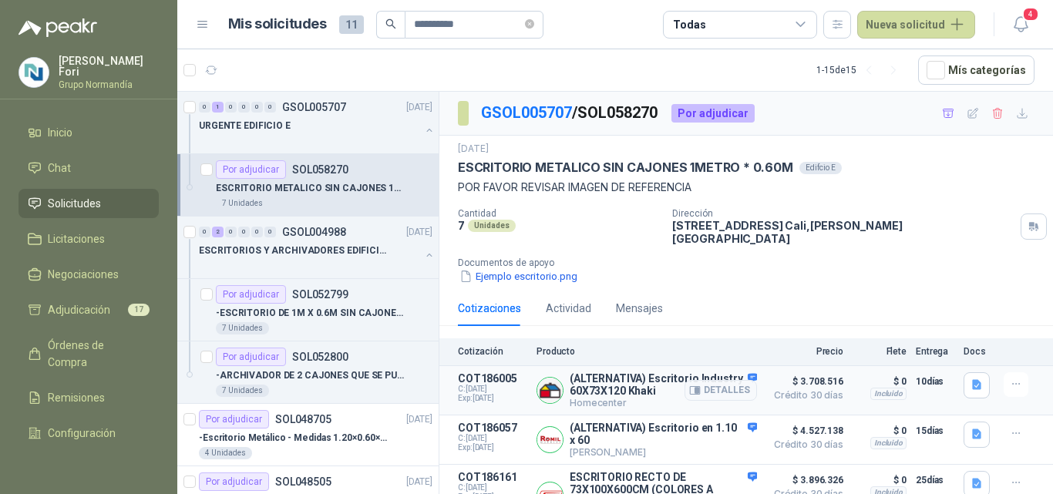
scroll to position [72, 0]
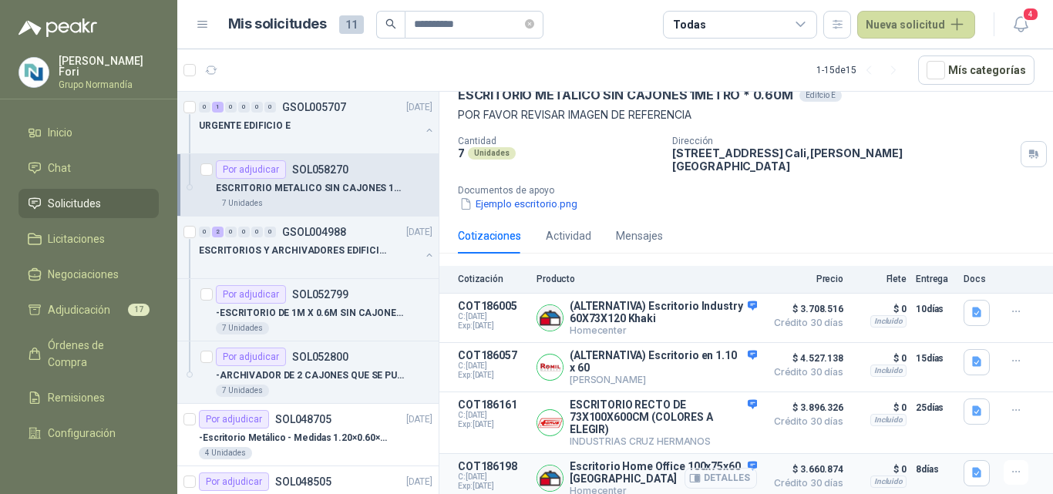
click at [724, 472] on button "Detalles" at bounding box center [720, 478] width 72 height 21
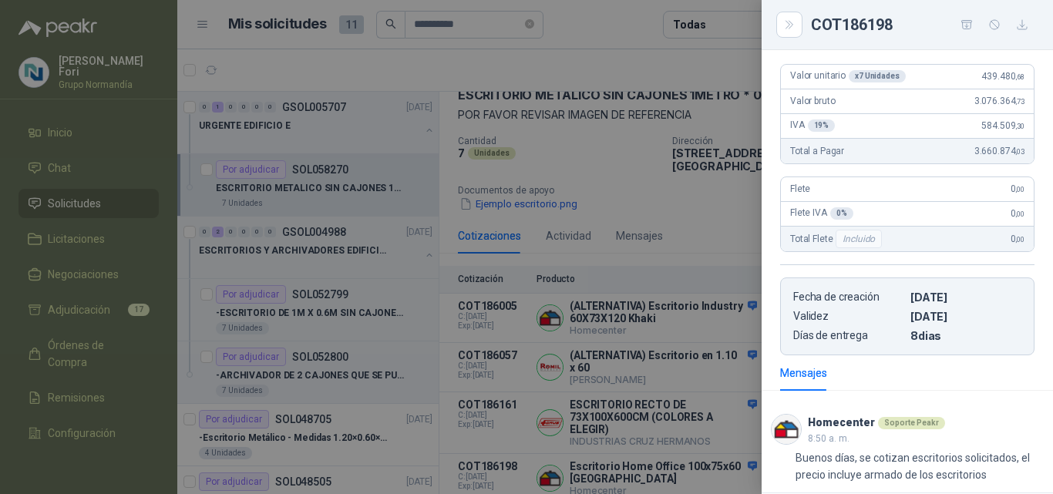
scroll to position [282, 0]
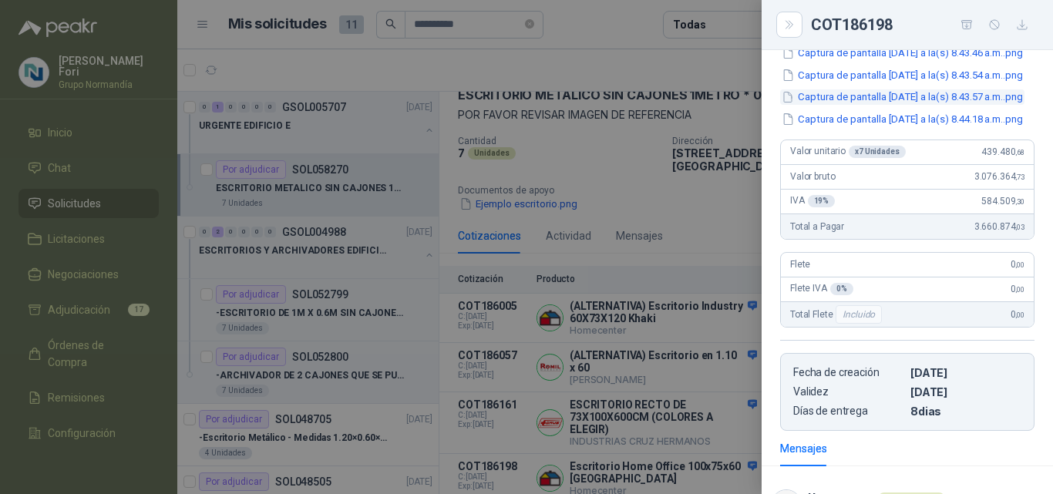
click at [859, 106] on button "Captura de pantalla [DATE] a la(s) 8.43.57 a.m..png" at bounding box center [902, 97] width 244 height 16
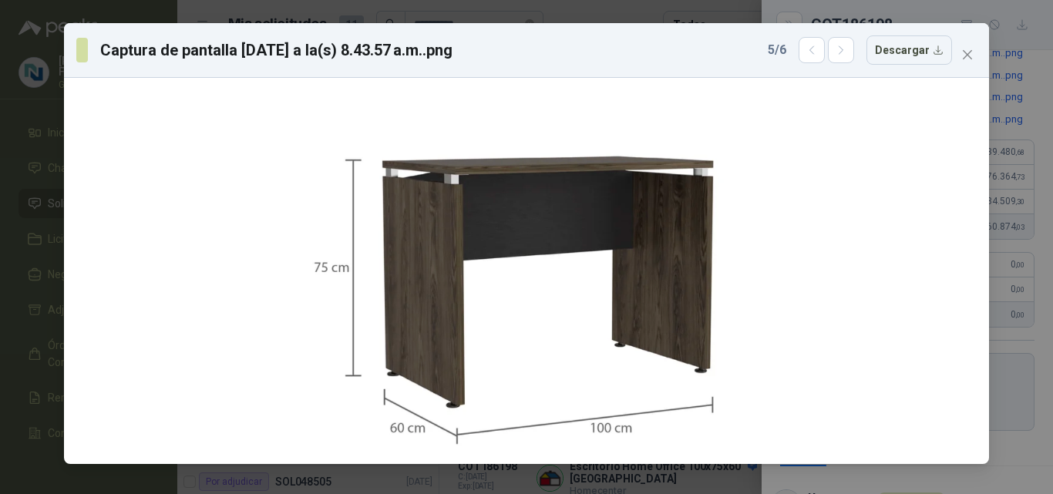
click at [402, 16] on div "Captura de pantalla [DATE] a la(s) 8.43.57 a.m..png 5 / 6 Descargar" at bounding box center [526, 247] width 1053 height 494
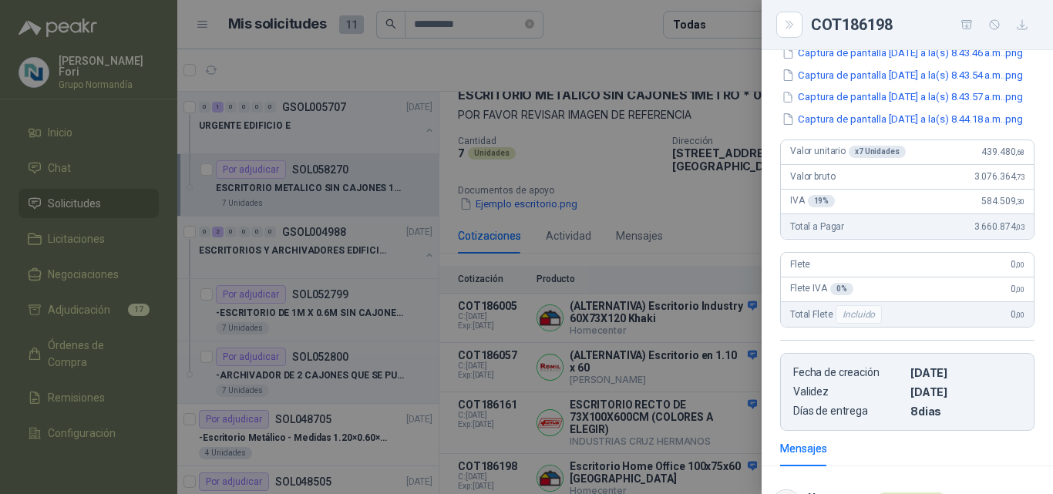
click at [353, 204] on div at bounding box center [526, 247] width 1053 height 494
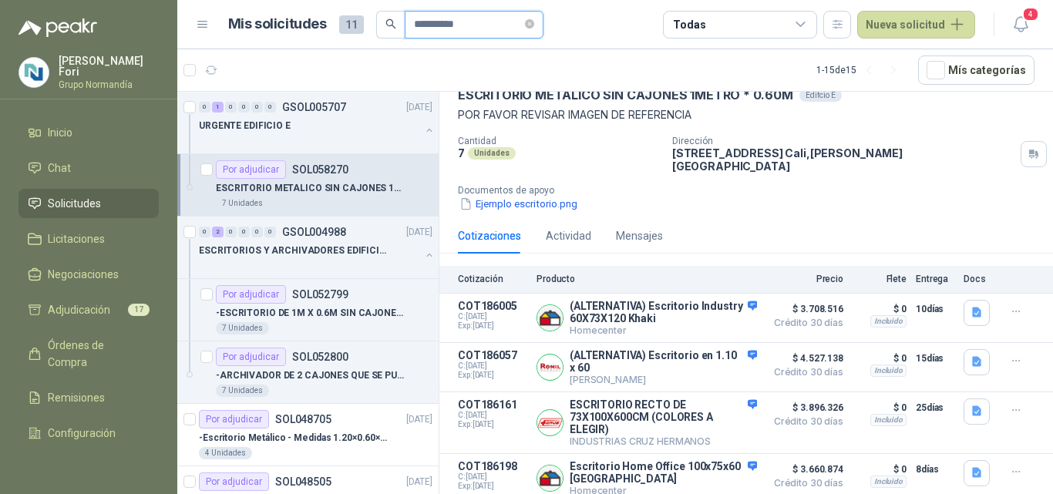
click at [455, 16] on input "**********" at bounding box center [468, 25] width 108 height 26
type input "******"
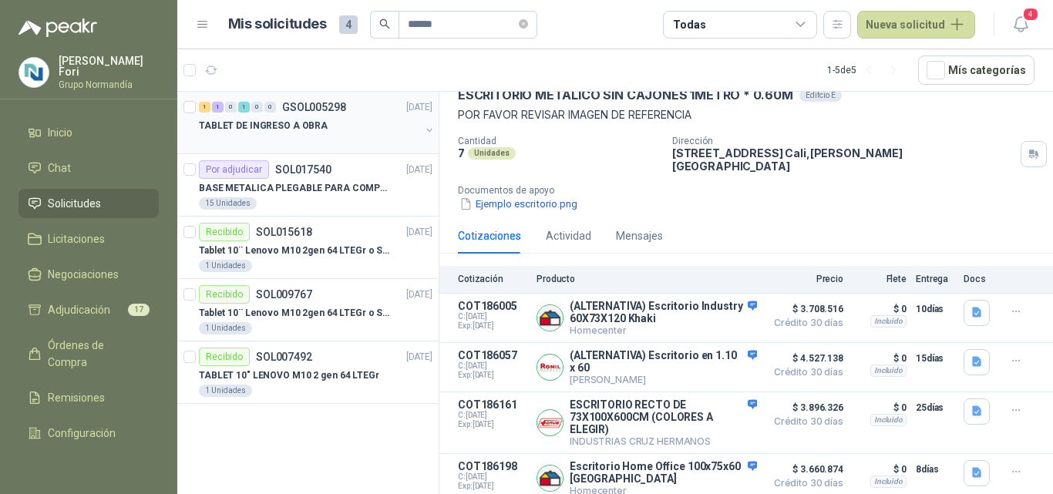
click at [301, 144] on div at bounding box center [309, 141] width 221 height 12
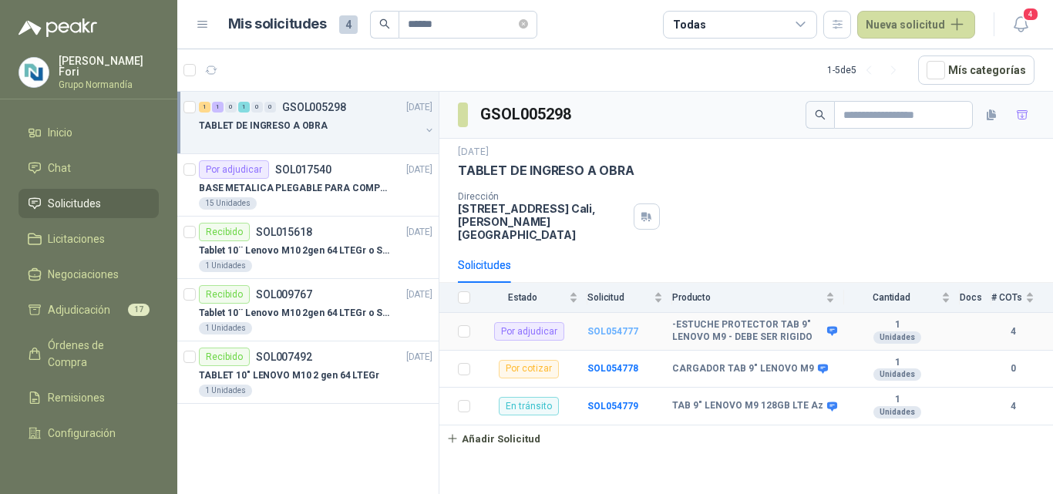
click at [630, 326] on b "SOL054777" at bounding box center [612, 331] width 51 height 11
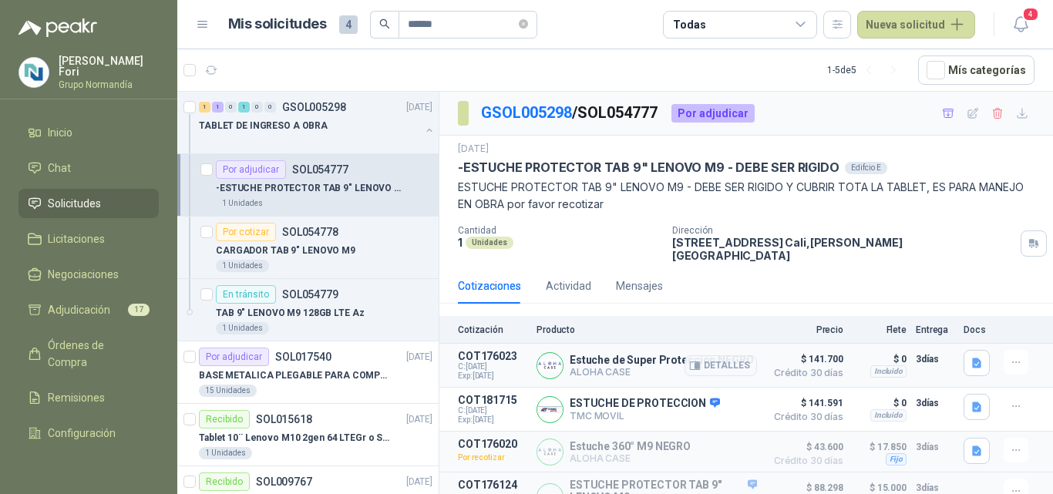
scroll to position [15, 0]
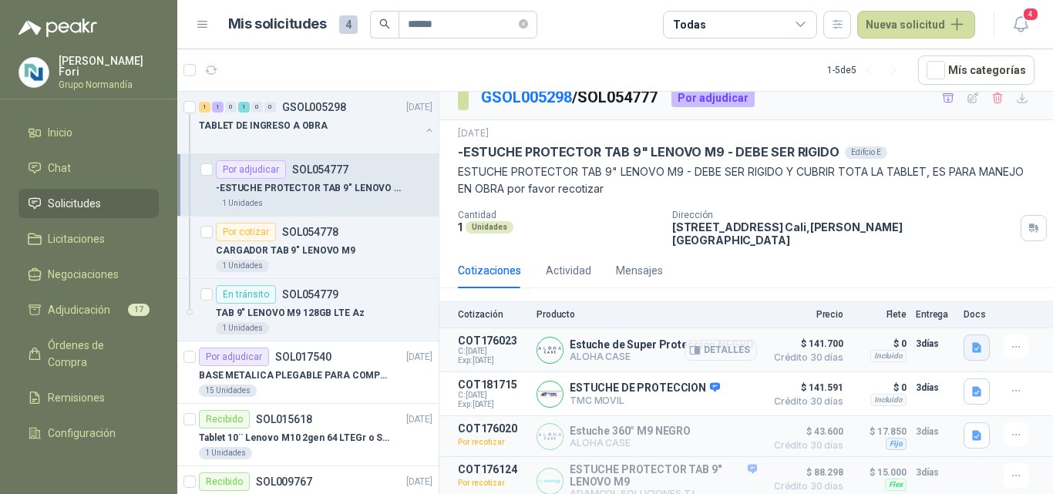
click at [972, 342] on icon "button" at bounding box center [976, 347] width 9 height 10
click at [970, 341] on icon "button" at bounding box center [976, 347] width 13 height 13
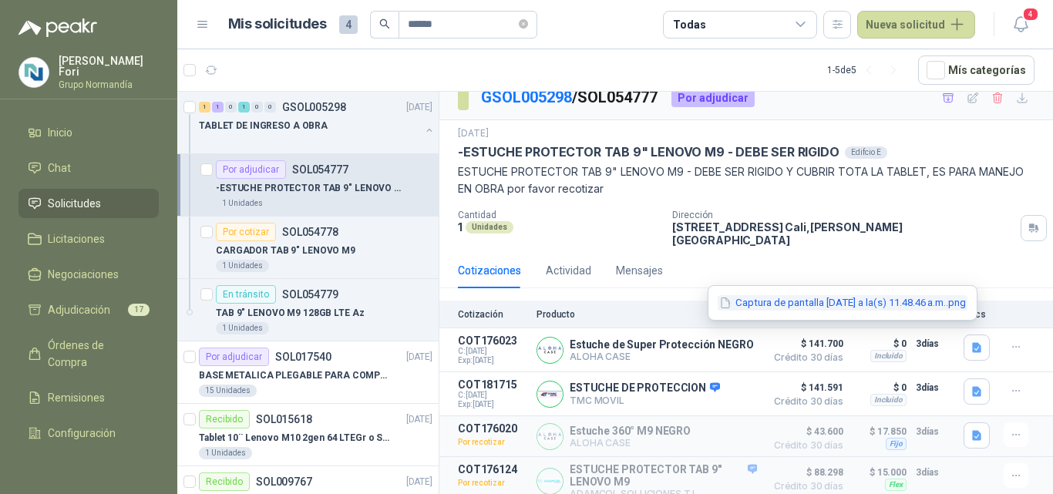
click at [892, 307] on button "Captura de pantalla 2025-09-04 a la(s) 11.48.46 a.m..png" at bounding box center [843, 303] width 250 height 16
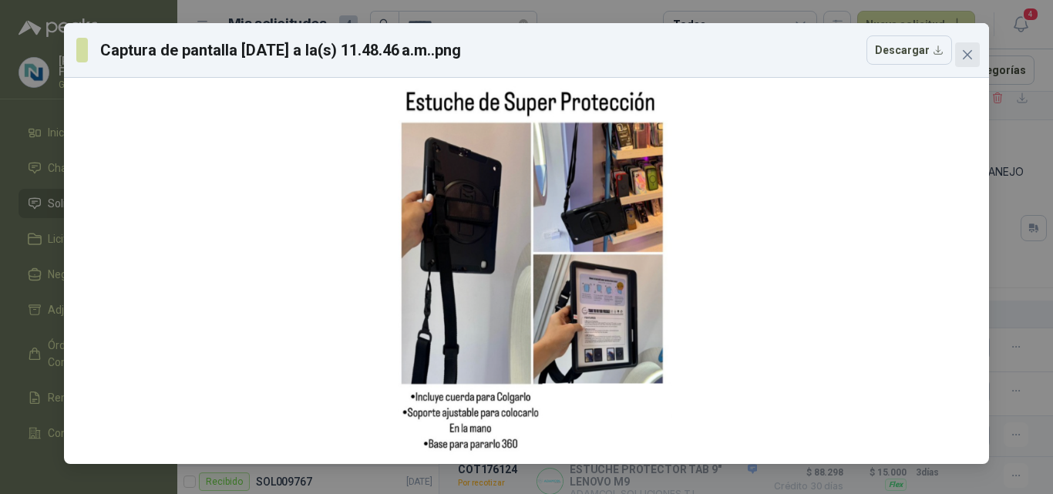
click at [974, 58] on span "Close" at bounding box center [967, 55] width 25 height 12
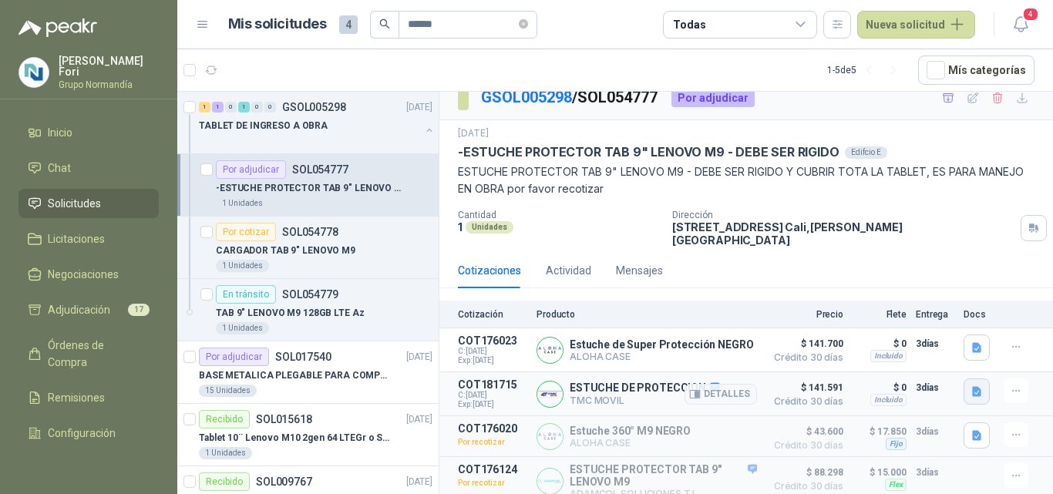
click at [970, 387] on icon "button" at bounding box center [976, 391] width 13 height 13
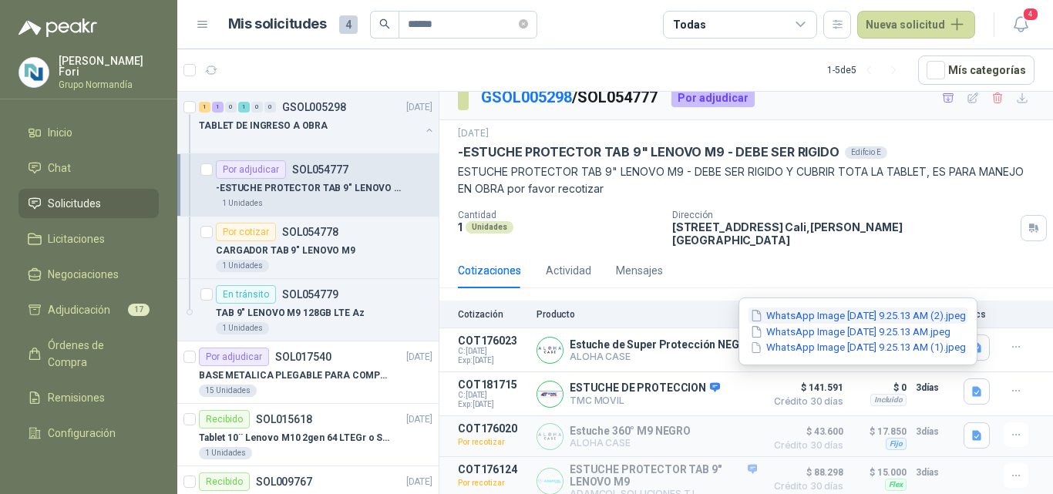
click at [909, 320] on button "WhatsApp Image 2025-09-23 at 9.25.13 AM (2).jpeg" at bounding box center [857, 316] width 219 height 16
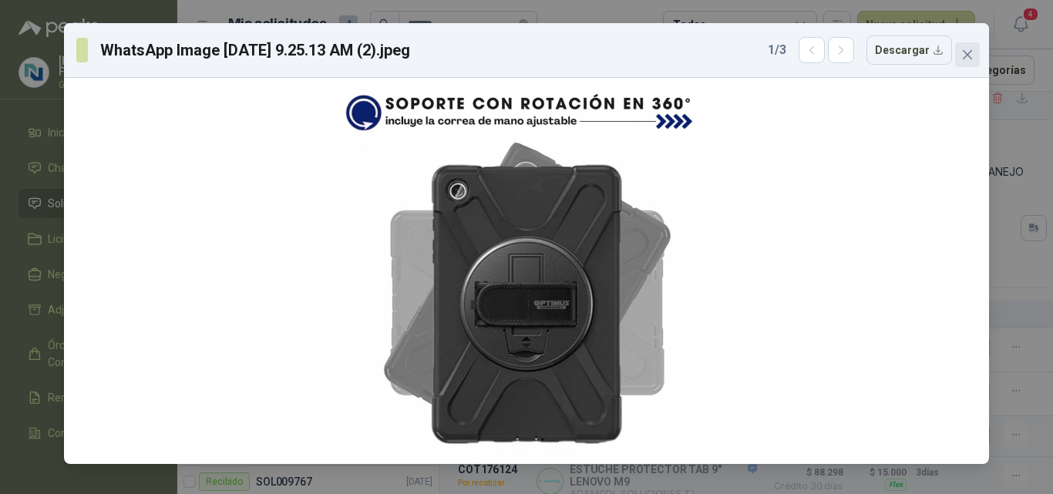
click at [962, 59] on icon "close" at bounding box center [967, 55] width 12 height 12
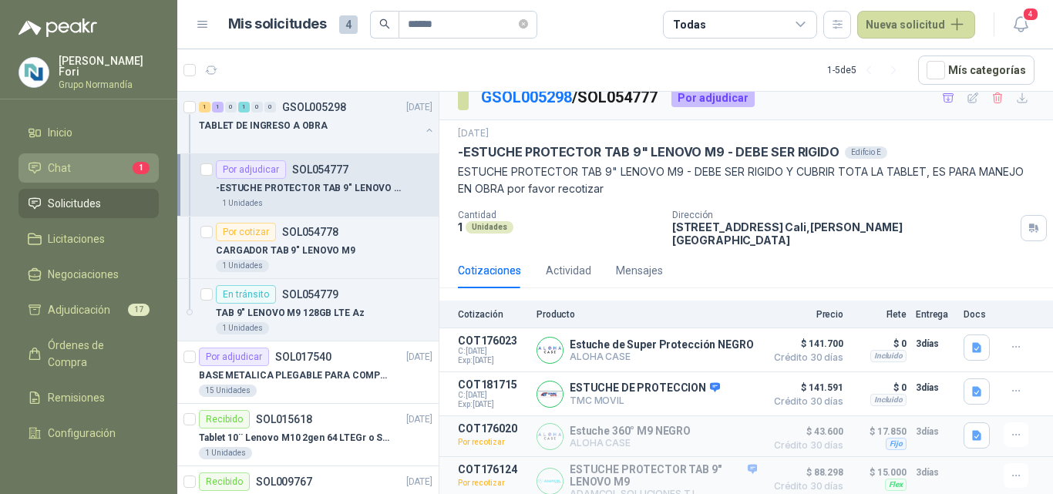
click at [69, 169] on span "Chat" at bounding box center [59, 168] width 23 height 17
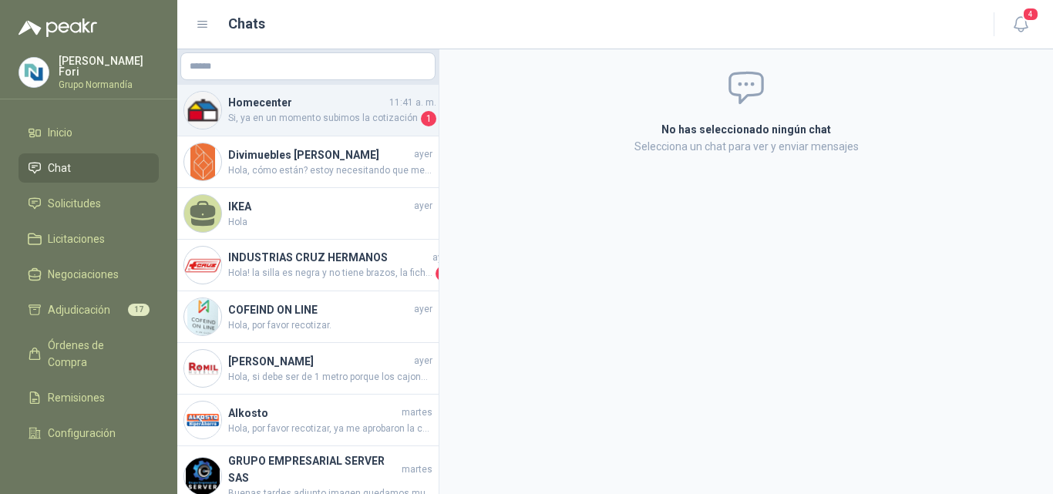
click at [315, 119] on span "Si, ya en un momento subimos la cotización" at bounding box center [323, 118] width 190 height 15
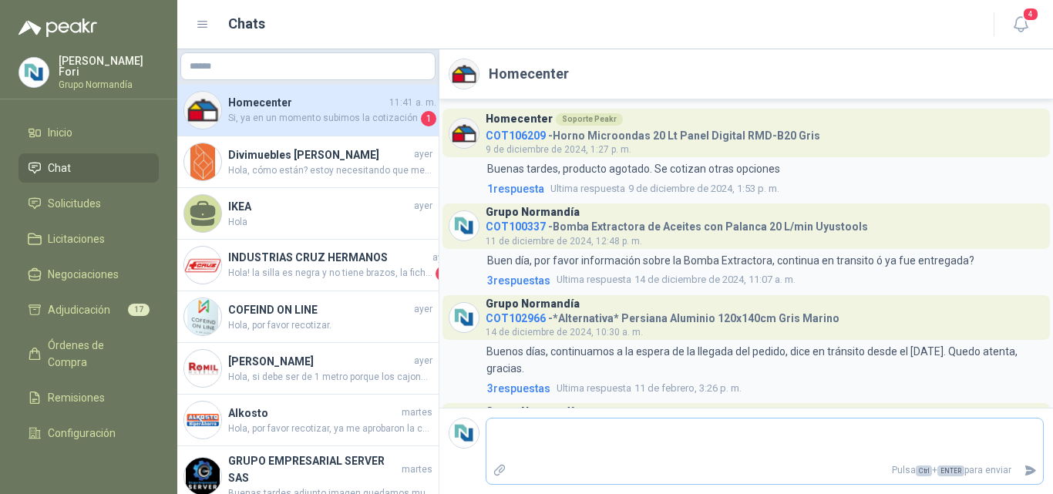
scroll to position [842, 0]
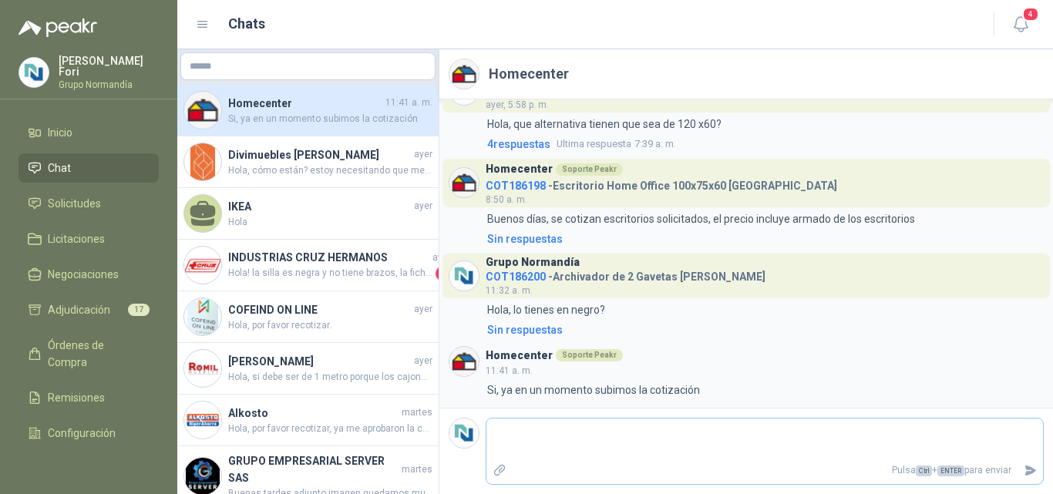
click at [674, 451] on textarea at bounding box center [764, 439] width 556 height 35
type textarea "*"
type textarea "**"
type textarea "***"
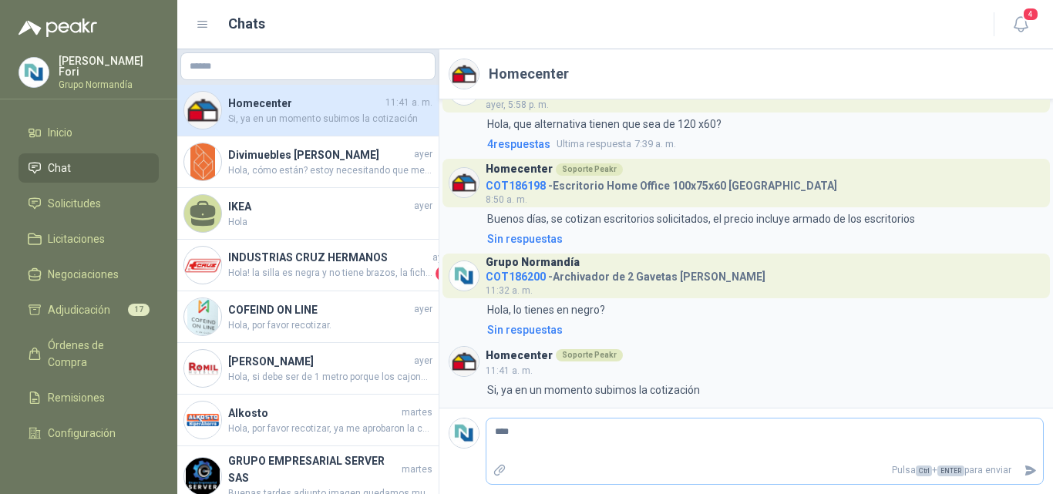
type textarea "*****"
type textarea "******"
type textarea "*******"
type textarea "********"
type textarea "*********"
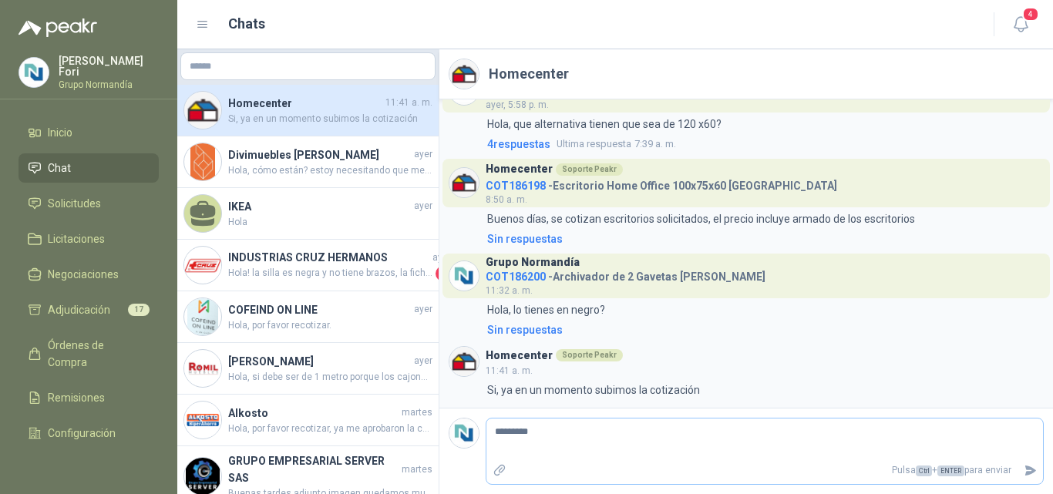
type textarea "**********"
click at [1027, 466] on icon "Enviar" at bounding box center [1030, 470] width 13 height 13
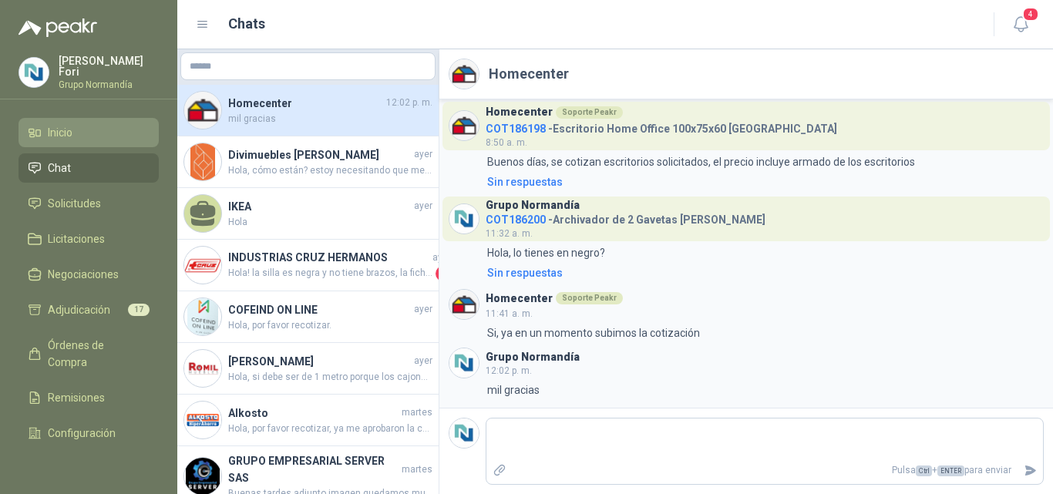
click at [93, 140] on link "Inicio" at bounding box center [88, 132] width 140 height 29
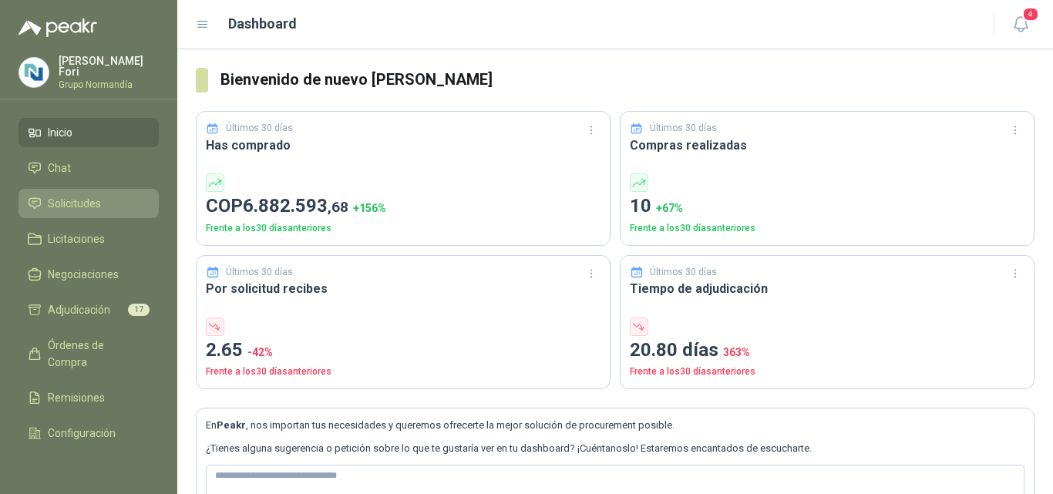
click at [89, 189] on link "Solicitudes" at bounding box center [88, 203] width 140 height 29
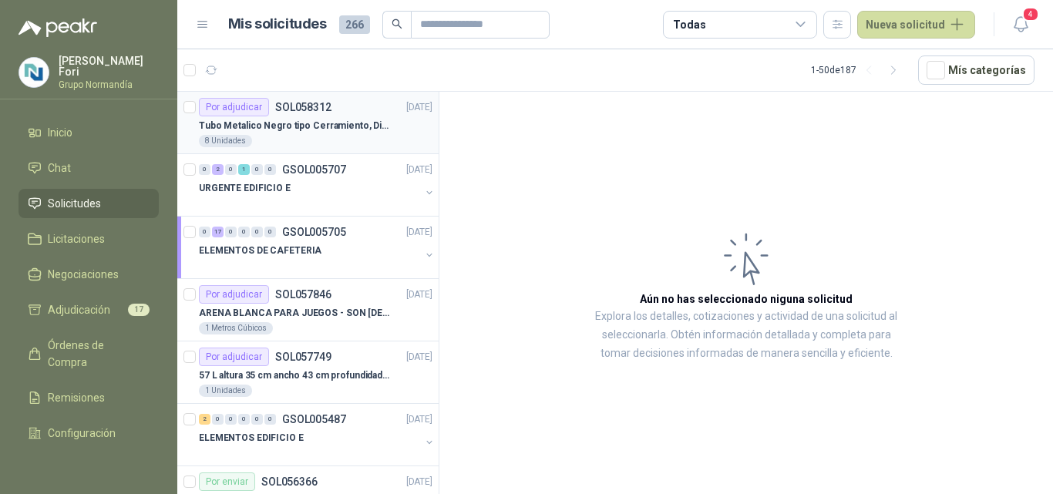
click at [375, 145] on div "8 Unidades" at bounding box center [316, 141] width 234 height 12
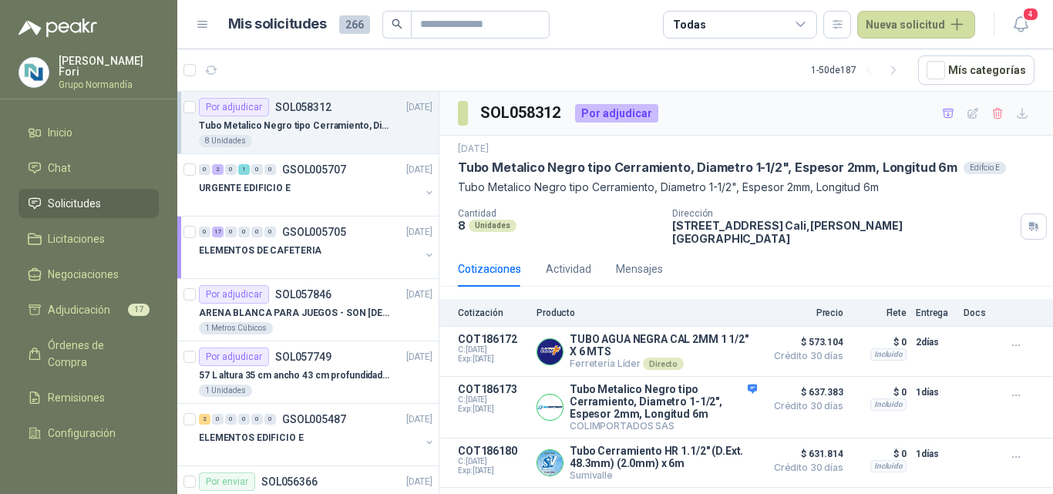
scroll to position [34, 0]
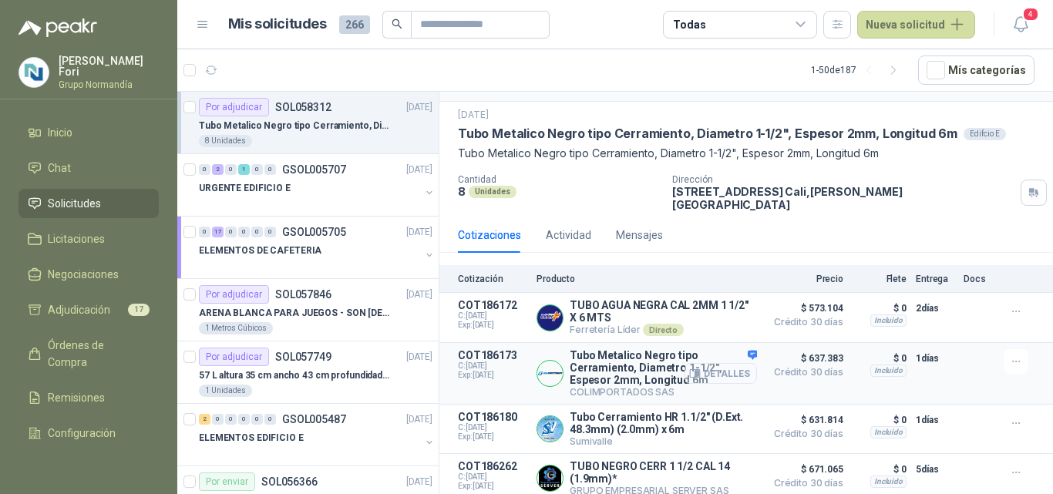
click at [719, 370] on button "Detalles" at bounding box center [720, 373] width 72 height 21
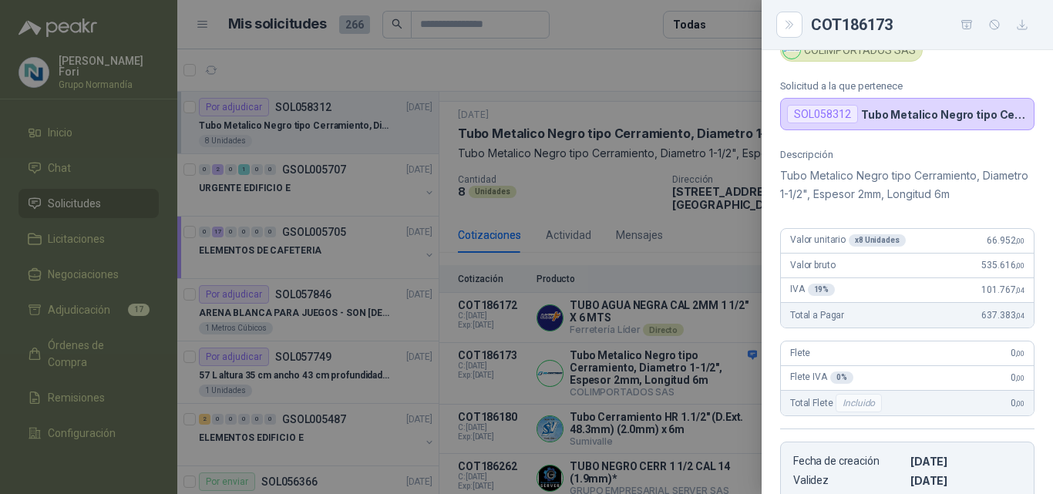
scroll to position [59, 0]
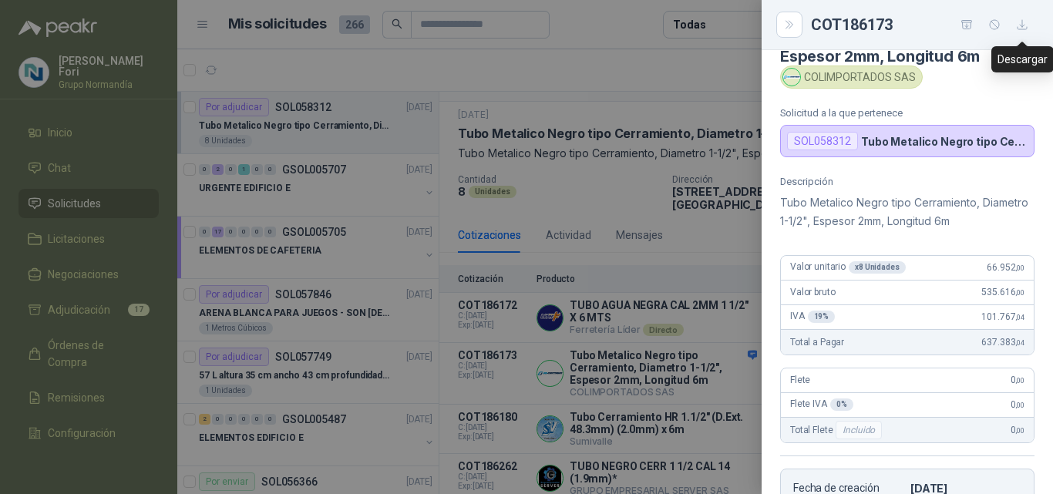
click at [1027, 15] on button "button" at bounding box center [1022, 24] width 25 height 25
